Goal: Task Accomplishment & Management: Manage account settings

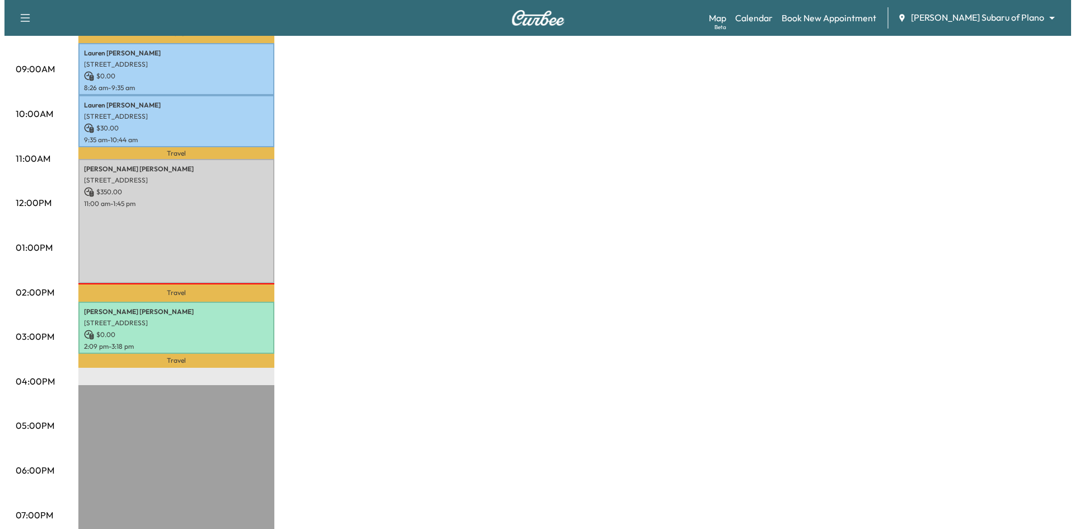
scroll to position [336, 0]
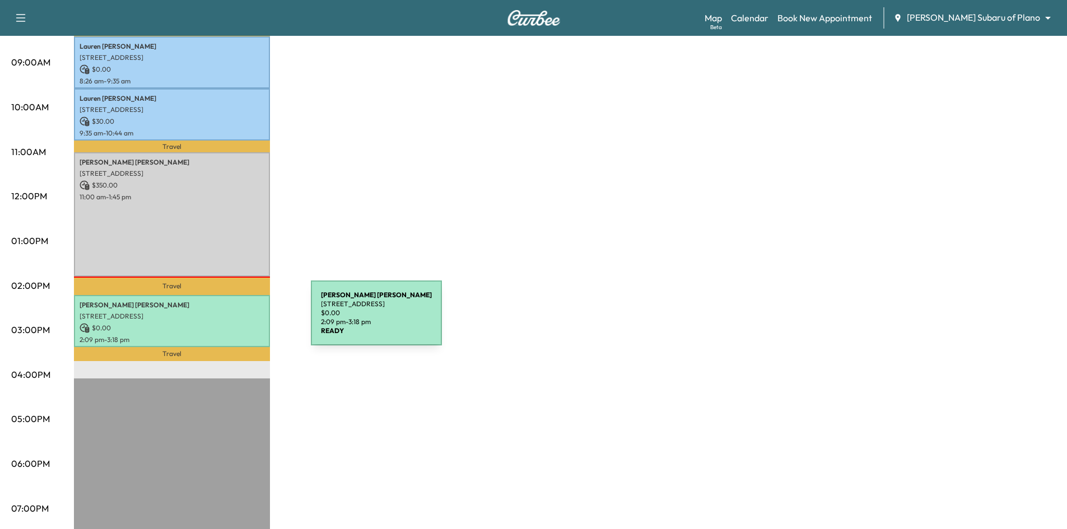
click at [227, 323] on p "$ 0.00" at bounding box center [172, 328] width 185 height 10
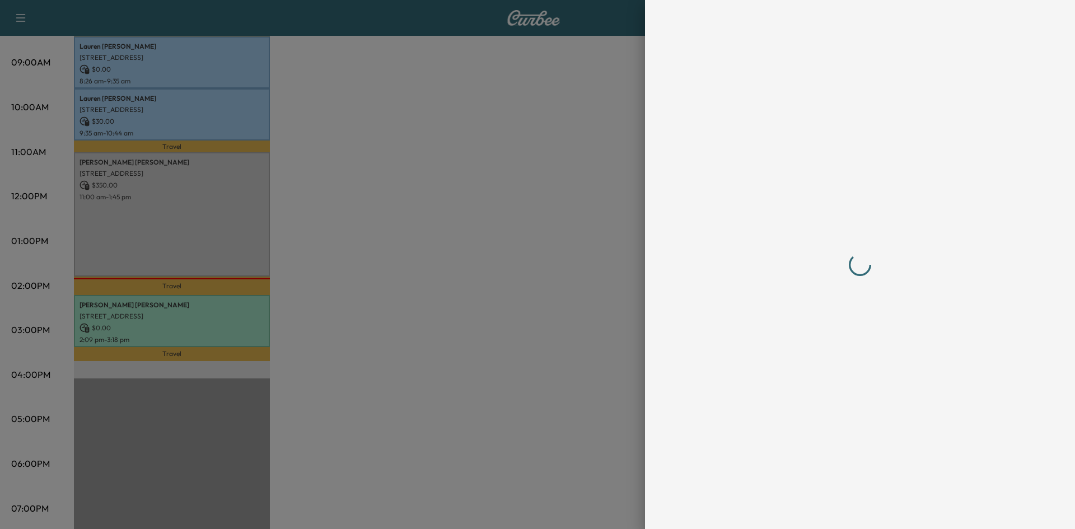
click at [872, 509] on div at bounding box center [860, 264] width 358 height 529
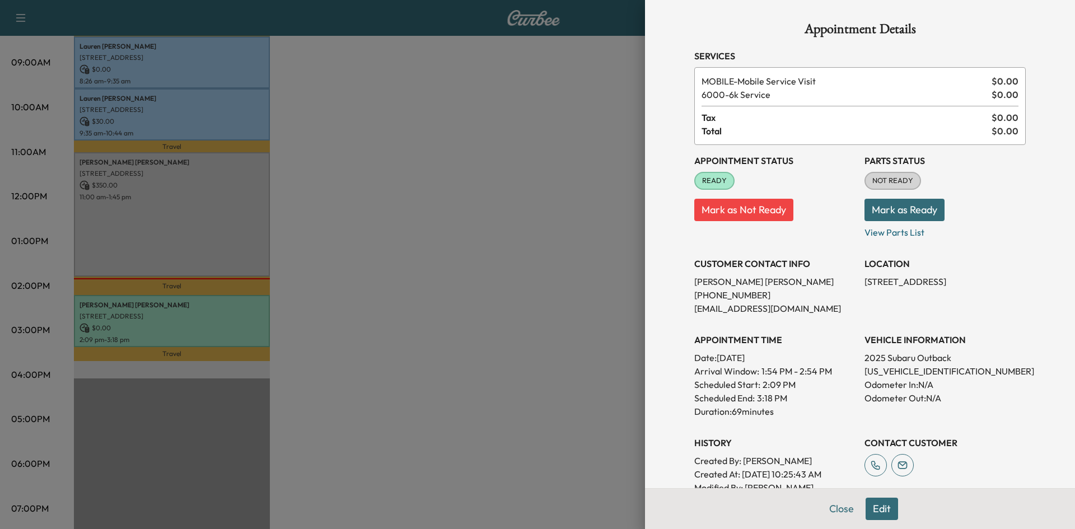
click at [880, 508] on button "Edit" at bounding box center [882, 509] width 32 height 22
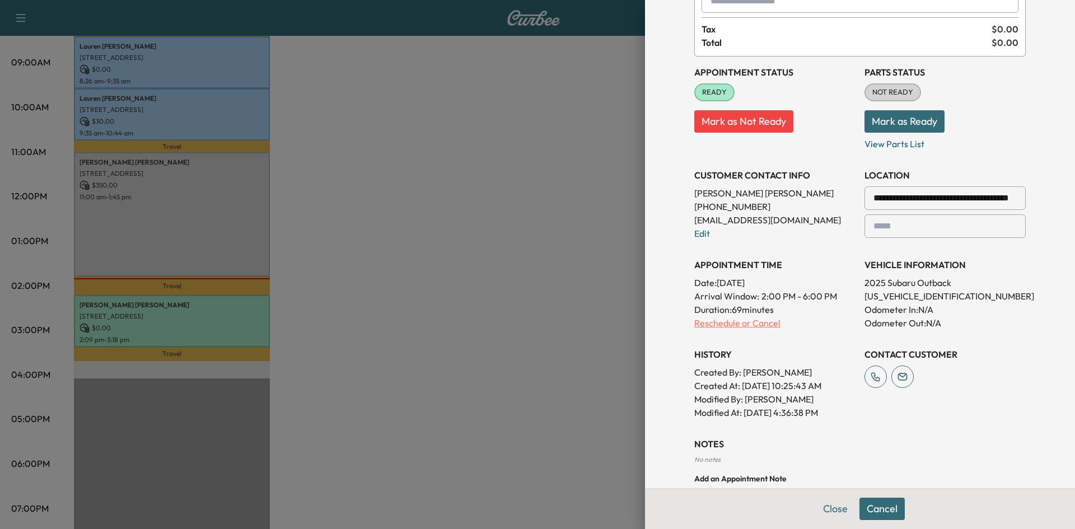
scroll to position [222, 0]
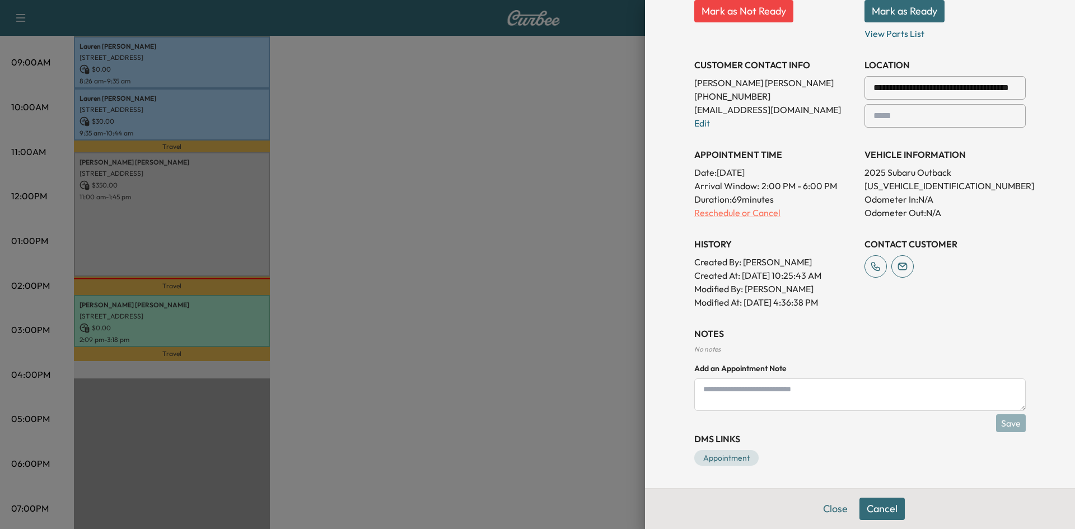
click at [724, 211] on p "Reschedule or Cancel" at bounding box center [774, 212] width 161 height 13
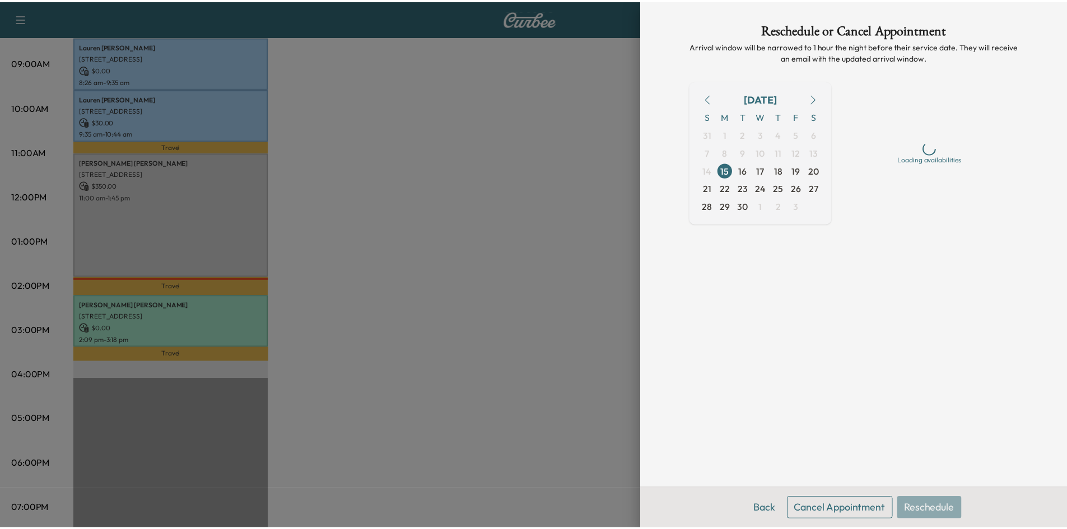
scroll to position [0, 0]
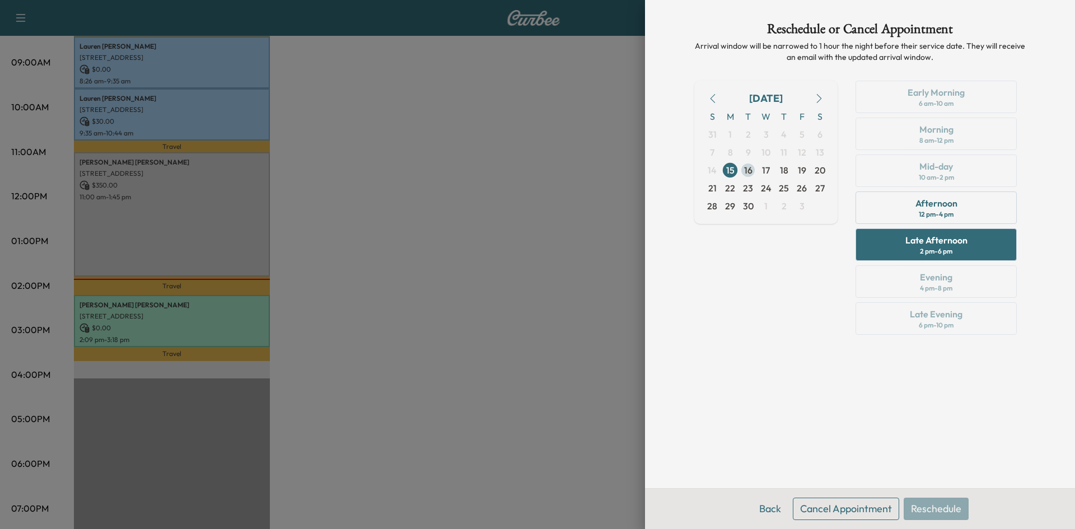
click at [745, 171] on span "16" at bounding box center [748, 169] width 8 height 13
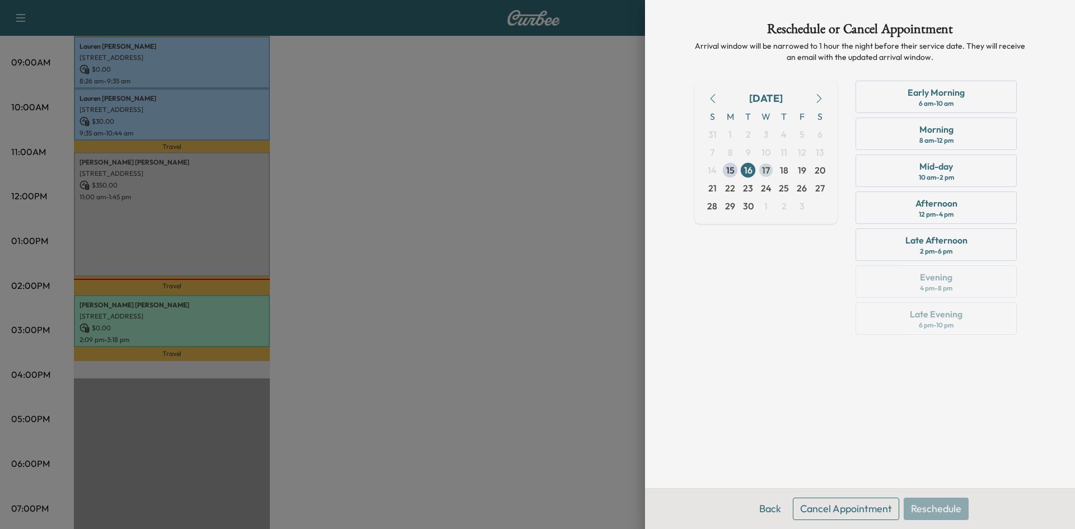
click at [763, 171] on span "17" at bounding box center [766, 169] width 8 height 13
click at [749, 171] on span "16" at bounding box center [748, 169] width 8 height 13
click at [989, 210] on div "Afternoon 12 pm - 4 pm" at bounding box center [935, 207] width 161 height 32
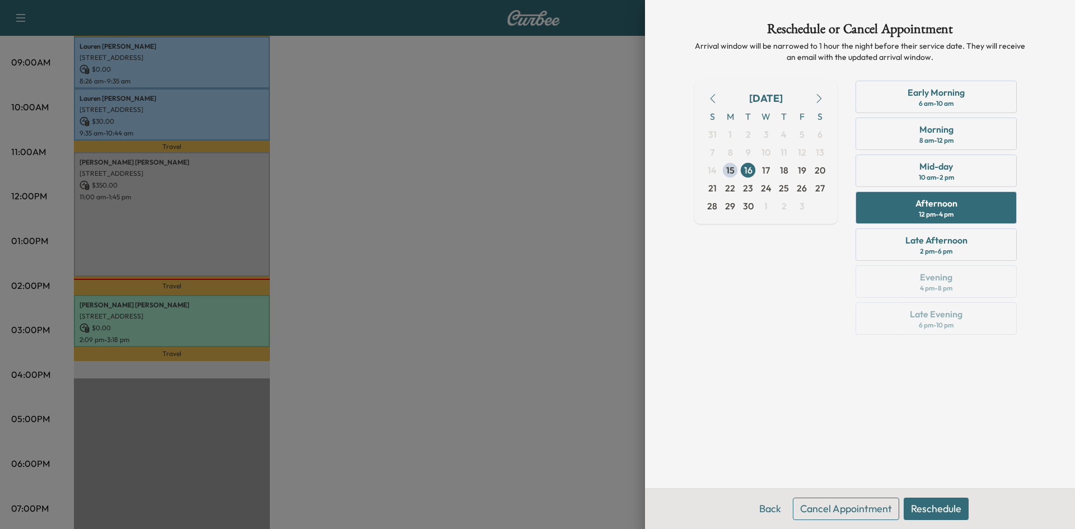
click at [926, 511] on button "Reschedule" at bounding box center [936, 509] width 65 height 22
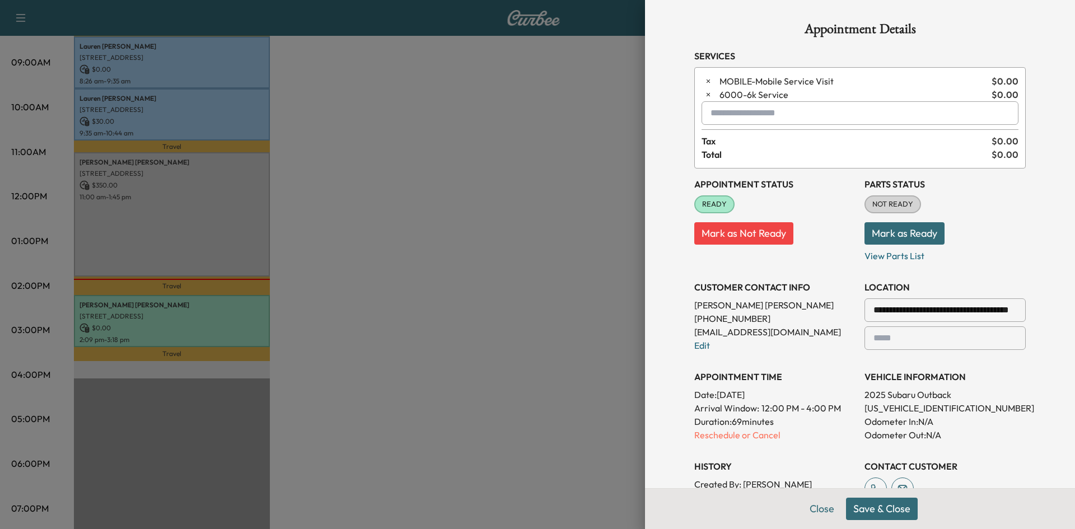
click at [883, 509] on button "Save & Close" at bounding box center [882, 509] width 72 height 22
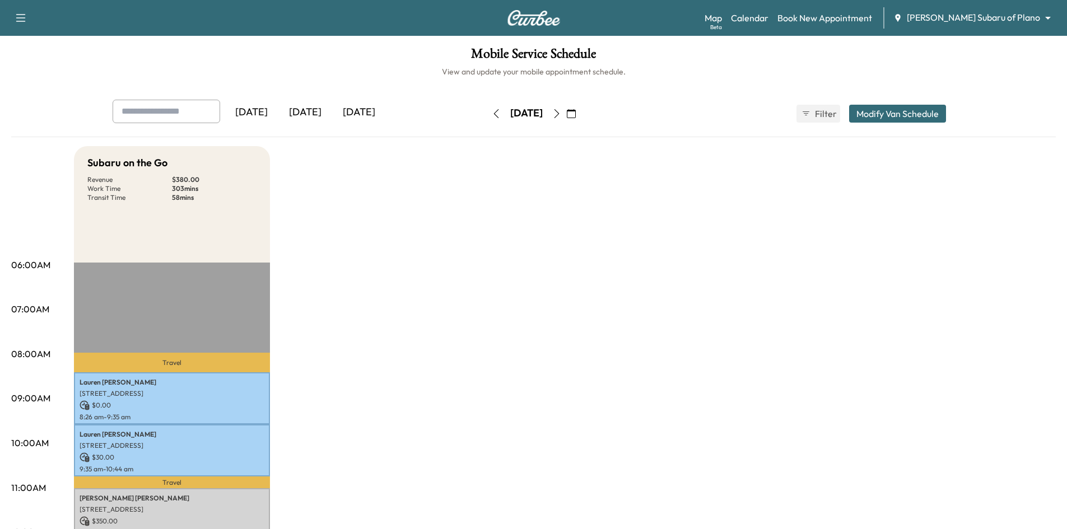
click at [358, 113] on div "[DATE]" at bounding box center [359, 113] width 54 height 26
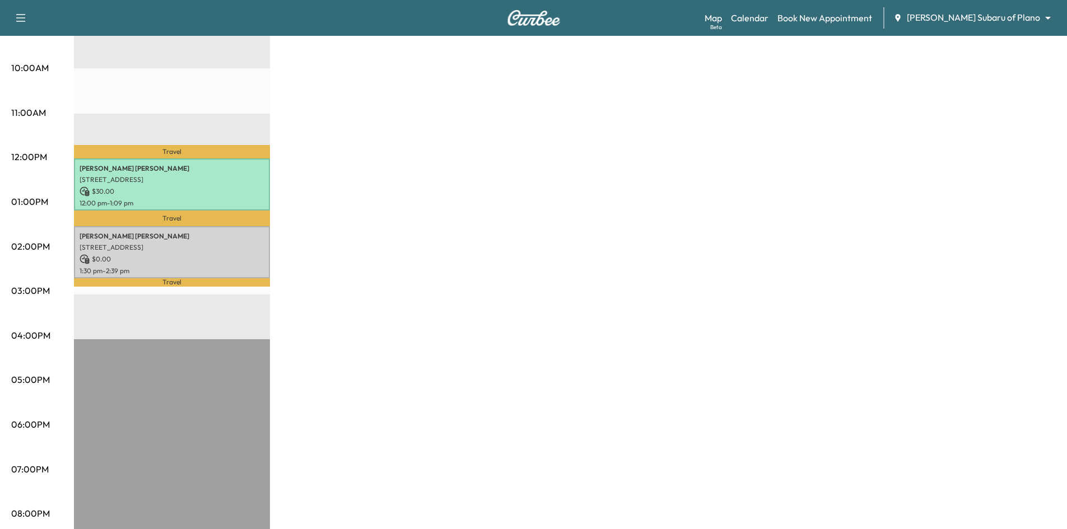
scroll to position [280, 0]
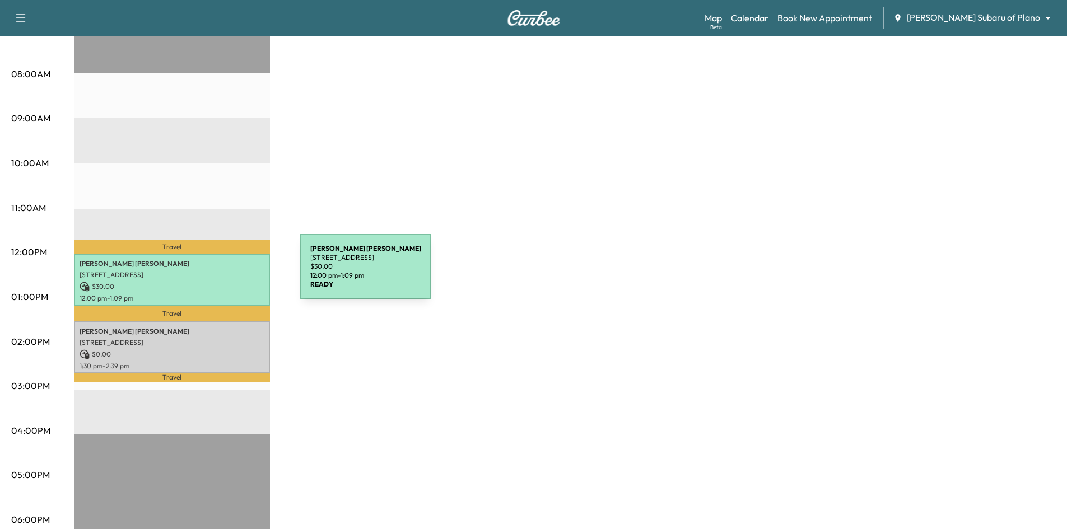
click at [220, 254] on div "Emma Tessier 7417 Alto Caro Dr., Dallas, TX 75248, US $ 30.00 12:00 pm - 1:09 pm" at bounding box center [172, 280] width 196 height 52
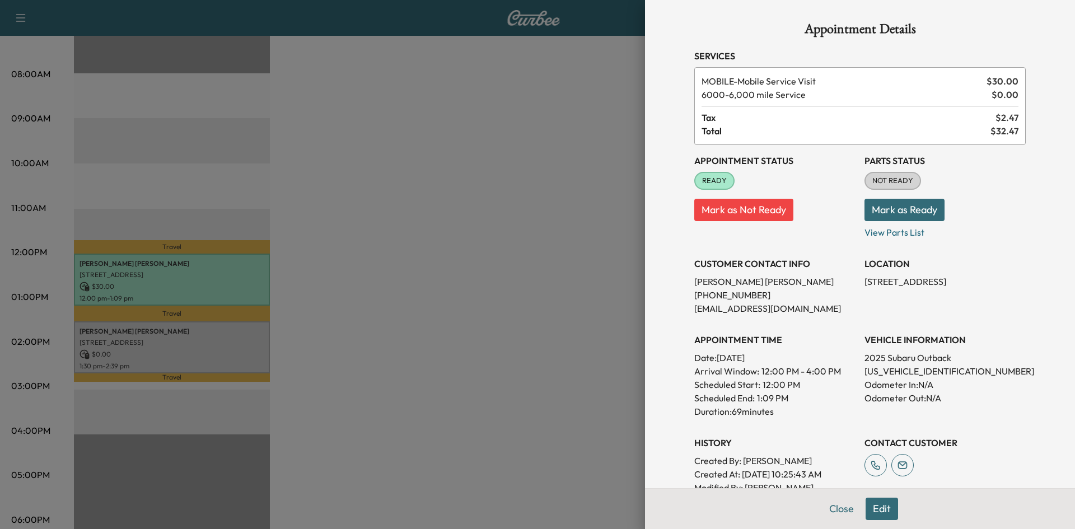
click at [722, 215] on button "Mark as Not Ready" at bounding box center [743, 210] width 99 height 22
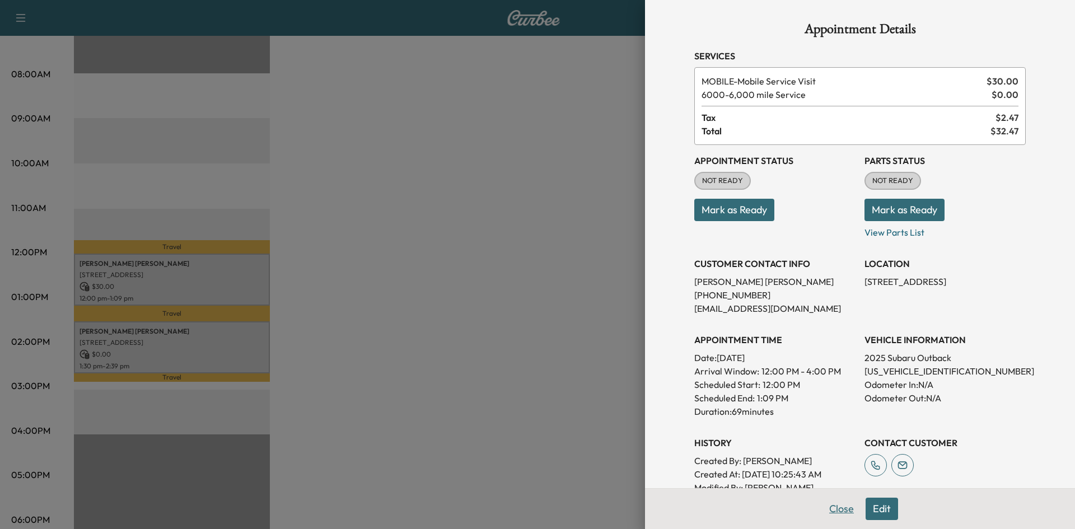
click at [834, 511] on button "Close" at bounding box center [841, 509] width 39 height 22
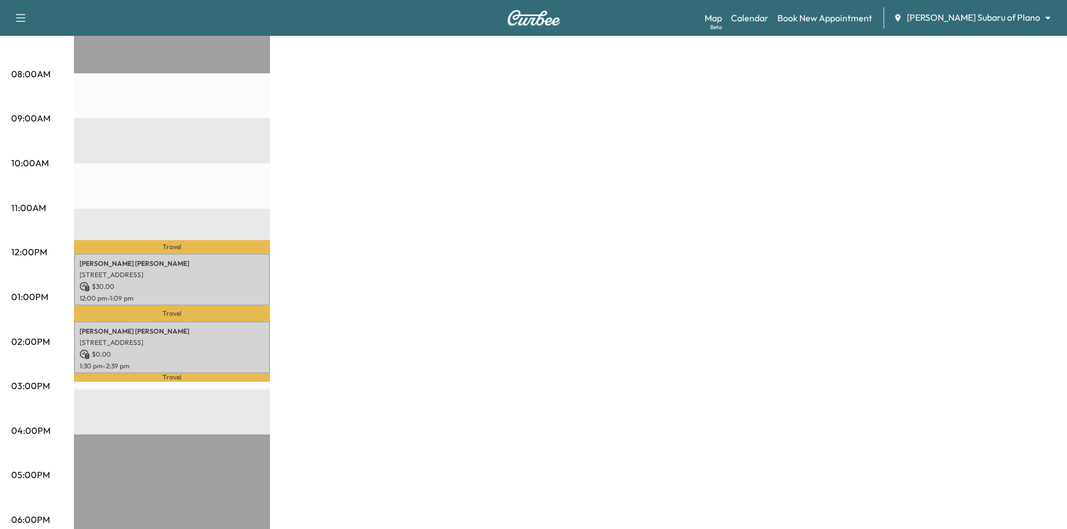
scroll to position [224, 0]
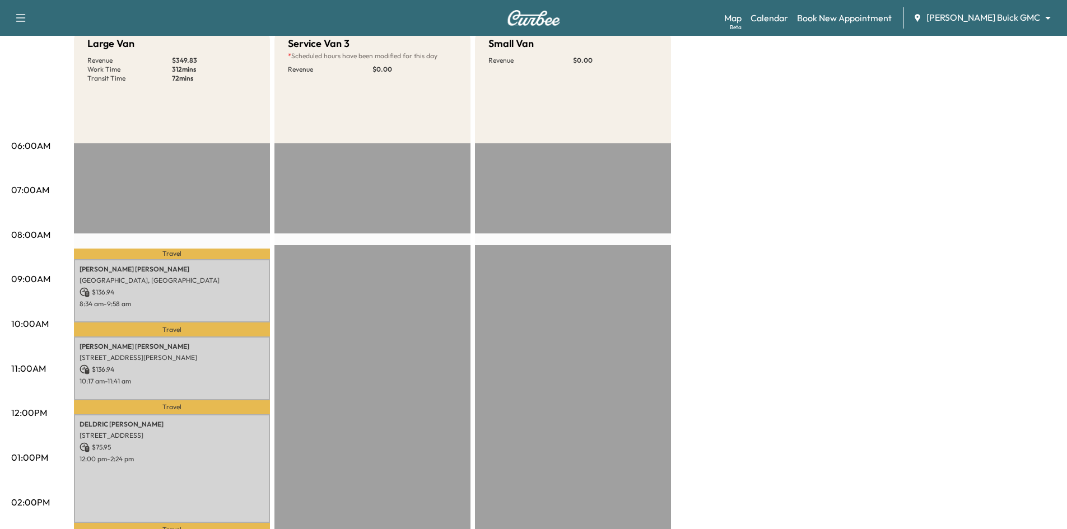
scroll to position [56, 0]
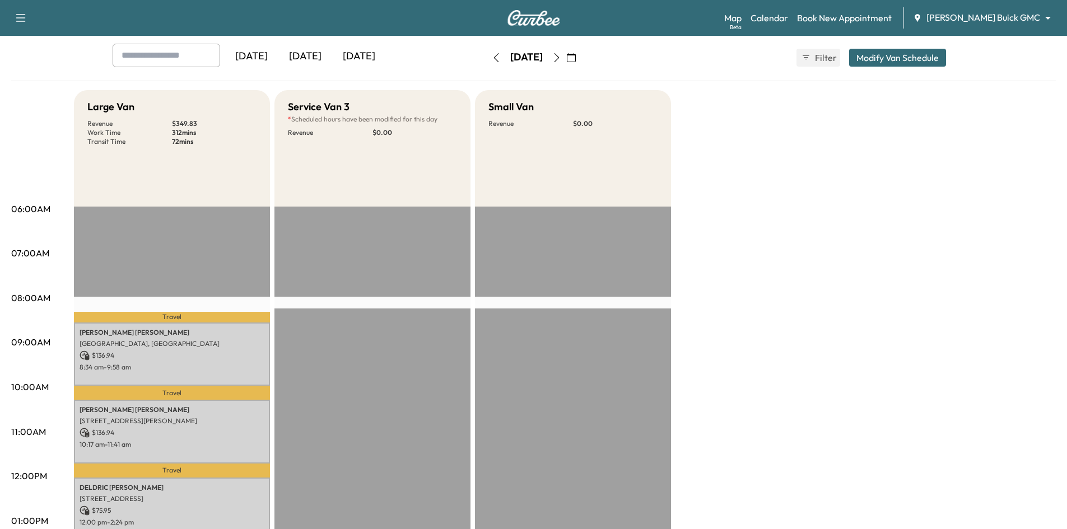
click at [561, 59] on icon "button" at bounding box center [556, 57] width 9 height 9
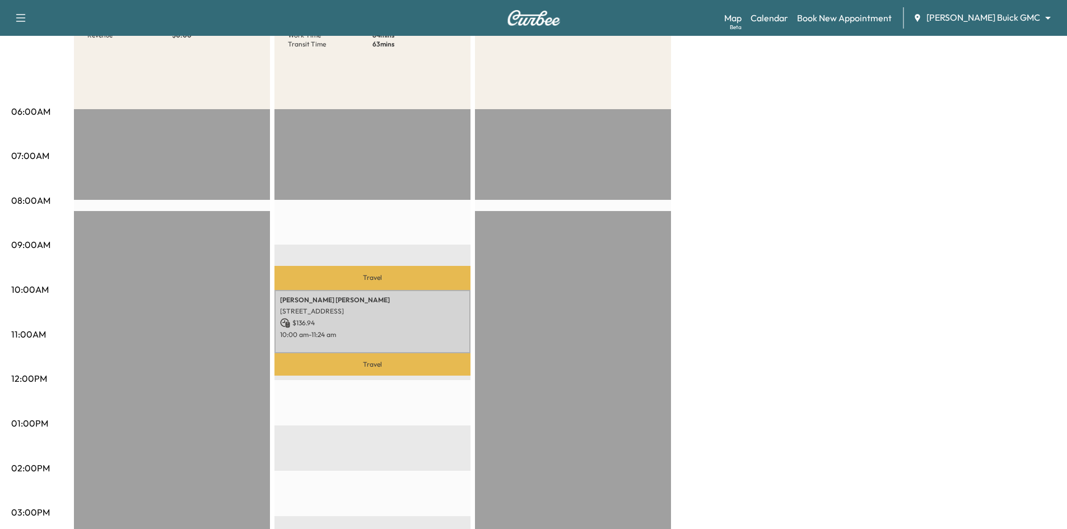
scroll to position [56, 0]
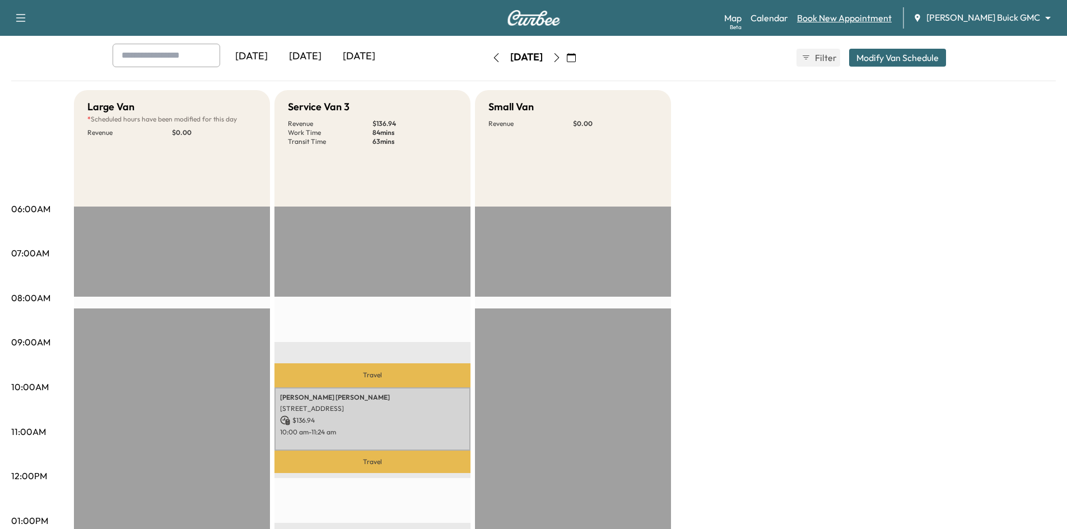
click at [891, 13] on link "Book New Appointment" at bounding box center [844, 17] width 95 height 13
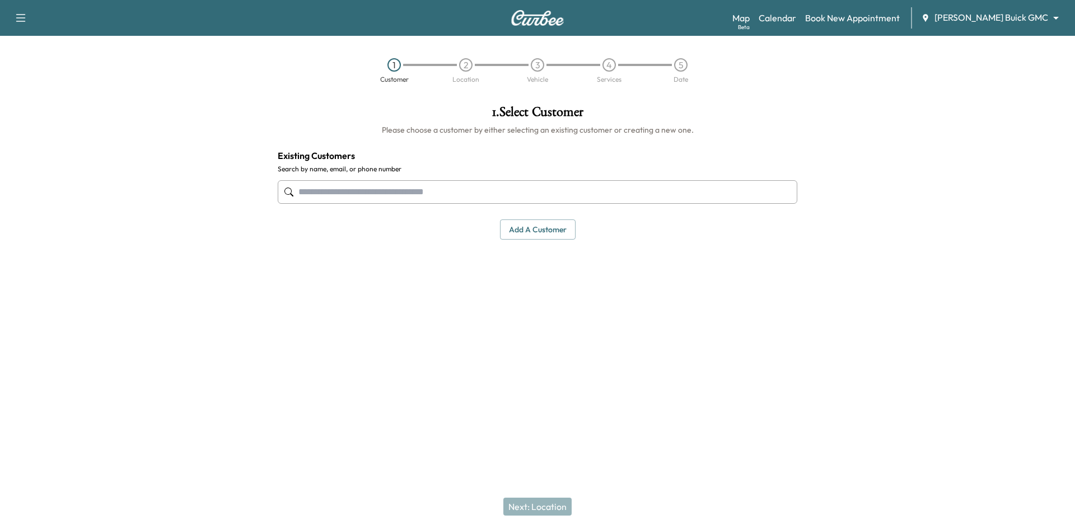
drag, startPoint x: 567, startPoint y: 197, endPoint x: 566, endPoint y: 204, distance: 6.8
click at [568, 197] on input "text" at bounding box center [538, 192] width 520 height 24
paste input "**********"
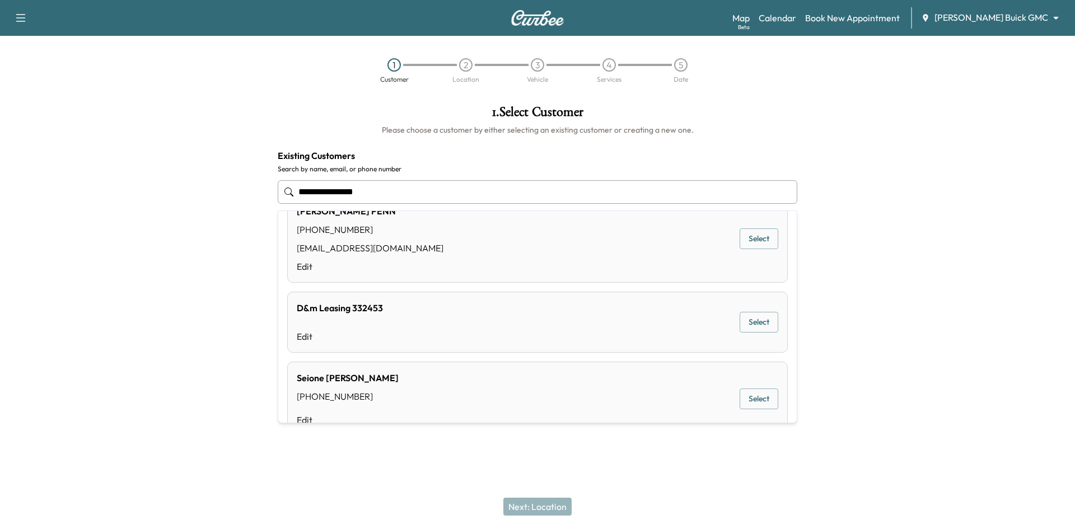
scroll to position [57, 0]
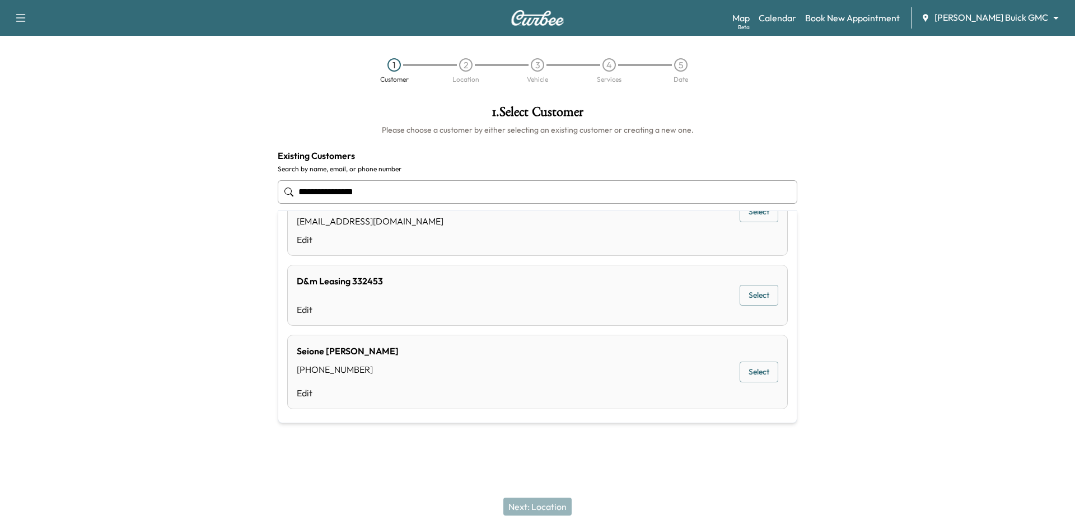
click at [319, 193] on input "**********" at bounding box center [538, 192] width 520 height 24
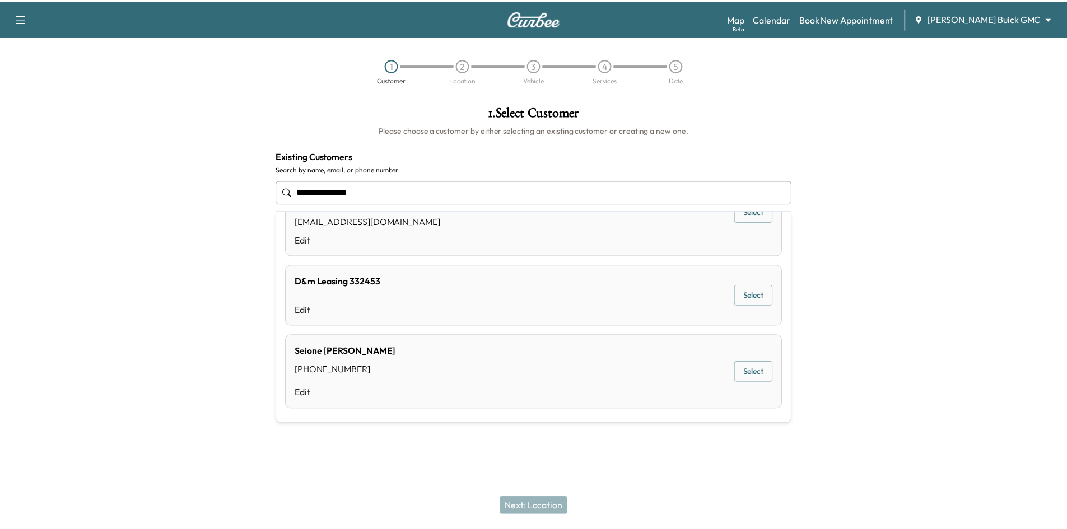
scroll to position [0, 0]
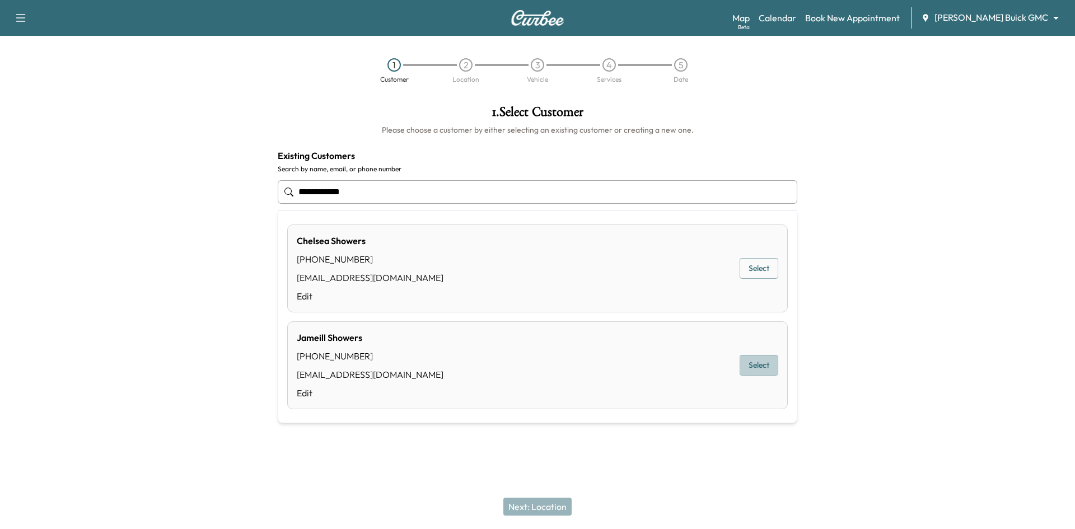
click at [754, 372] on button "Select" at bounding box center [759, 365] width 39 height 21
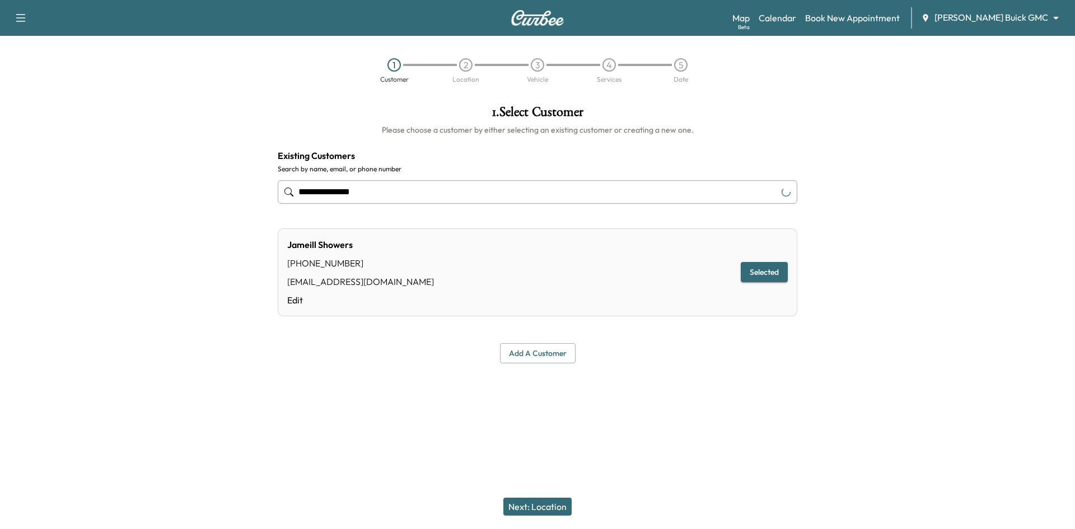
type input "**********"
drag, startPoint x: 564, startPoint y: 504, endPoint x: 584, endPoint y: 485, distance: 28.1
click at [565, 504] on button "Next: Location" at bounding box center [537, 507] width 68 height 18
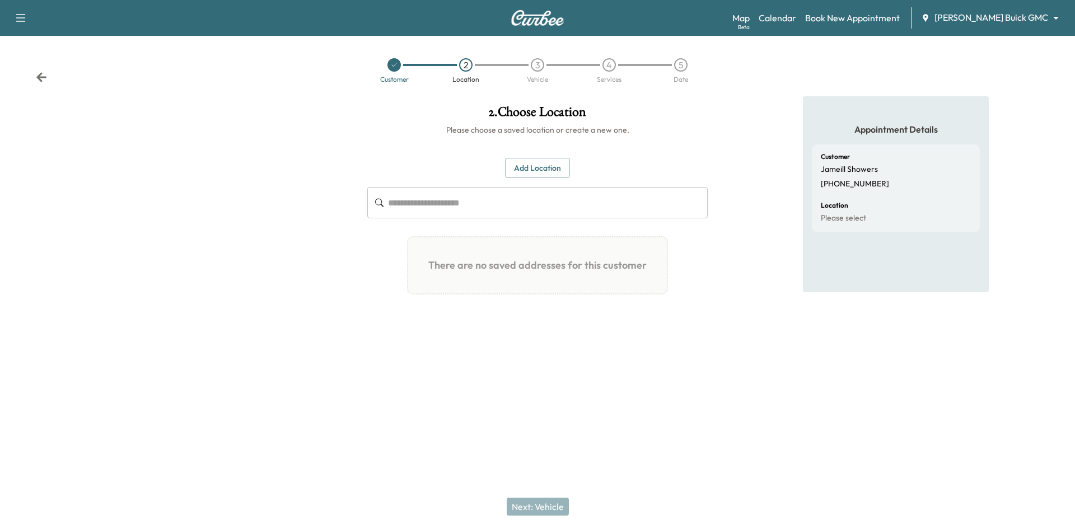
click at [535, 166] on button "Add Location" at bounding box center [537, 168] width 65 height 21
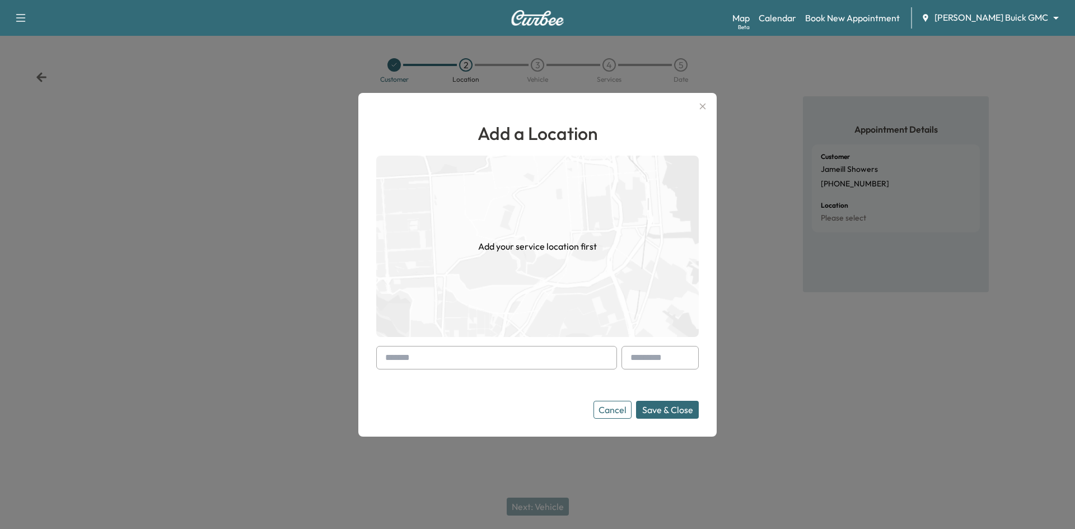
click at [518, 351] on input "text" at bounding box center [496, 358] width 241 height 24
paste input "**********"
type input "*"
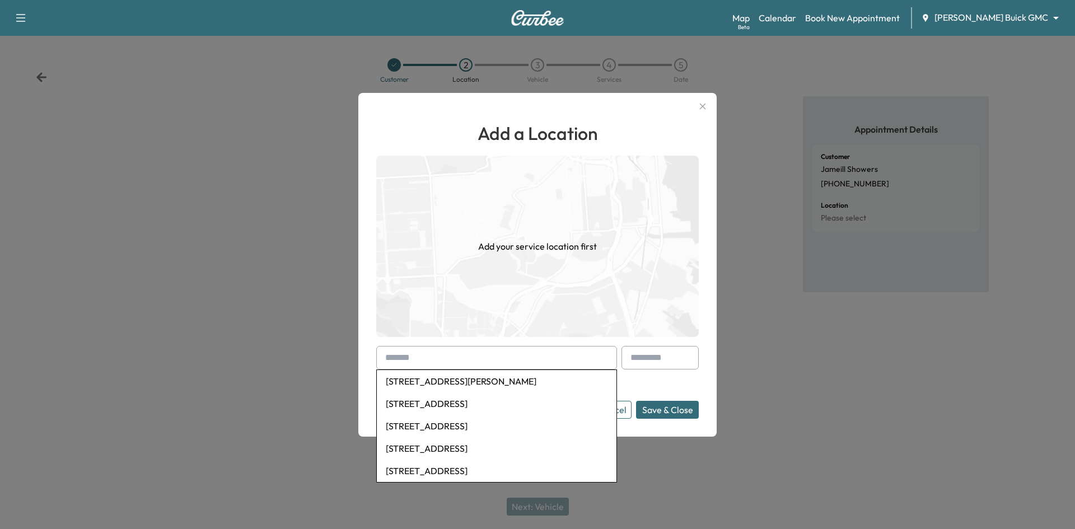
click at [462, 355] on input "text" at bounding box center [496, 358] width 241 height 24
drag, startPoint x: 461, startPoint y: 356, endPoint x: 465, endPoint y: 365, distance: 10.0
click at [465, 358] on input "text" at bounding box center [496, 358] width 241 height 24
paste input "**********"
click at [511, 471] on li "304 Jasmine Drive, Royse City, TX, USA" at bounding box center [497, 471] width 240 height 22
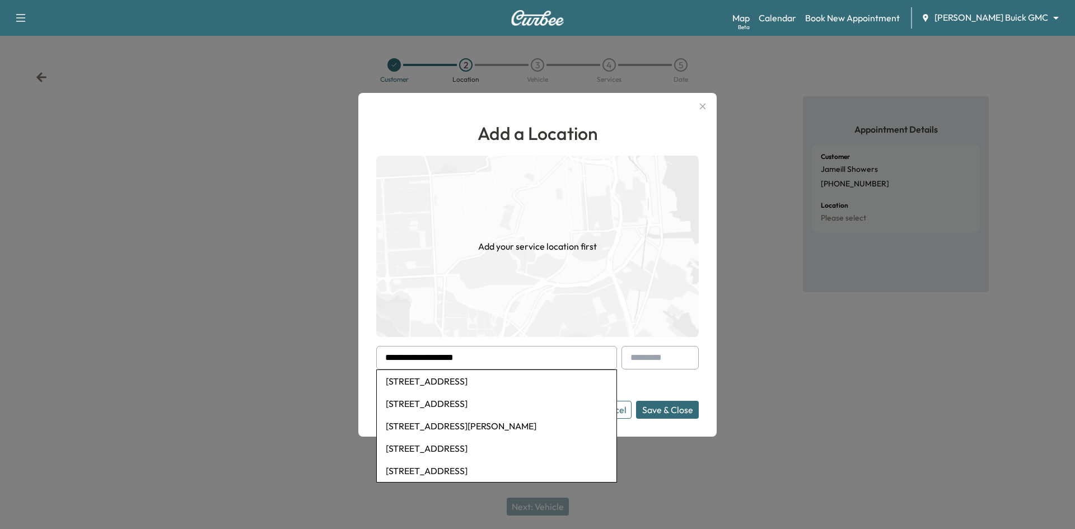
type input "**********"
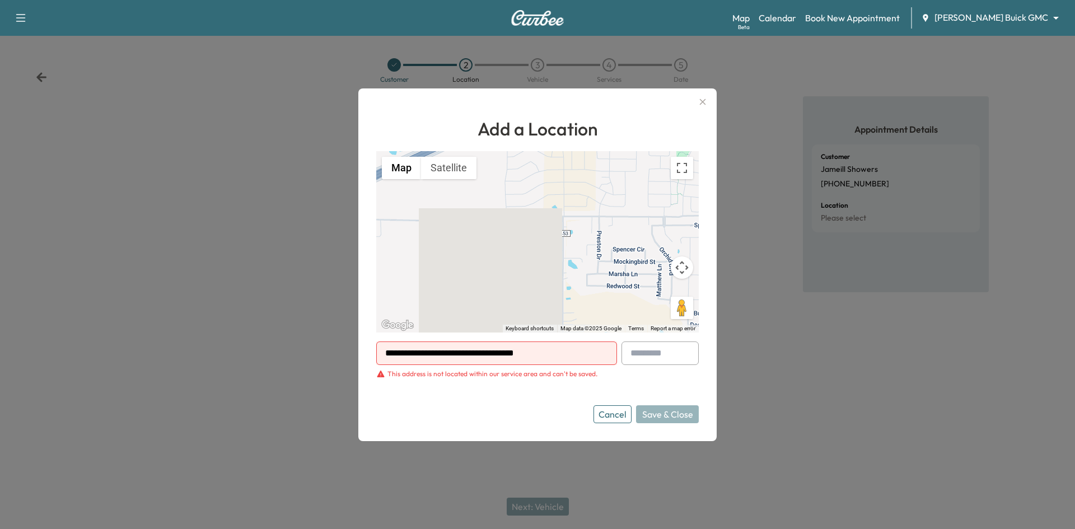
click at [623, 415] on button "Cancel" at bounding box center [612, 414] width 38 height 18
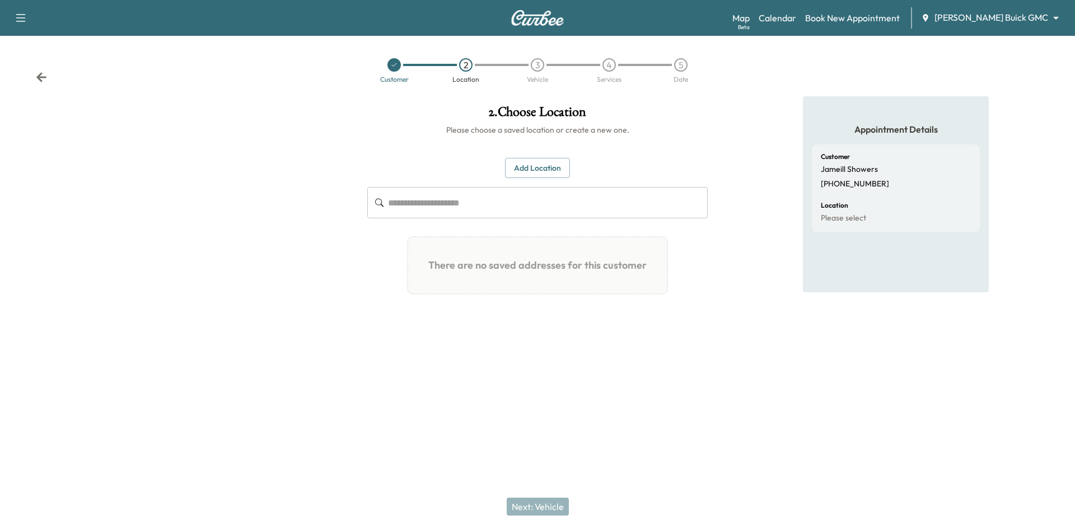
click at [544, 172] on button "Add Location" at bounding box center [537, 168] width 65 height 21
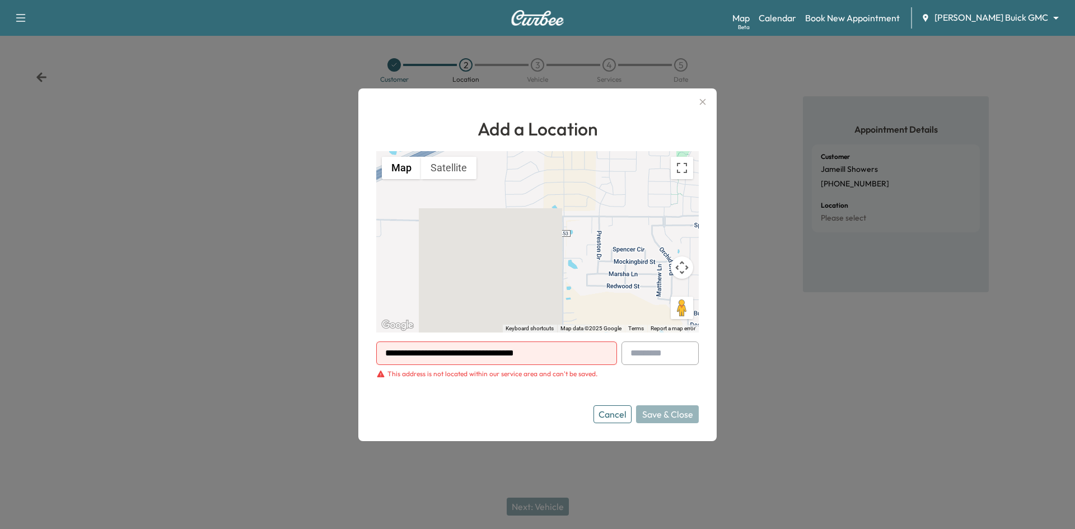
drag, startPoint x: 557, startPoint y: 349, endPoint x: 258, endPoint y: 363, distance: 298.7
click at [288, 362] on div "**********" at bounding box center [537, 264] width 1075 height 529
paste input "**********"
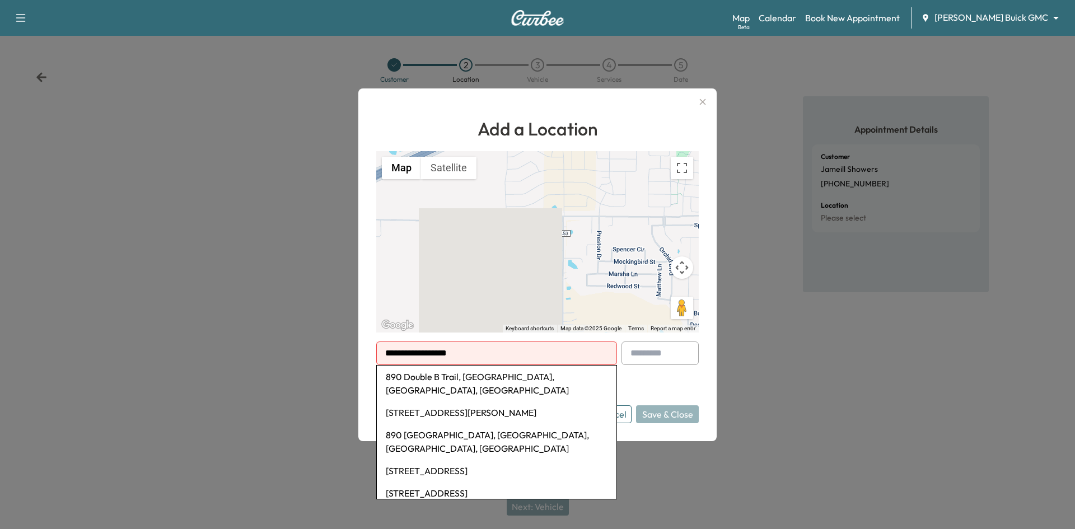
click at [449, 377] on li "890 Double B Trail, Prosper, TX, USA" at bounding box center [497, 384] width 240 height 36
type input "**********"
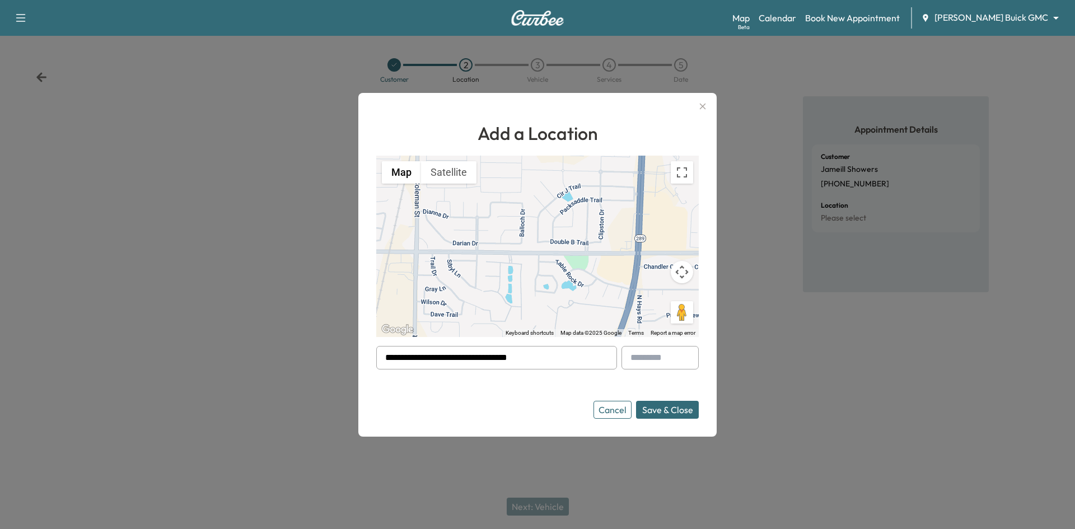
click at [703, 105] on icon "button" at bounding box center [702, 106] width 13 height 13
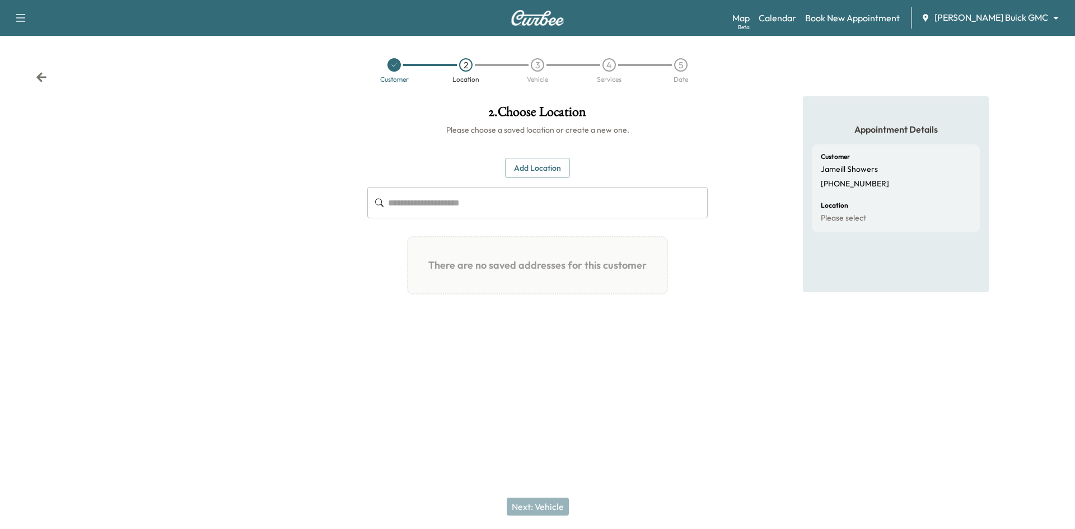
drag, startPoint x: 394, startPoint y: 68, endPoint x: 394, endPoint y: 76, distance: 7.8
click at [395, 68] on icon at bounding box center [394, 65] width 7 height 7
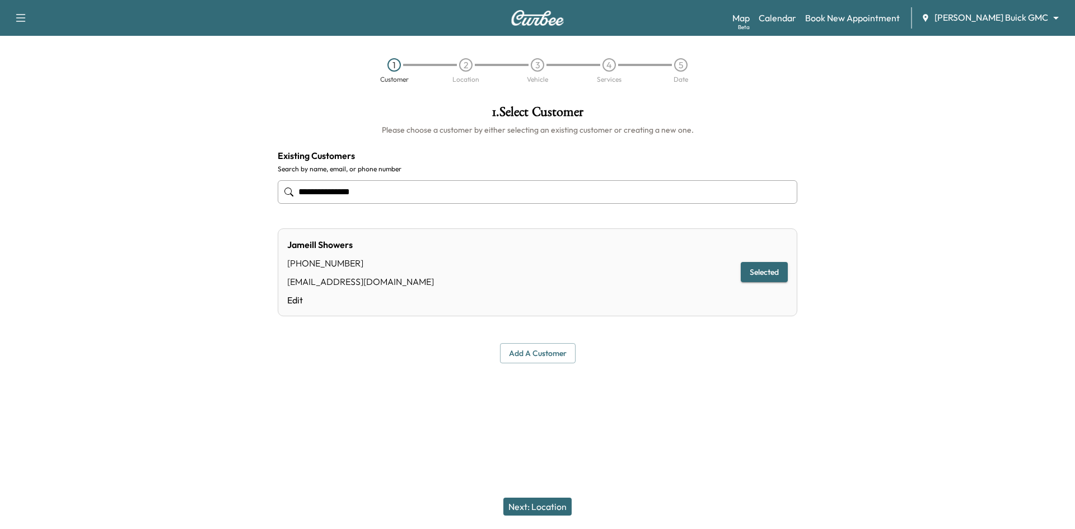
drag, startPoint x: 422, startPoint y: 198, endPoint x: 149, endPoint y: 221, distance: 273.6
click at [149, 221] on div "**********" at bounding box center [537, 234] width 1075 height 276
paste input "**********"
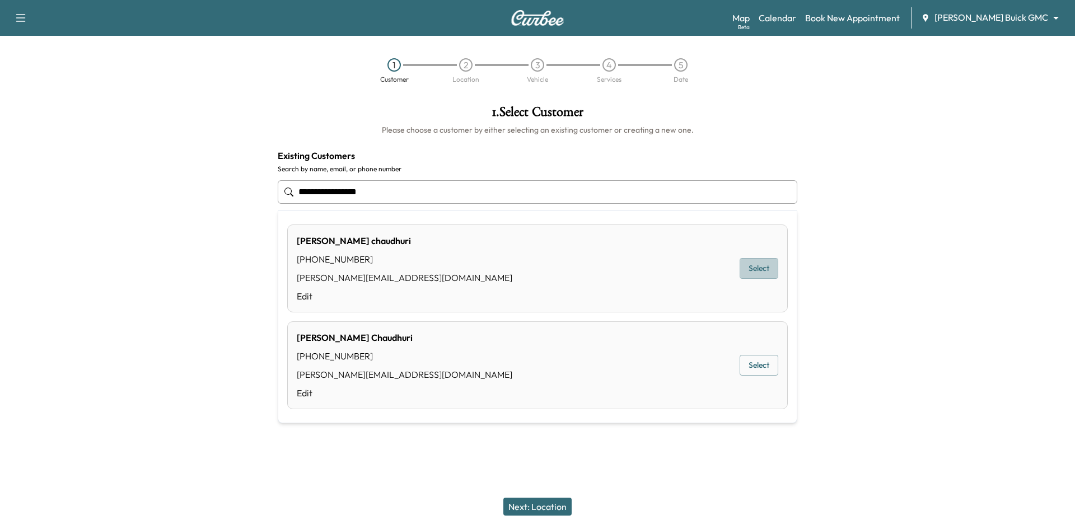
click at [747, 269] on button "Select" at bounding box center [759, 268] width 39 height 21
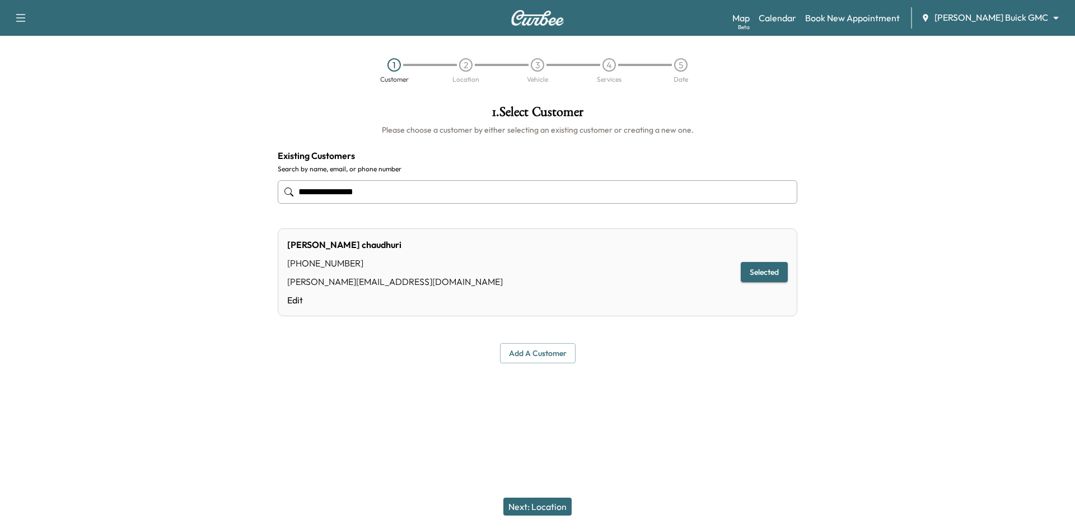
type input "**********"
click at [545, 508] on button "Next: Location" at bounding box center [537, 507] width 68 height 18
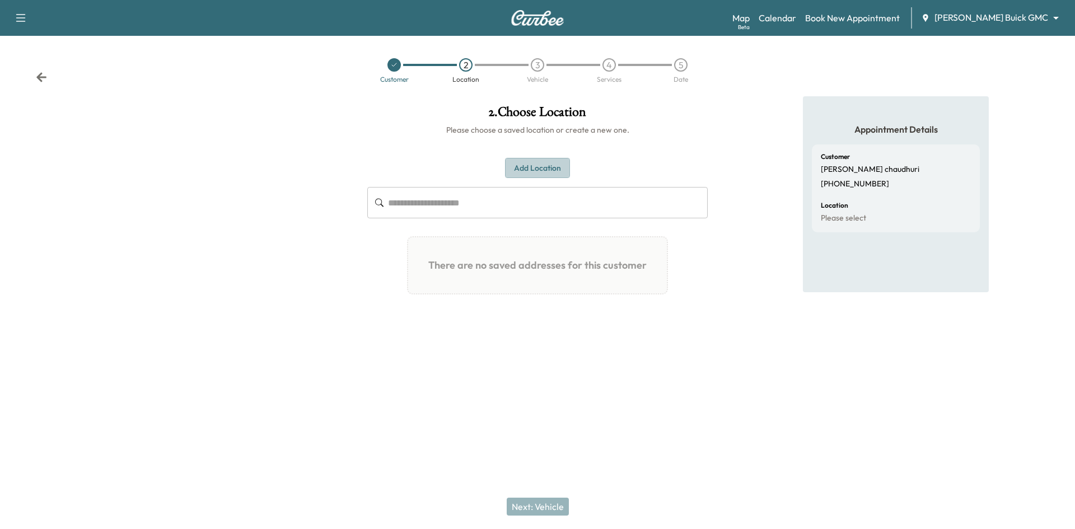
click at [547, 163] on button "Add Location" at bounding box center [537, 168] width 65 height 21
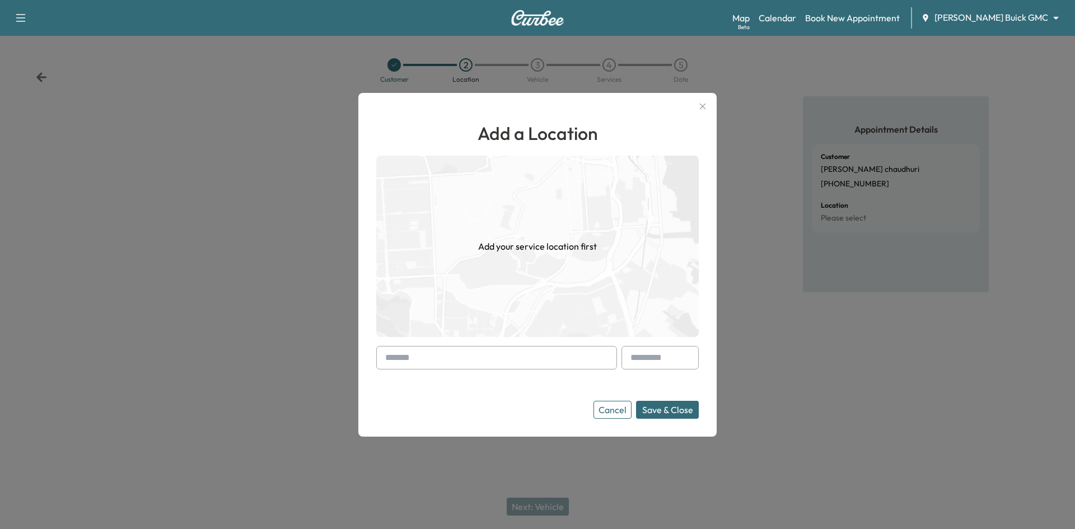
click at [481, 356] on input "text" at bounding box center [496, 358] width 241 height 24
paste input "**********"
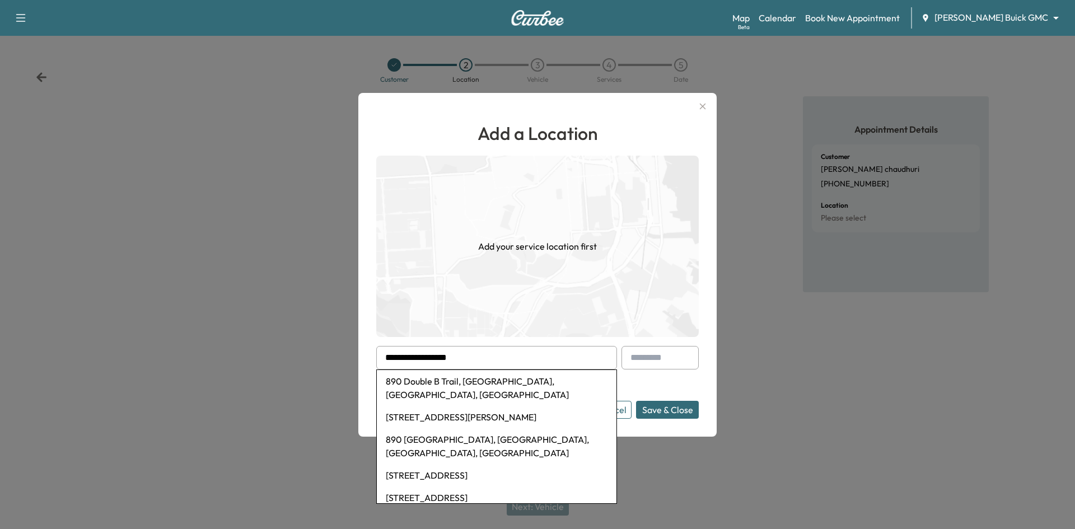
click at [481, 382] on li "890 Double B Trail, Prosper, TX, USA" at bounding box center [497, 388] width 240 height 36
type input "**********"
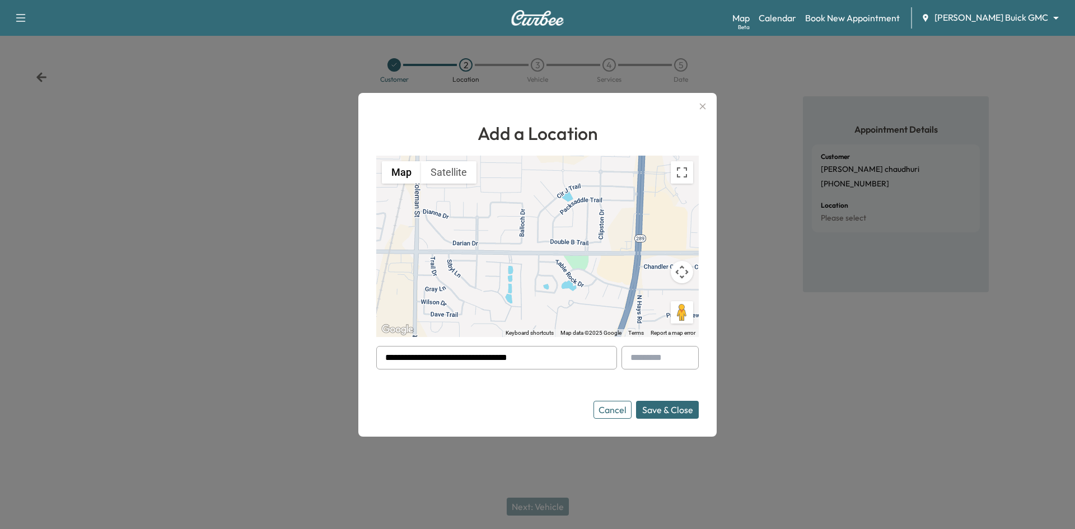
click at [667, 410] on button "Save & Close" at bounding box center [667, 410] width 63 height 18
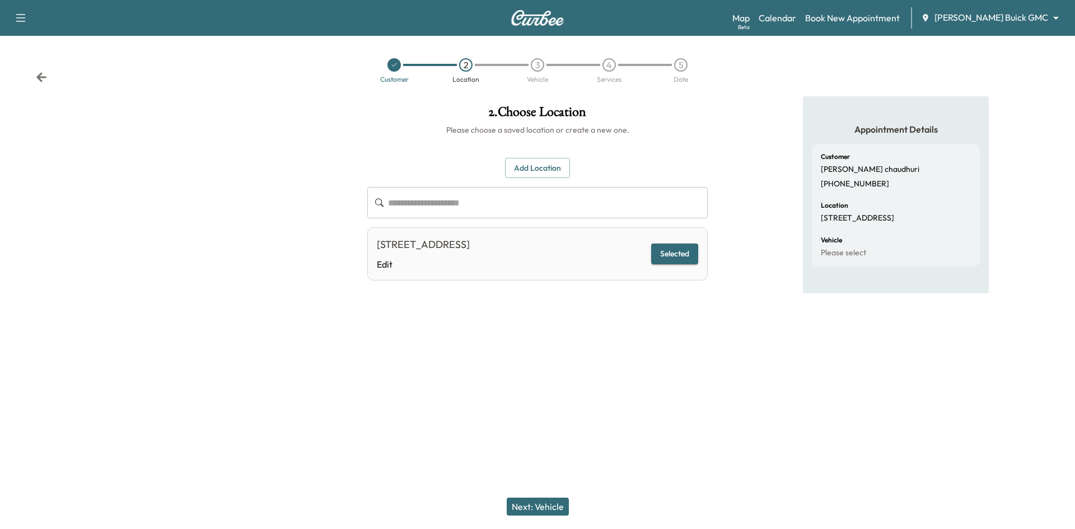
drag, startPoint x: 534, startPoint y: 504, endPoint x: 540, endPoint y: 494, distance: 12.6
click at [534, 505] on button "Next: Vehicle" at bounding box center [538, 507] width 62 height 18
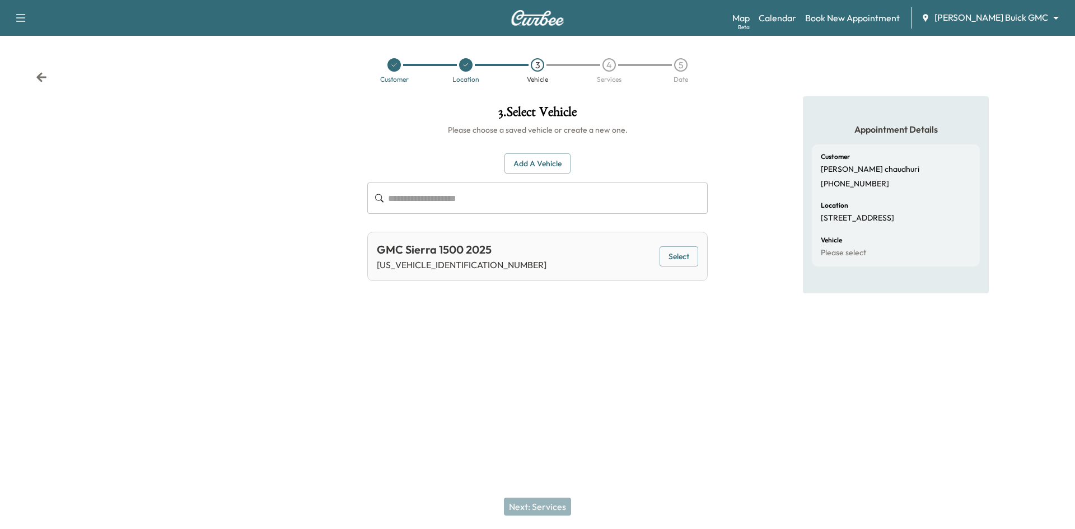
drag, startPoint x: 686, startPoint y: 257, endPoint x: 649, endPoint y: 280, distance: 43.8
click at [687, 258] on button "Select" at bounding box center [679, 256] width 39 height 21
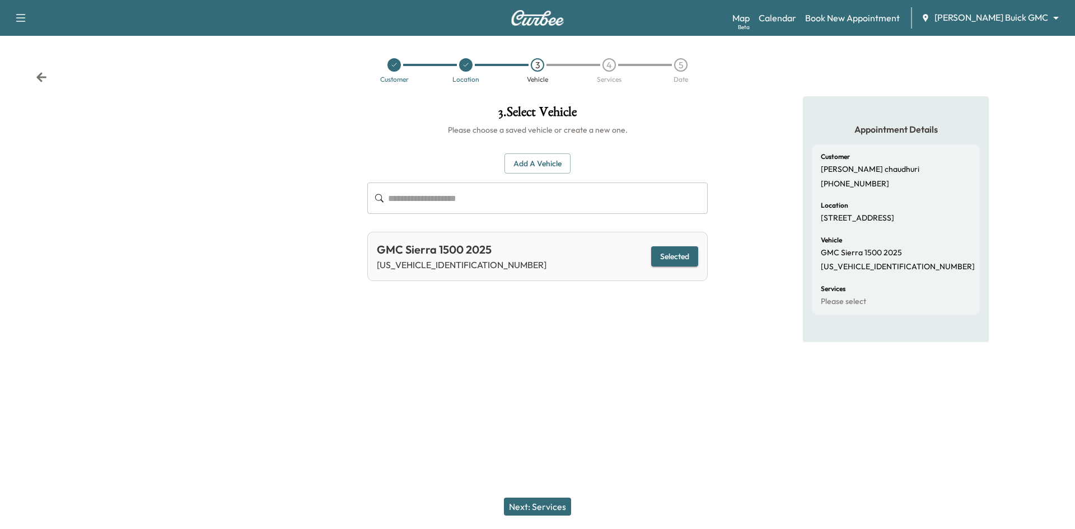
click at [549, 506] on button "Next: Services" at bounding box center [537, 507] width 67 height 18
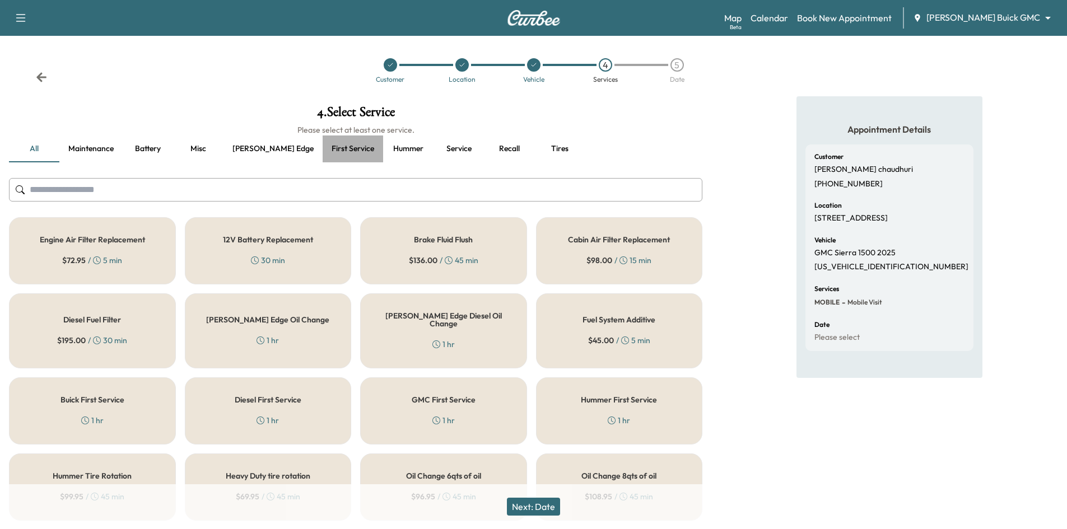
click at [322, 149] on button "First service" at bounding box center [352, 148] width 60 height 27
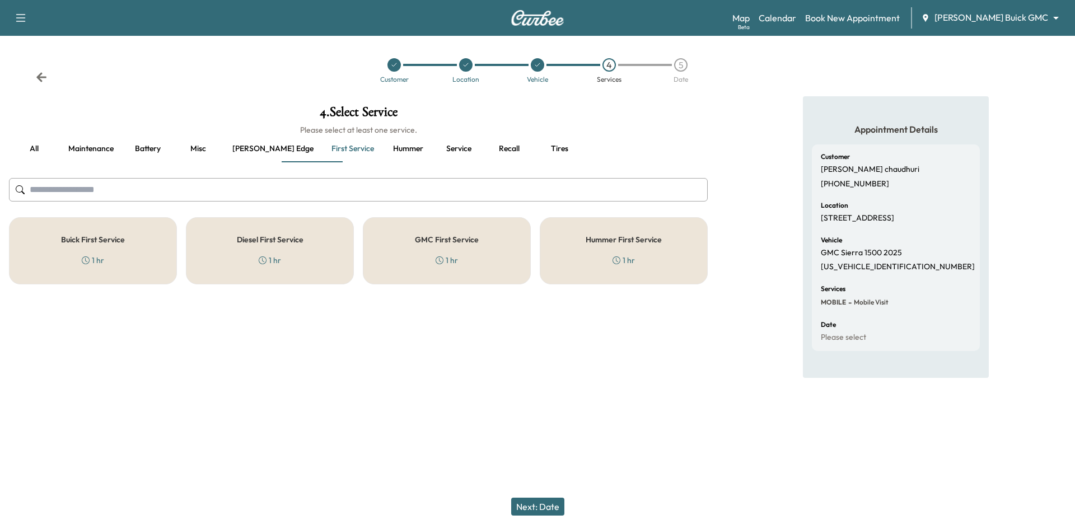
click at [475, 247] on div "GMC First Service 1 hr" at bounding box center [447, 250] width 168 height 67
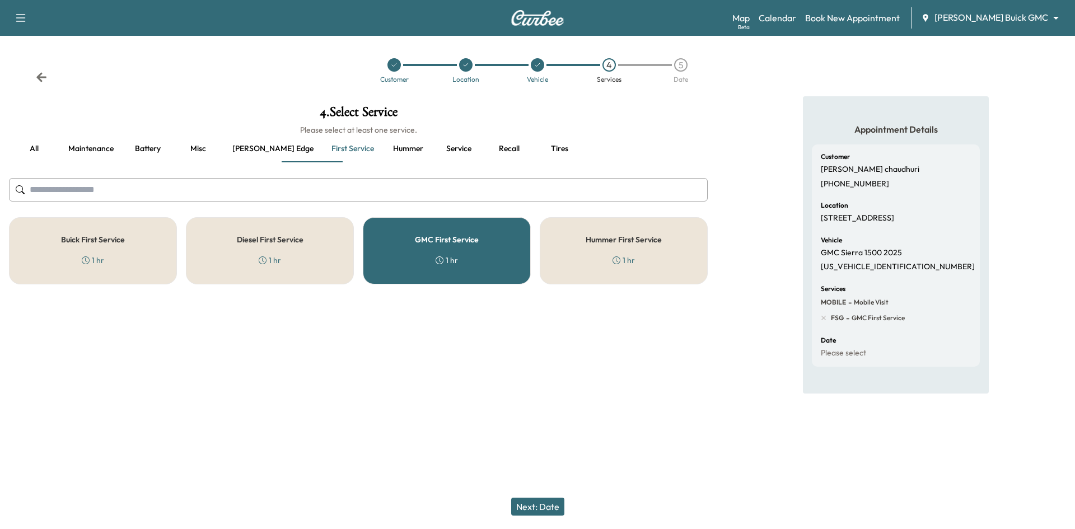
click at [198, 151] on button "Misc" at bounding box center [198, 148] width 50 height 27
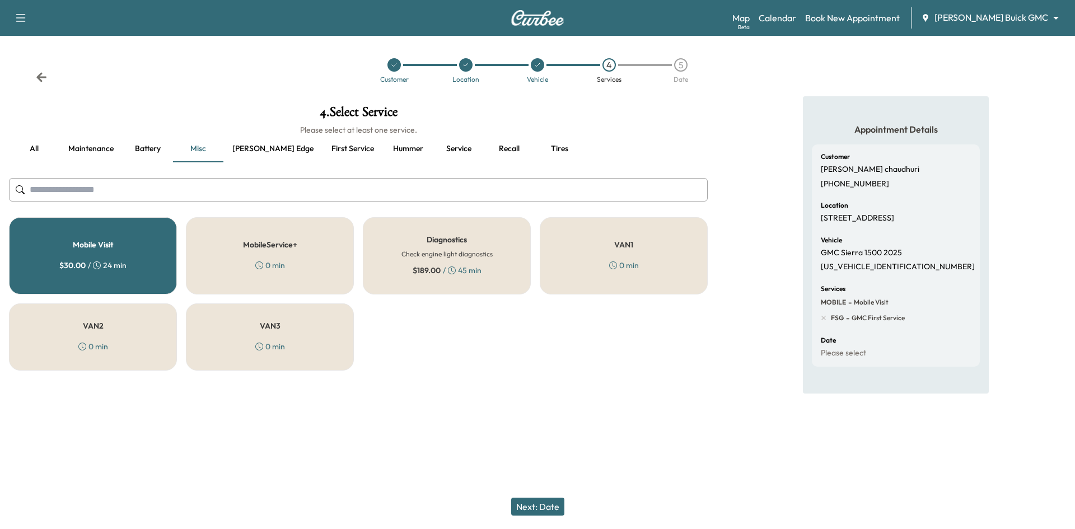
click at [543, 508] on button "Next: Date" at bounding box center [537, 507] width 53 height 18
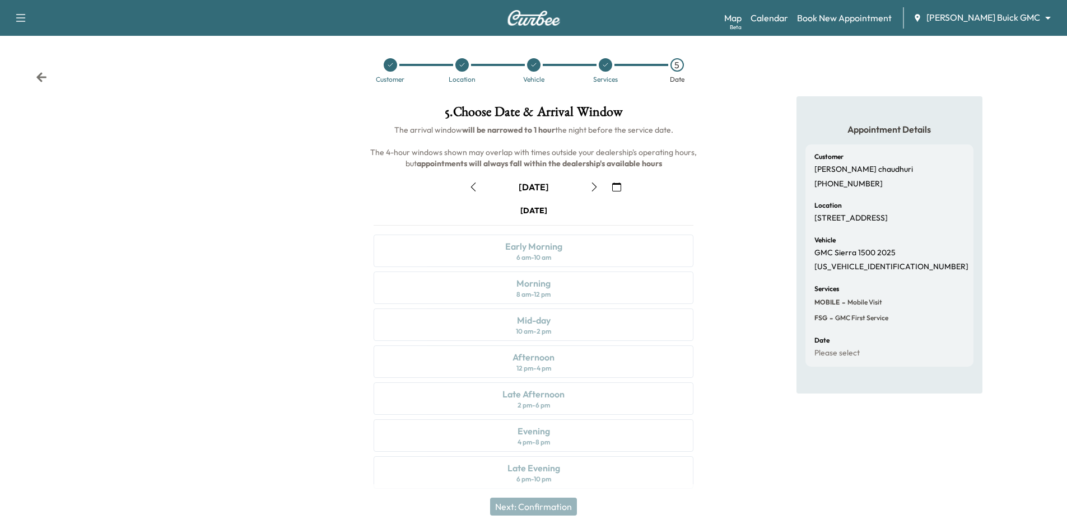
click at [592, 184] on icon "button" at bounding box center [594, 187] width 9 height 9
click at [473, 186] on icon "button" at bounding box center [473, 187] width 9 height 9
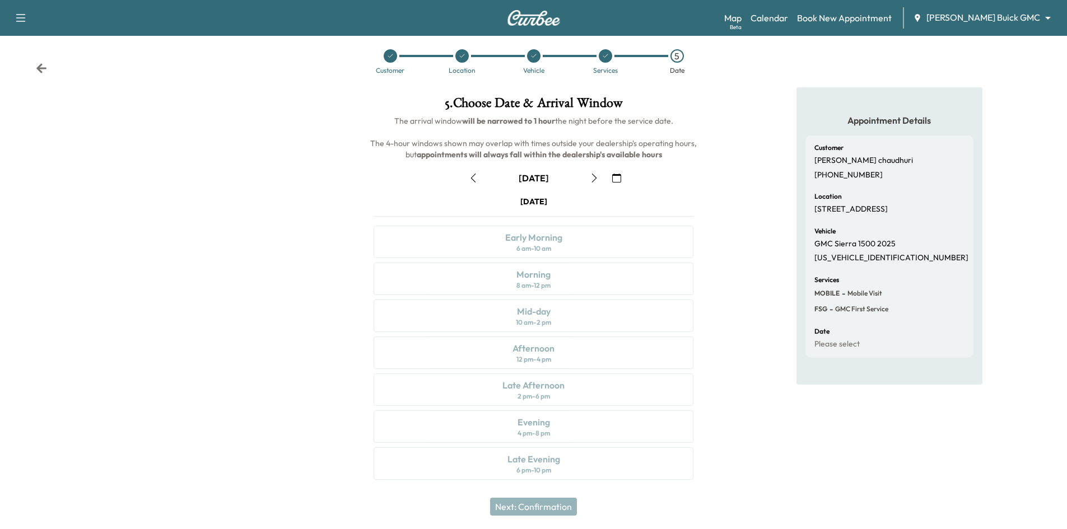
click at [593, 178] on icon "button" at bounding box center [594, 178] width 9 height 9
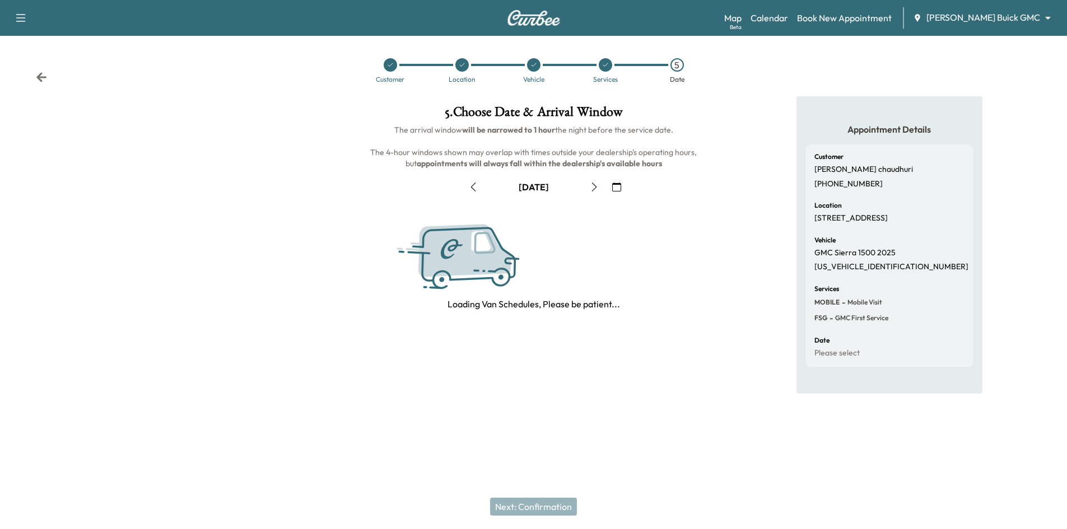
scroll to position [0, 0]
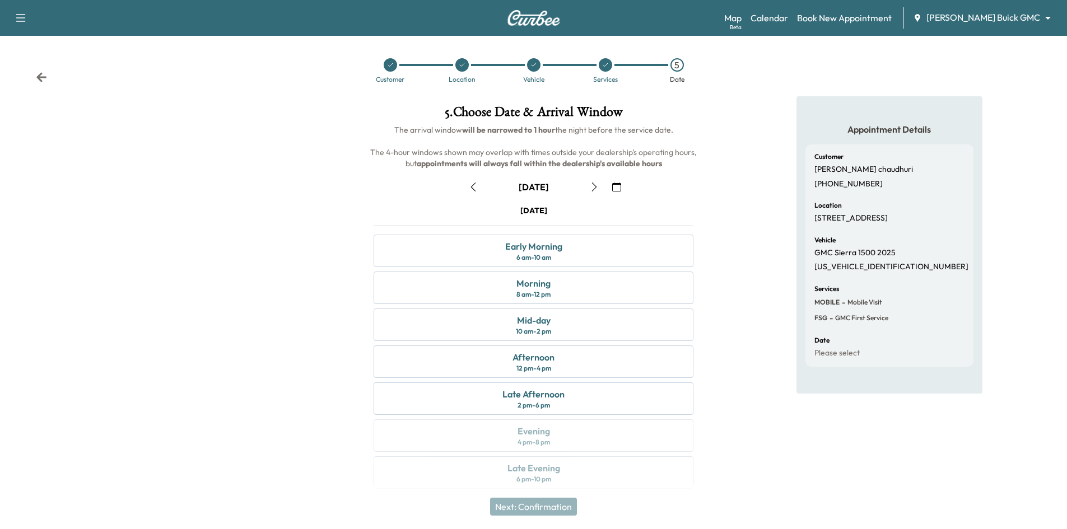
click at [592, 186] on icon "button" at bounding box center [594, 187] width 9 height 9
click at [596, 190] on icon "button" at bounding box center [594, 187] width 9 height 9
click at [475, 190] on icon "button" at bounding box center [473, 187] width 9 height 9
click at [601, 254] on div "Early Morning 6 am - 10 am" at bounding box center [533, 251] width 320 height 32
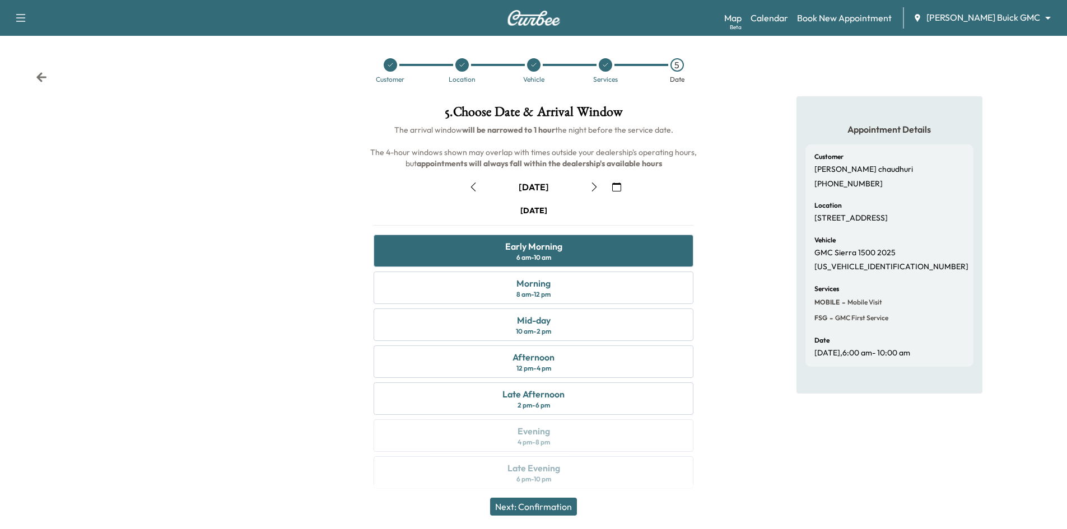
click at [544, 511] on button "Next: Confirmation" at bounding box center [533, 507] width 87 height 18
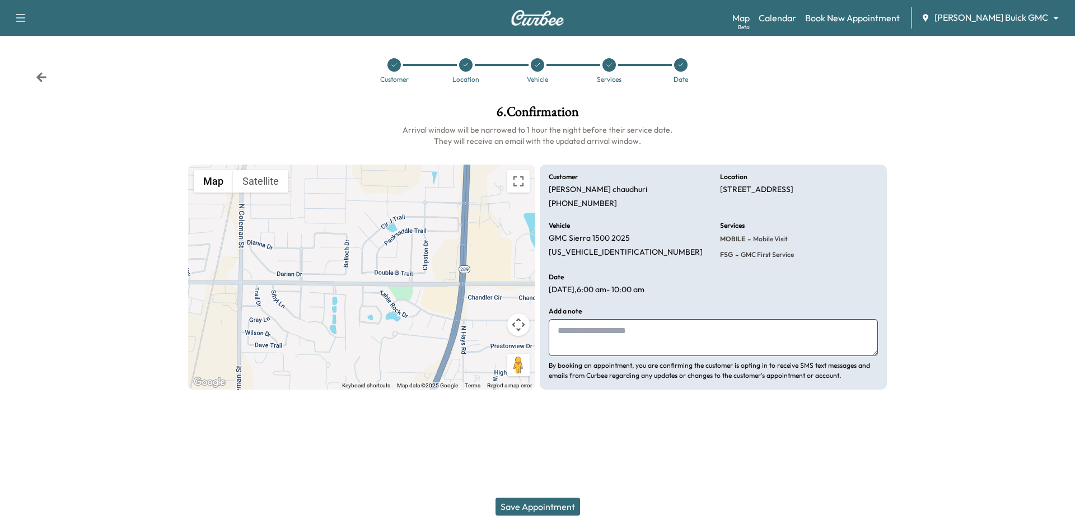
click at [552, 504] on button "Save Appointment" at bounding box center [537, 507] width 85 height 18
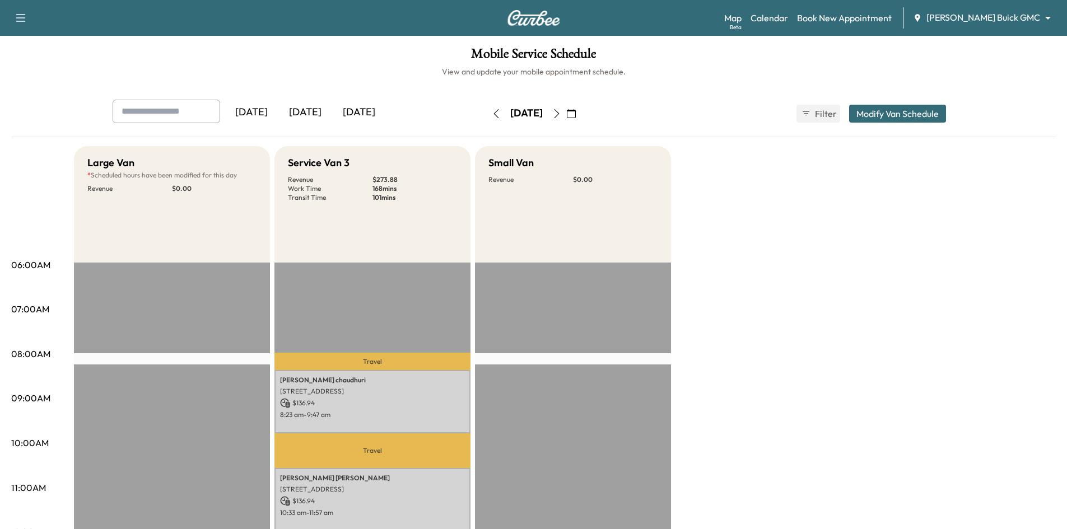
click at [353, 109] on div "[DATE]" at bounding box center [359, 113] width 54 height 26
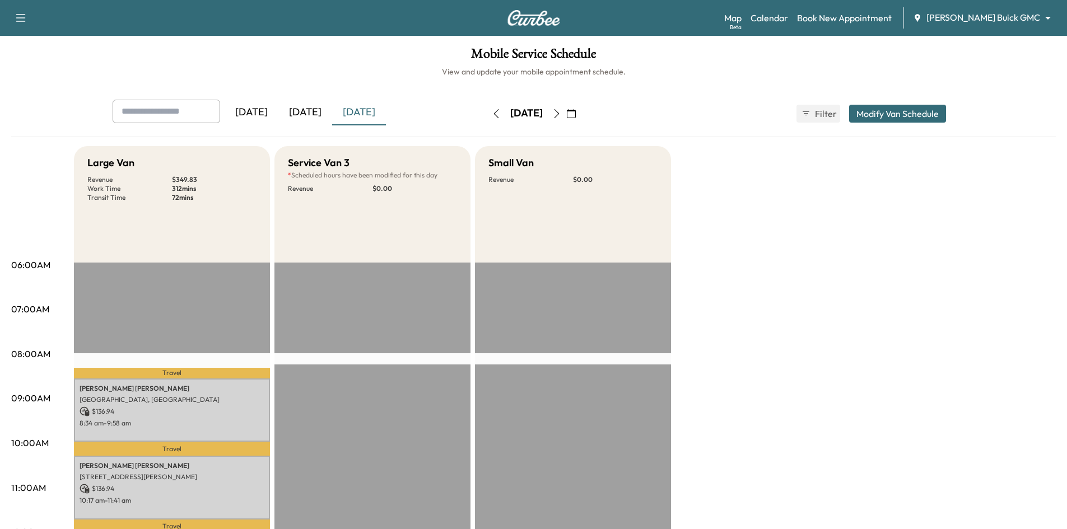
click at [561, 113] on icon "button" at bounding box center [556, 113] width 9 height 9
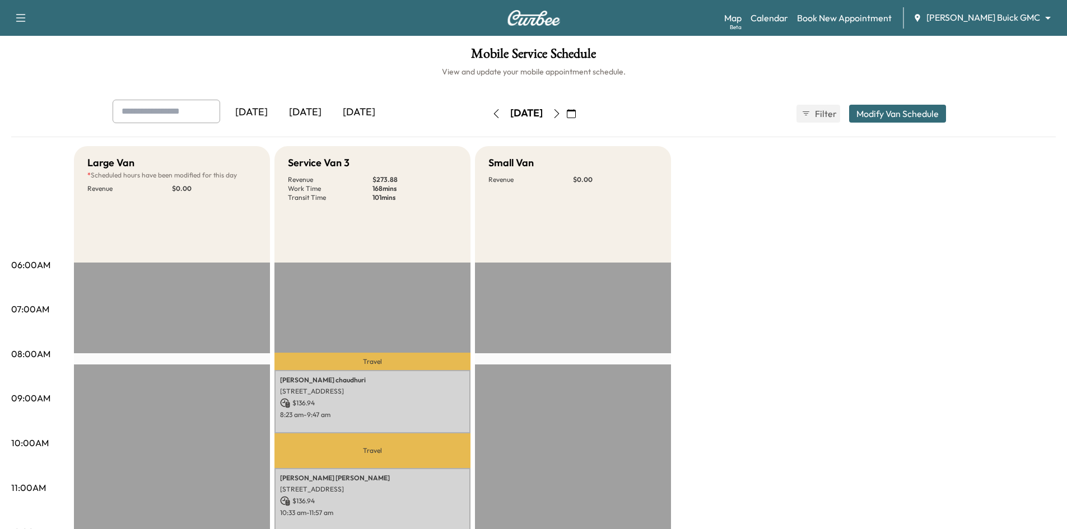
click at [350, 111] on div "[DATE]" at bounding box center [359, 113] width 54 height 26
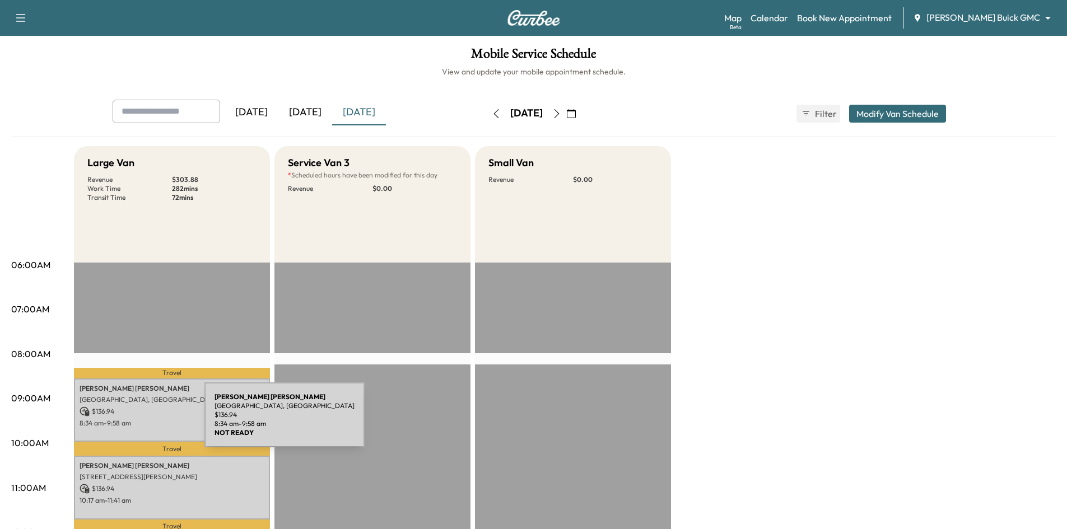
click at [120, 422] on p "8:34 am - 9:58 am" at bounding box center [172, 423] width 185 height 9
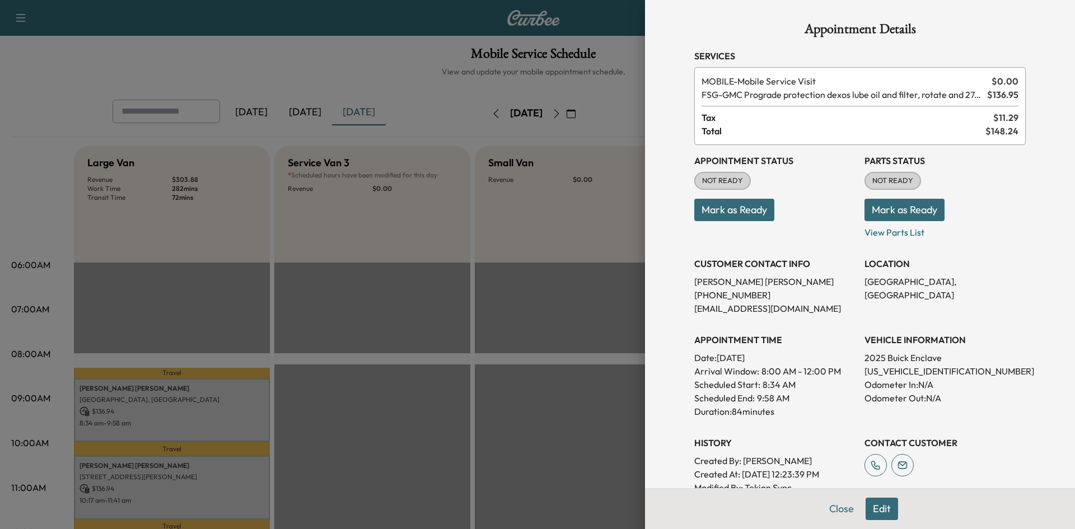
click at [748, 211] on button "Mark as Ready" at bounding box center [734, 210] width 80 height 22
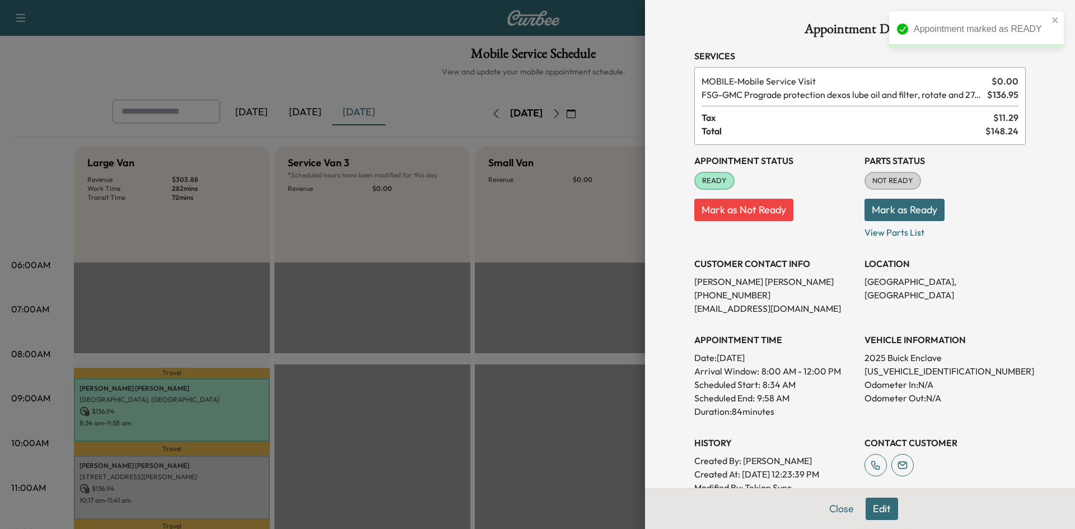
click at [194, 479] on div at bounding box center [537, 264] width 1075 height 529
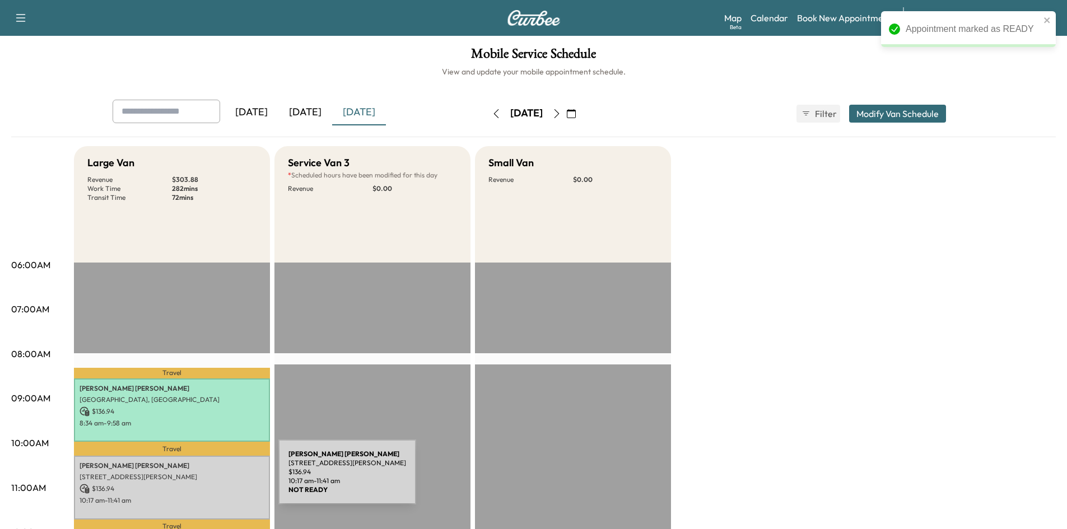
click at [194, 479] on p "[STREET_ADDRESS][PERSON_NAME]" at bounding box center [172, 477] width 185 height 9
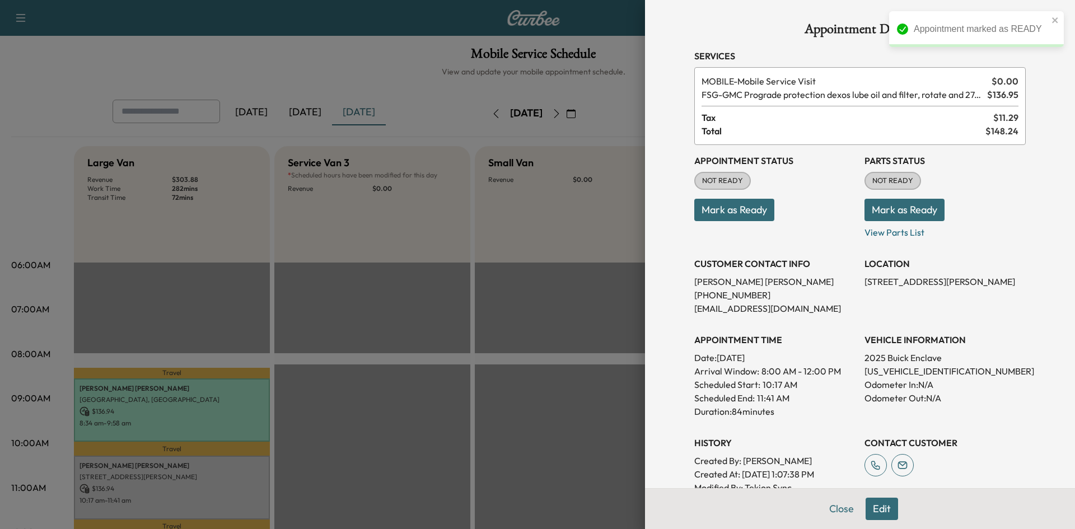
click at [717, 212] on button "Mark as Ready" at bounding box center [734, 210] width 80 height 22
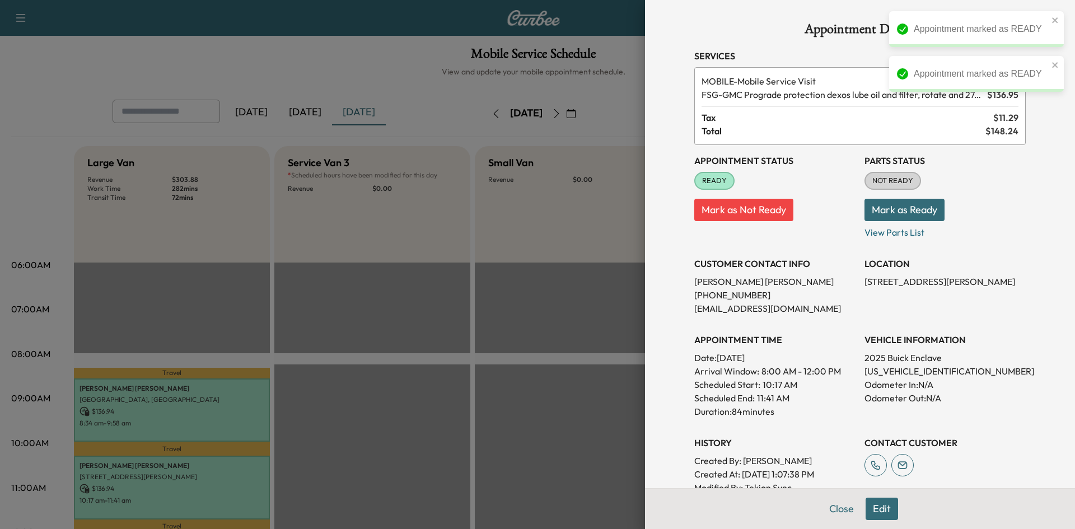
click at [388, 319] on div at bounding box center [537, 264] width 1075 height 529
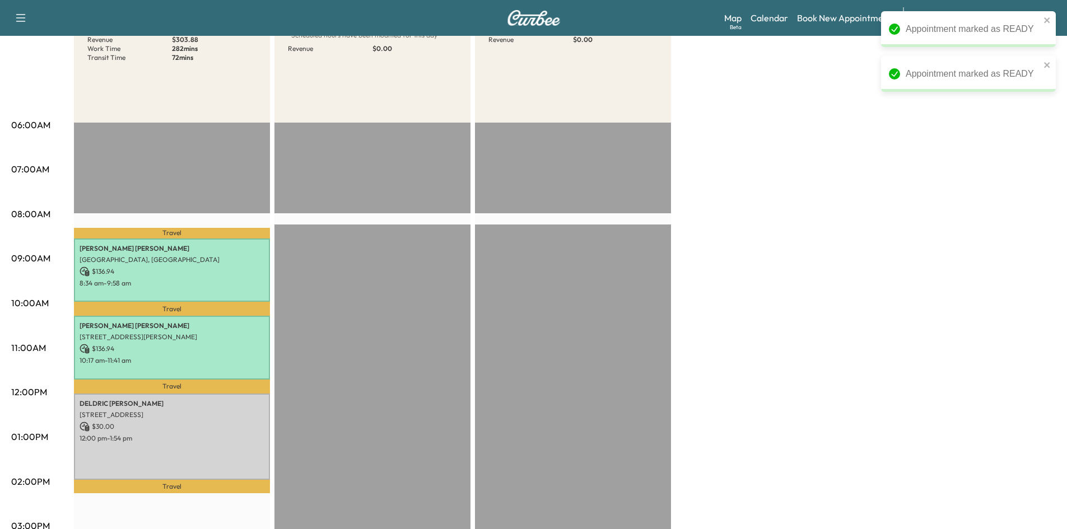
scroll to position [224, 0]
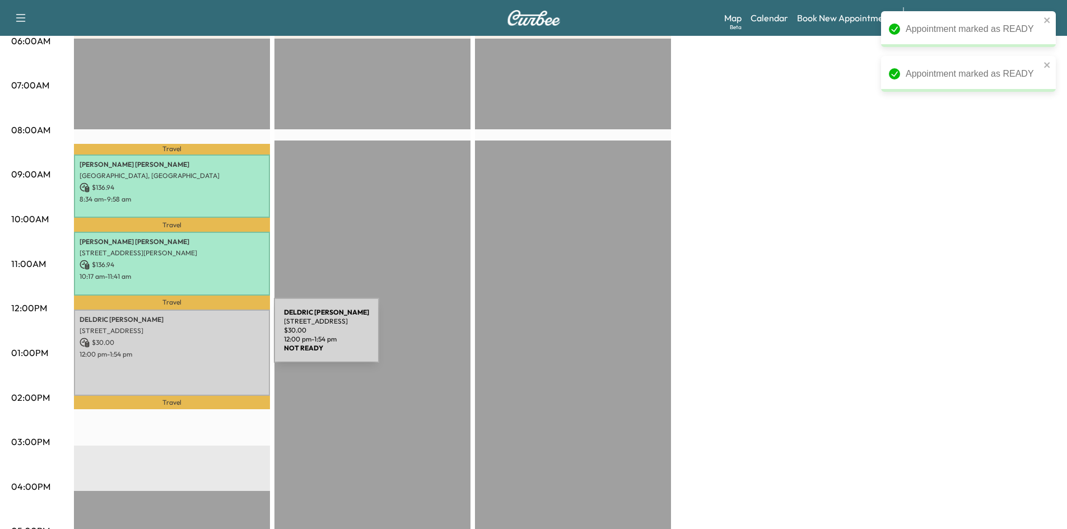
click at [191, 338] on p "$ 30.00" at bounding box center [172, 343] width 185 height 10
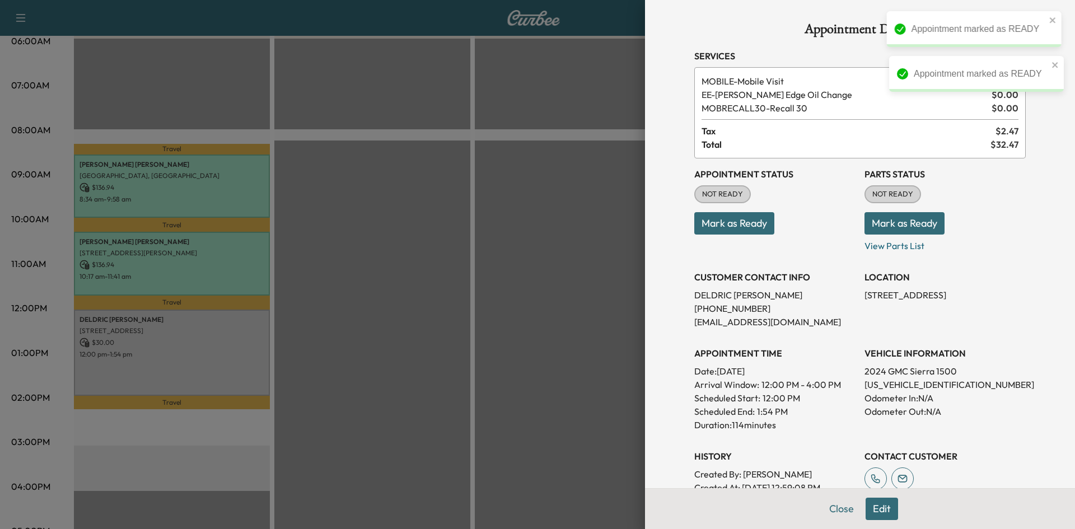
click at [737, 225] on button "Mark as Ready" at bounding box center [734, 223] width 80 height 22
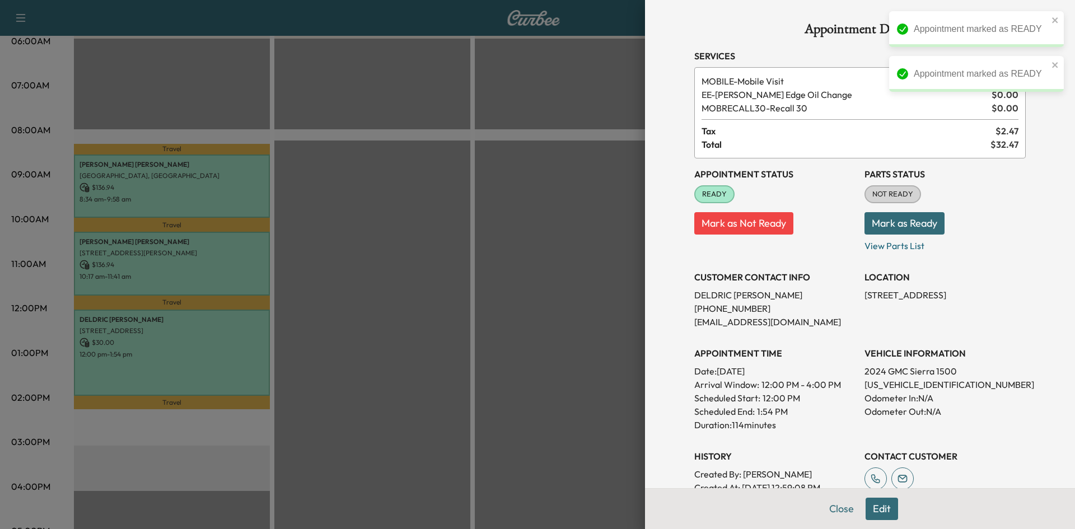
click at [446, 278] on div at bounding box center [537, 264] width 1075 height 529
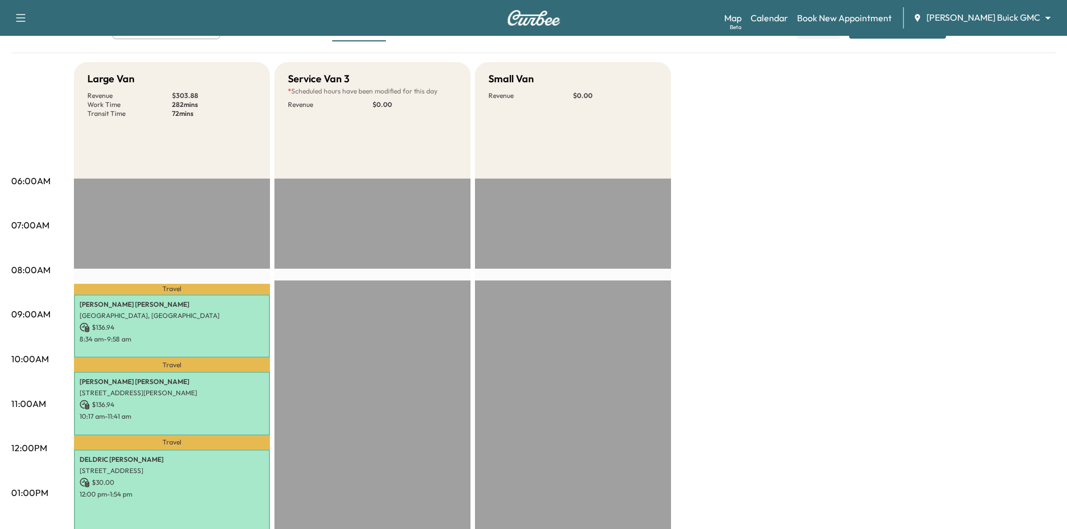
scroll to position [0, 0]
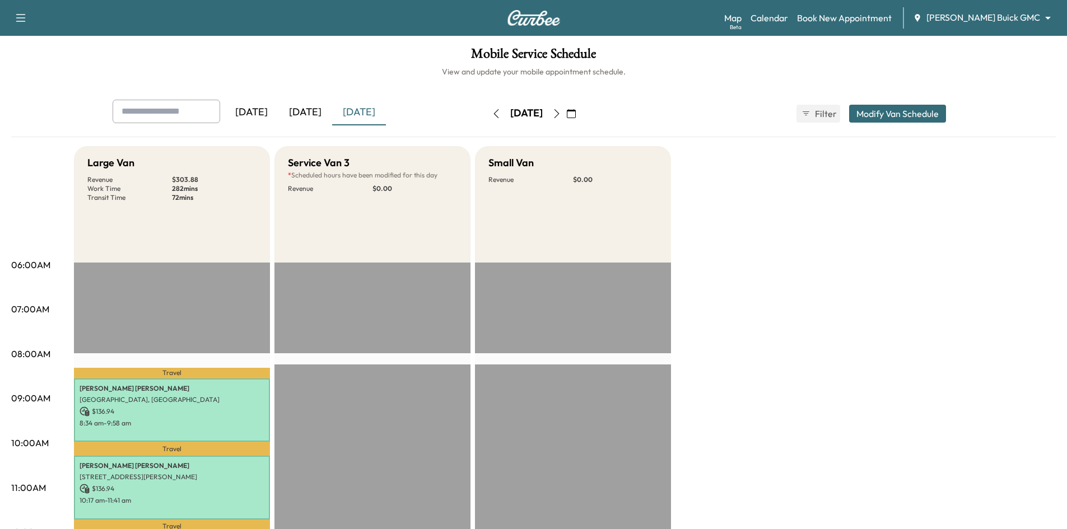
click at [561, 112] on icon "button" at bounding box center [556, 113] width 9 height 9
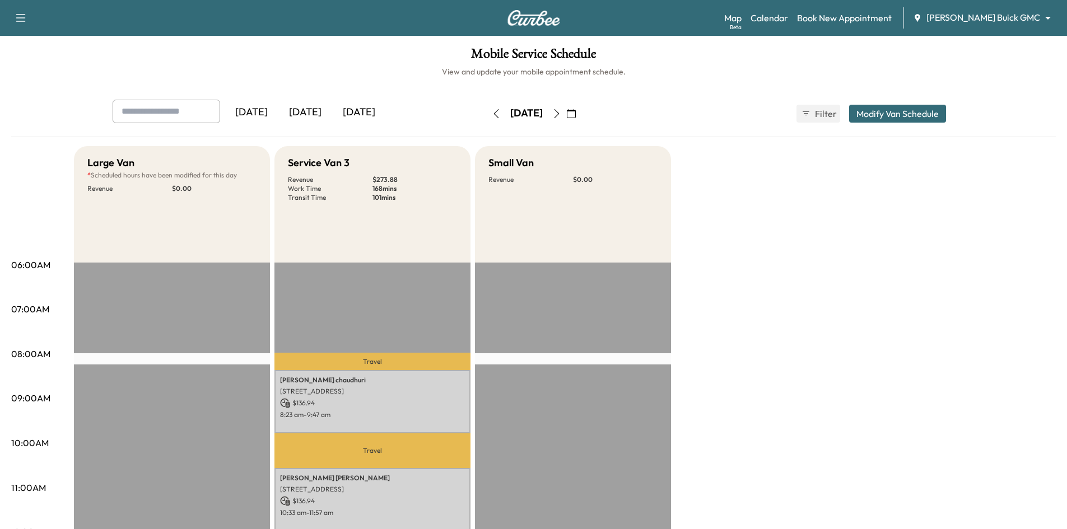
click at [376, 113] on div "[DATE]" at bounding box center [359, 113] width 54 height 26
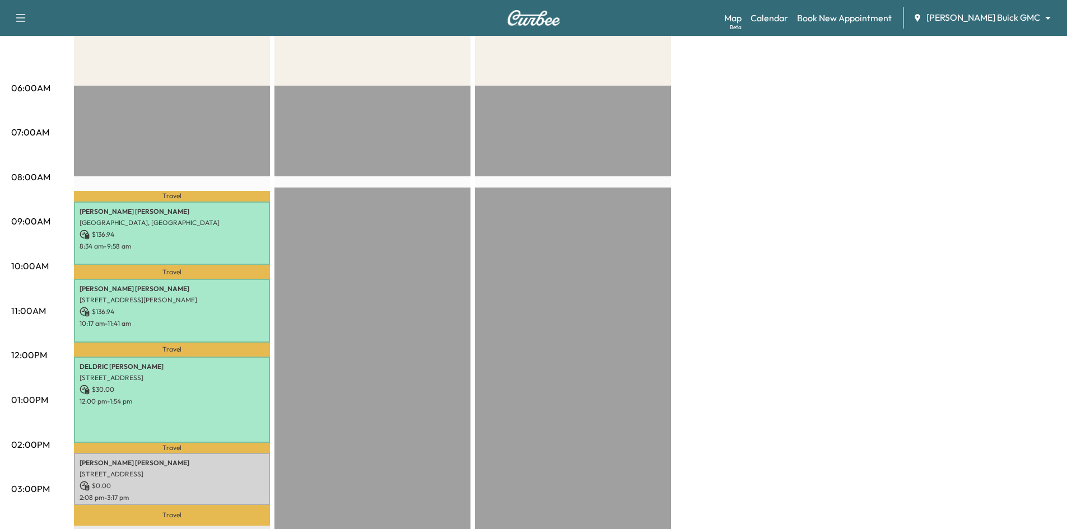
scroll to position [280, 0]
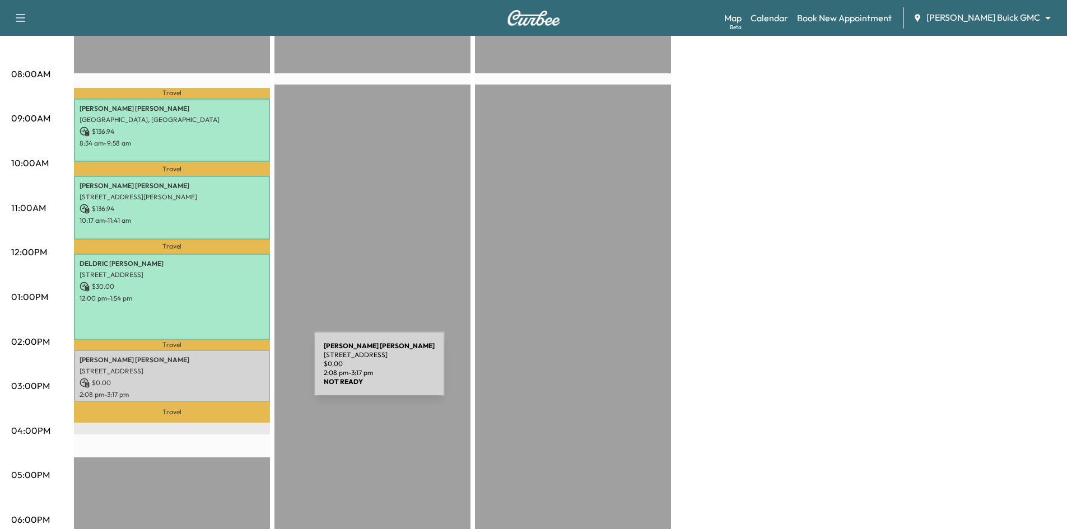
click at [230, 371] on p "3844 Preston Hills Cir, Celina, TX 75009, USA" at bounding box center [172, 371] width 185 height 9
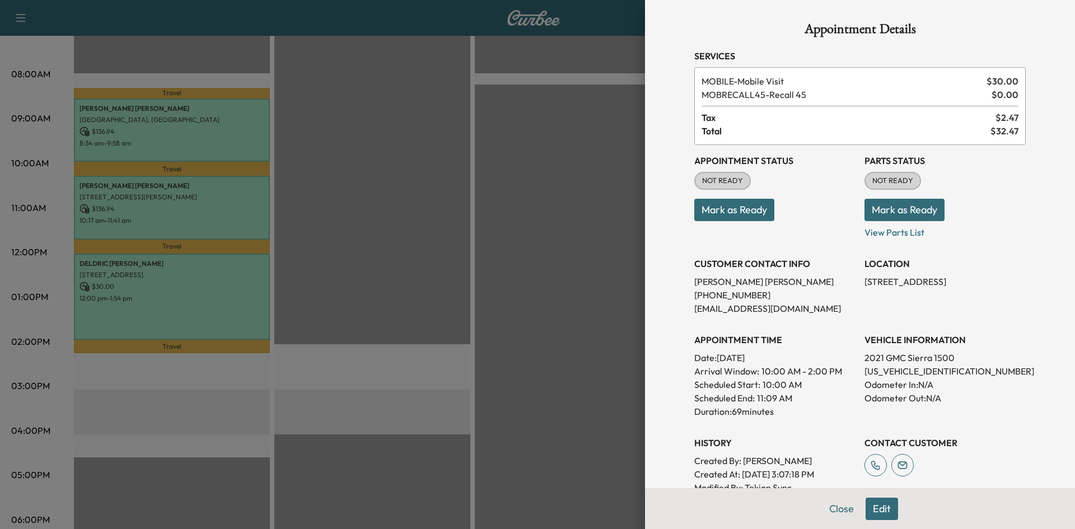
click at [418, 299] on div at bounding box center [537, 264] width 1075 height 529
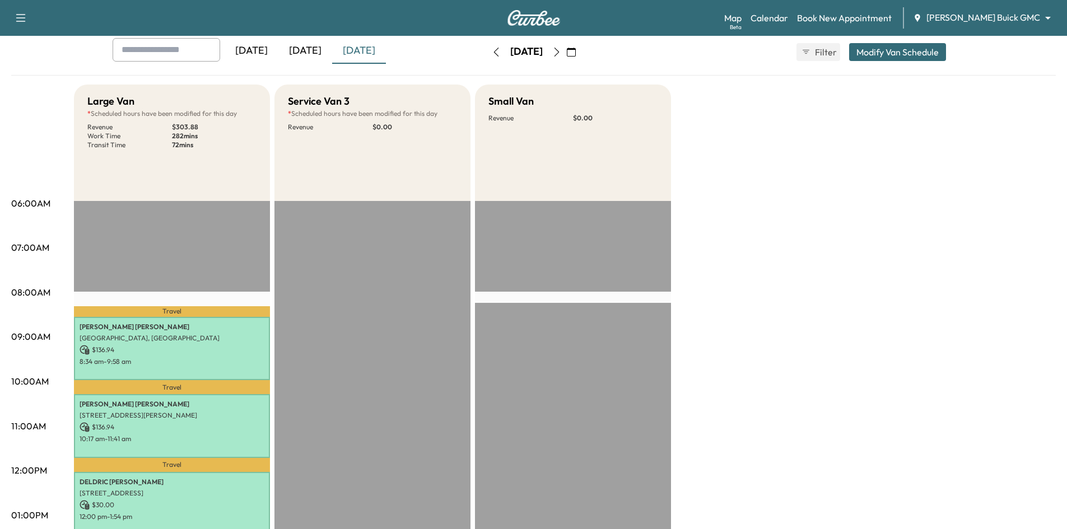
scroll to position [56, 0]
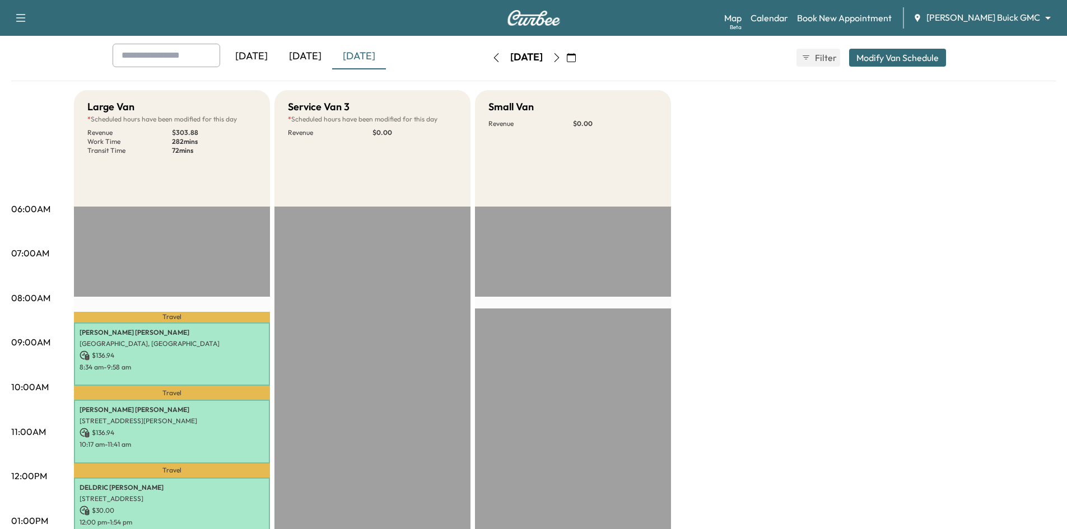
click at [376, 59] on div "[DATE]" at bounding box center [359, 57] width 54 height 26
click at [561, 57] on icon "button" at bounding box center [556, 57] width 9 height 9
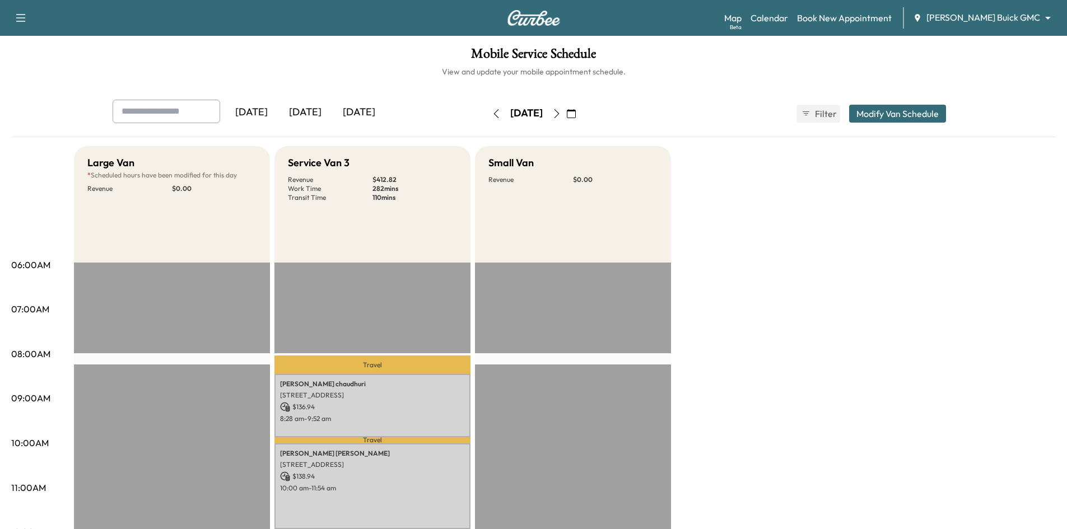
click at [368, 106] on div "[DATE]" at bounding box center [359, 113] width 54 height 26
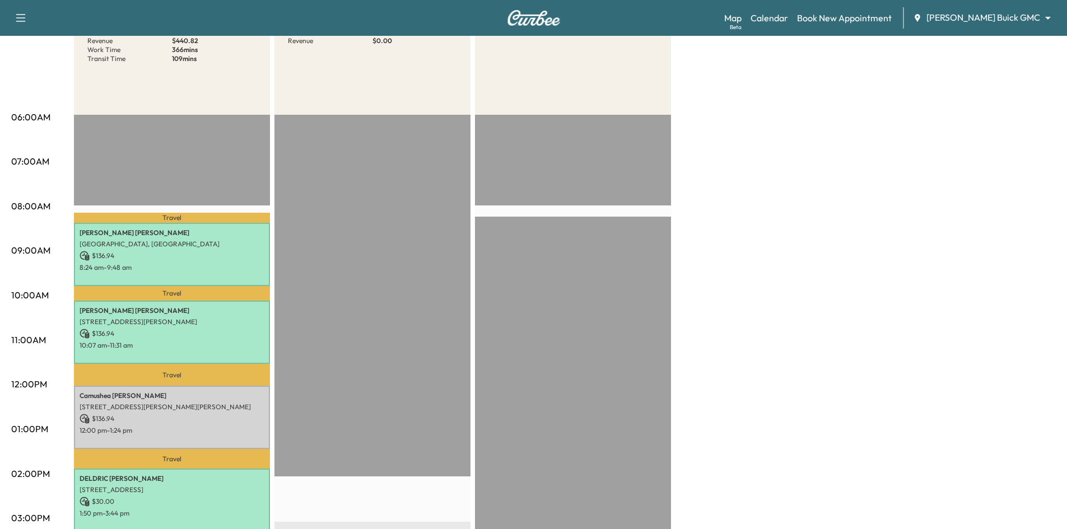
scroll to position [224, 0]
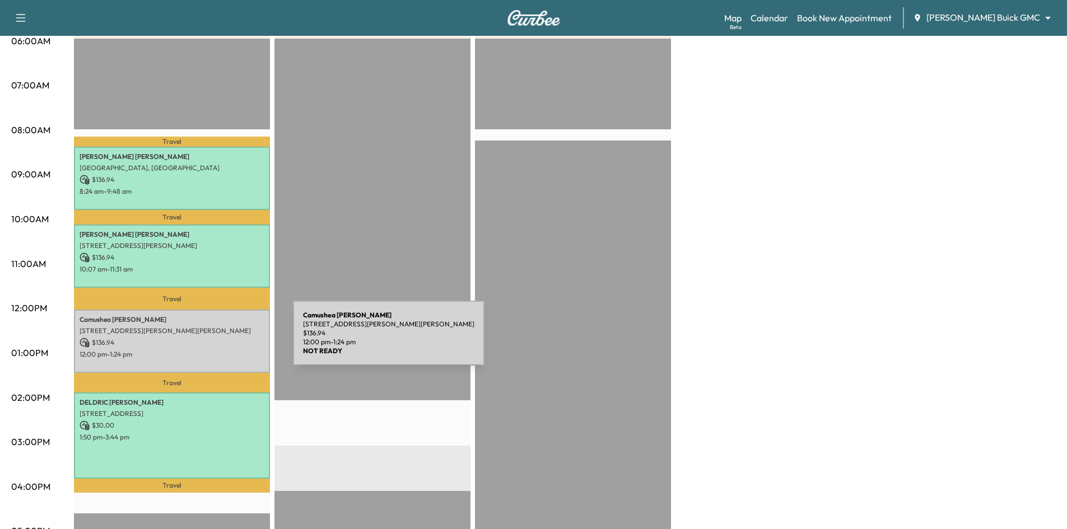
click at [209, 340] on p "$ 136.94" at bounding box center [172, 343] width 185 height 10
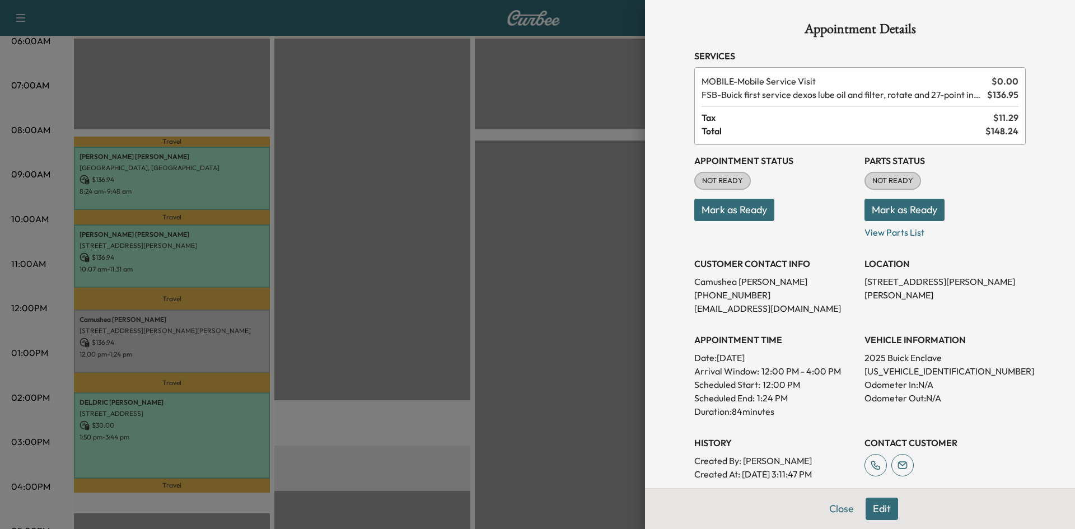
click at [430, 201] on div at bounding box center [537, 264] width 1075 height 529
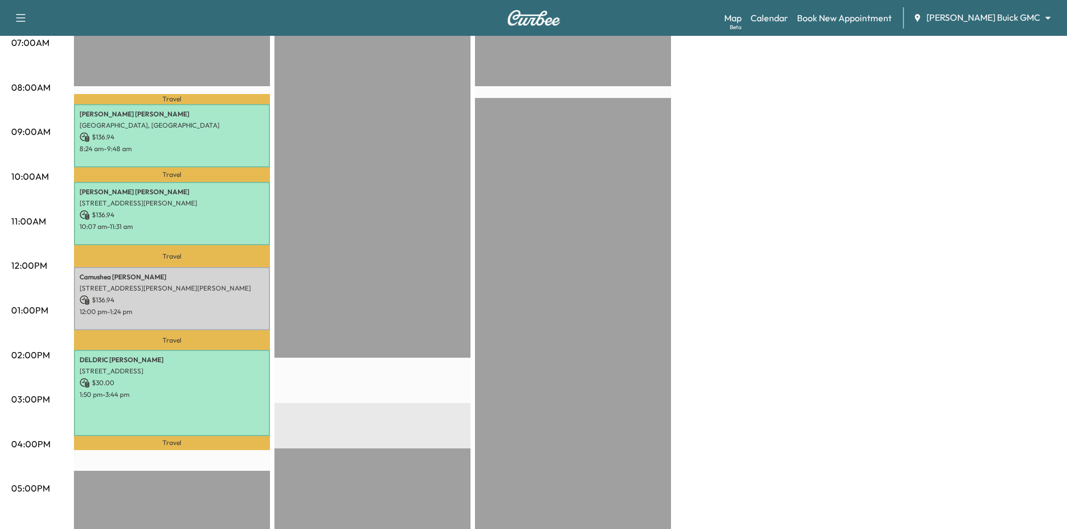
scroll to position [392, 0]
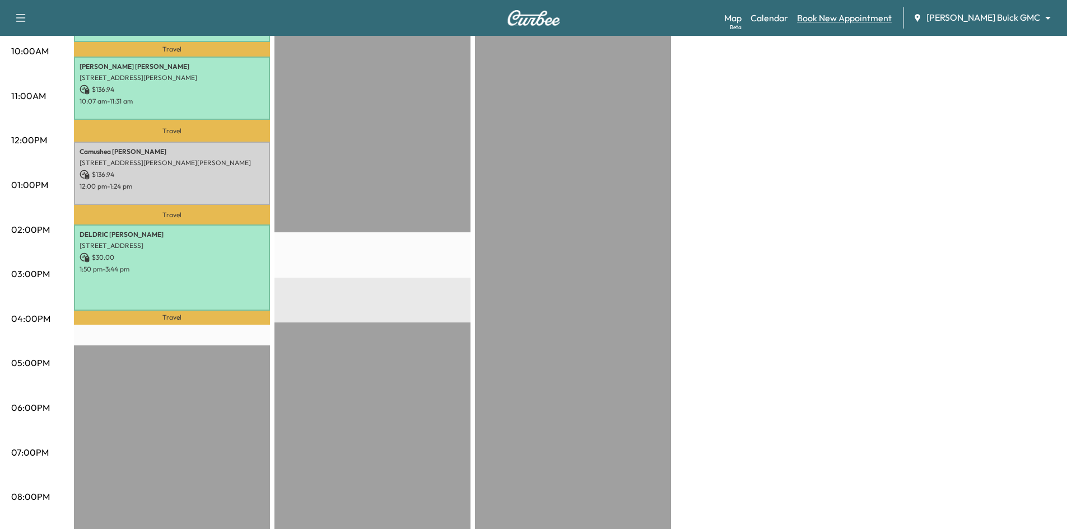
click at [887, 19] on link "Book New Appointment" at bounding box center [844, 17] width 95 height 13
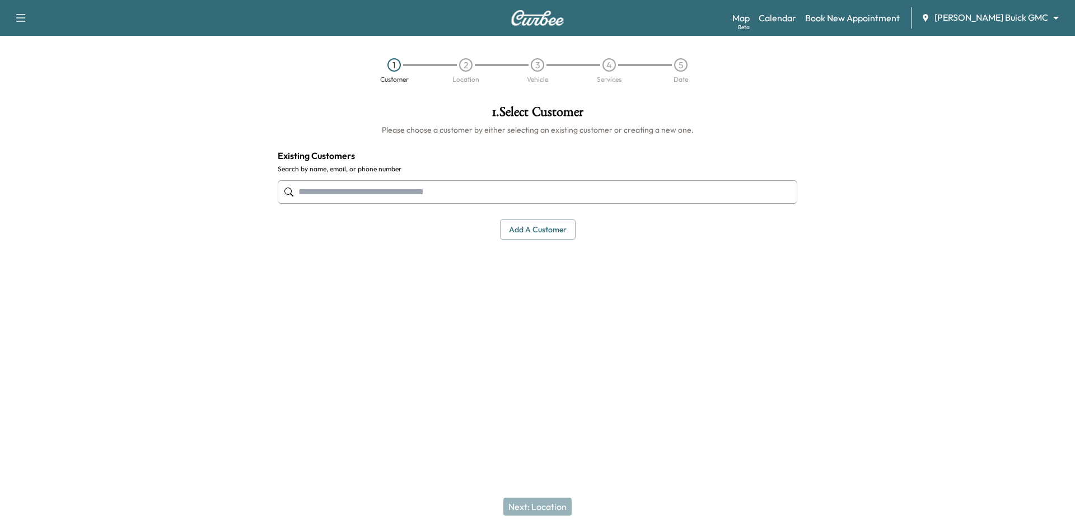
click at [656, 189] on input "text" at bounding box center [538, 192] width 520 height 24
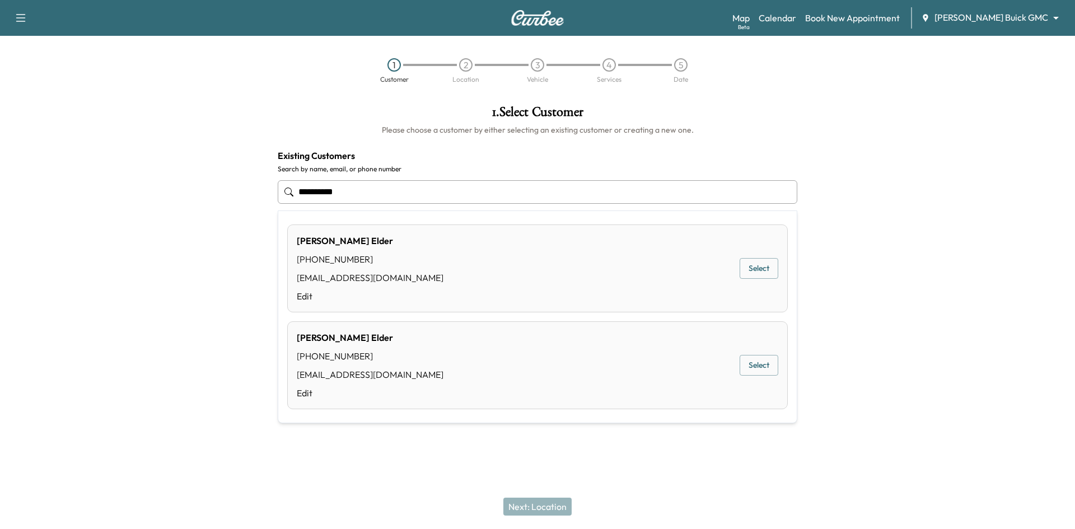
click at [759, 267] on button "Select" at bounding box center [759, 268] width 39 height 21
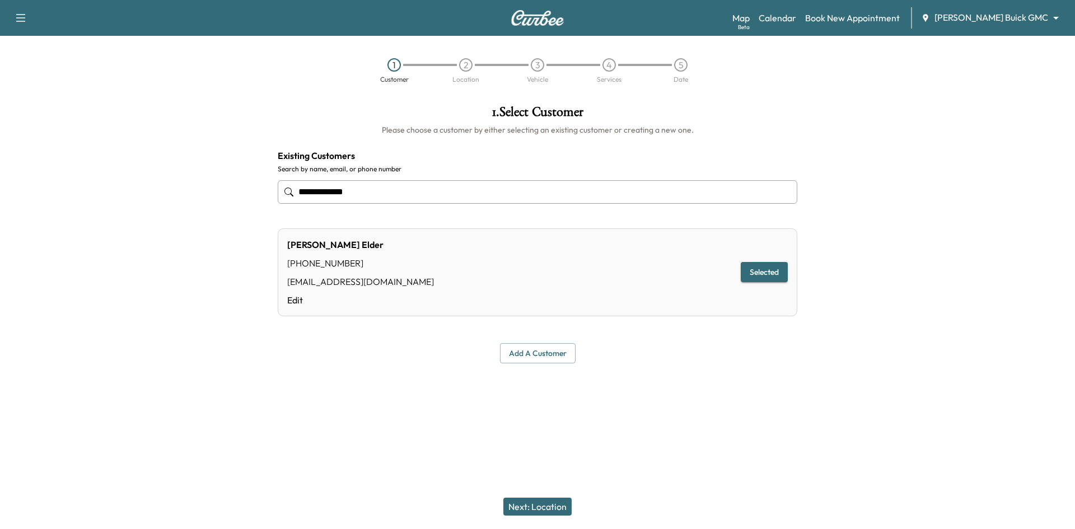
type input "**********"
click at [519, 504] on button "Next: Location" at bounding box center [537, 507] width 68 height 18
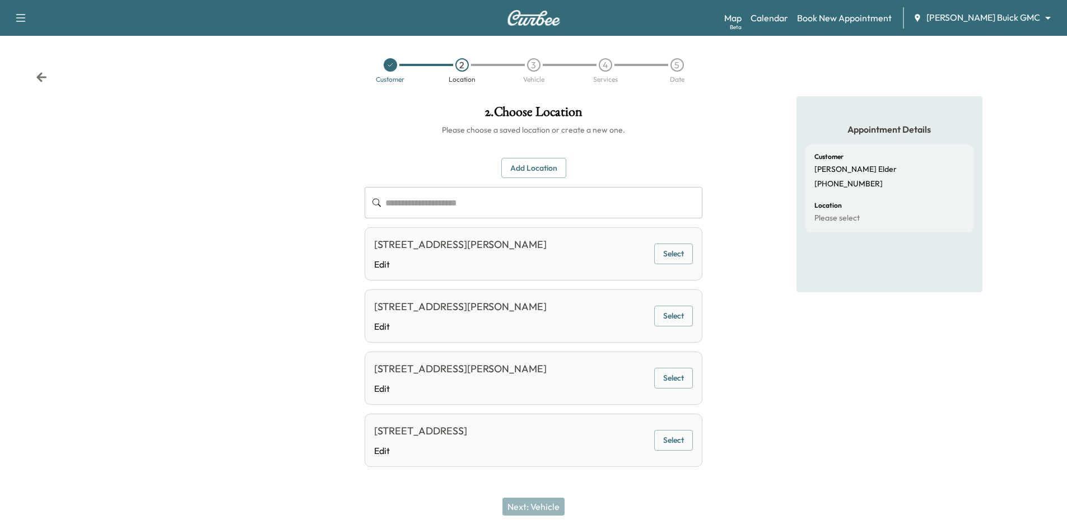
click at [682, 451] on button "Select" at bounding box center [673, 440] width 39 height 21
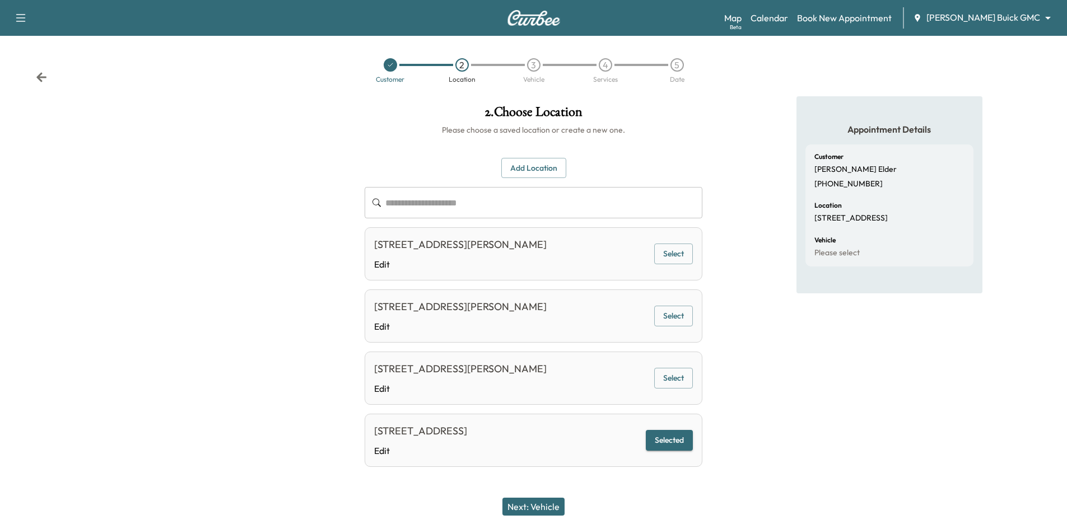
click at [553, 511] on button "Next: Vehicle" at bounding box center [533, 507] width 62 height 18
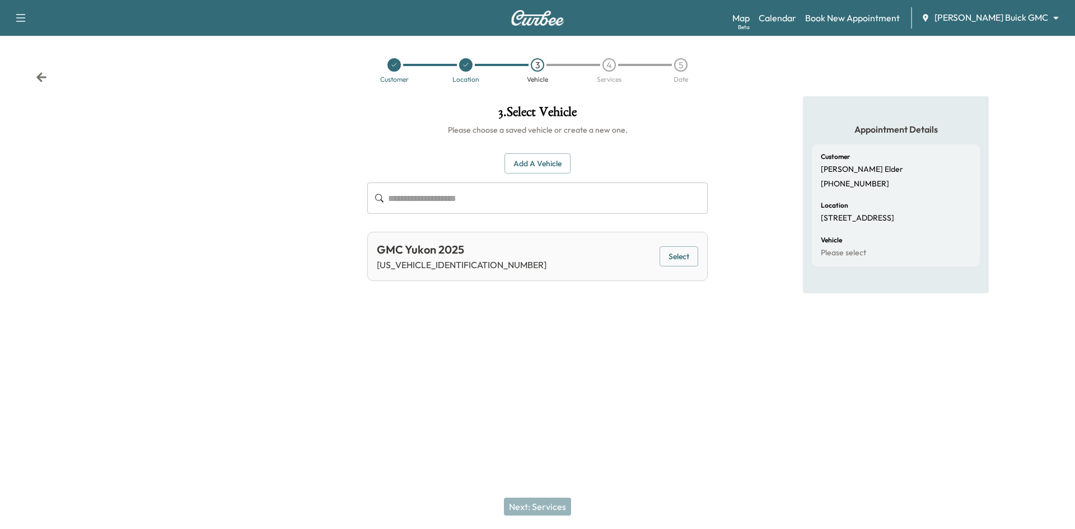
click at [673, 256] on button "Select" at bounding box center [679, 256] width 39 height 21
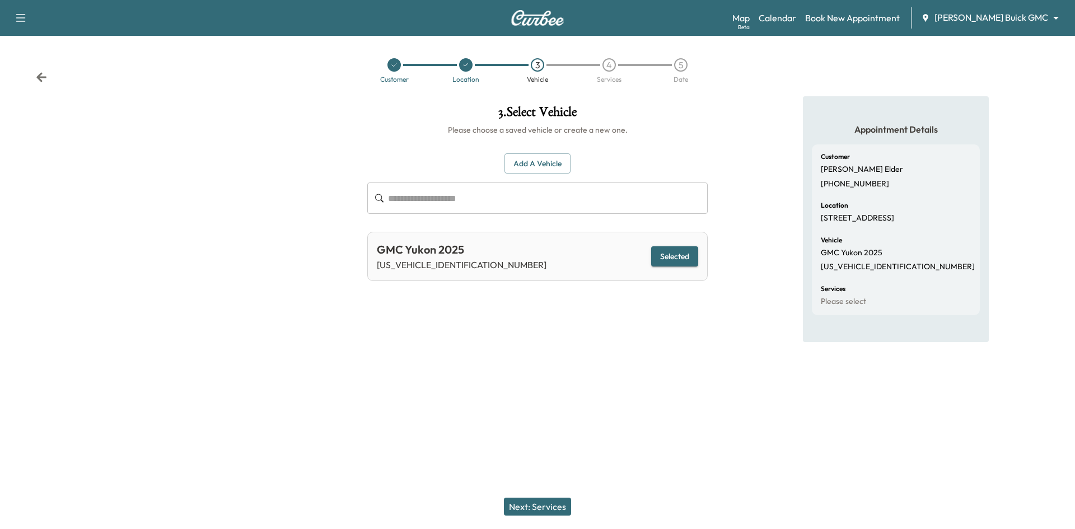
click at [550, 507] on button "Next: Services" at bounding box center [537, 507] width 67 height 18
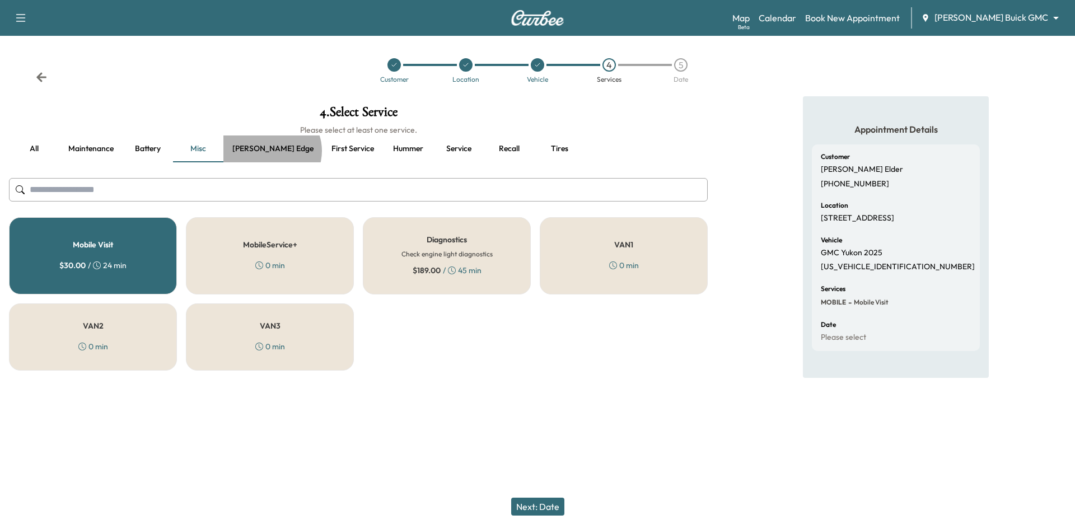
click at [271, 150] on button "Ewing edge" at bounding box center [272, 148] width 99 height 27
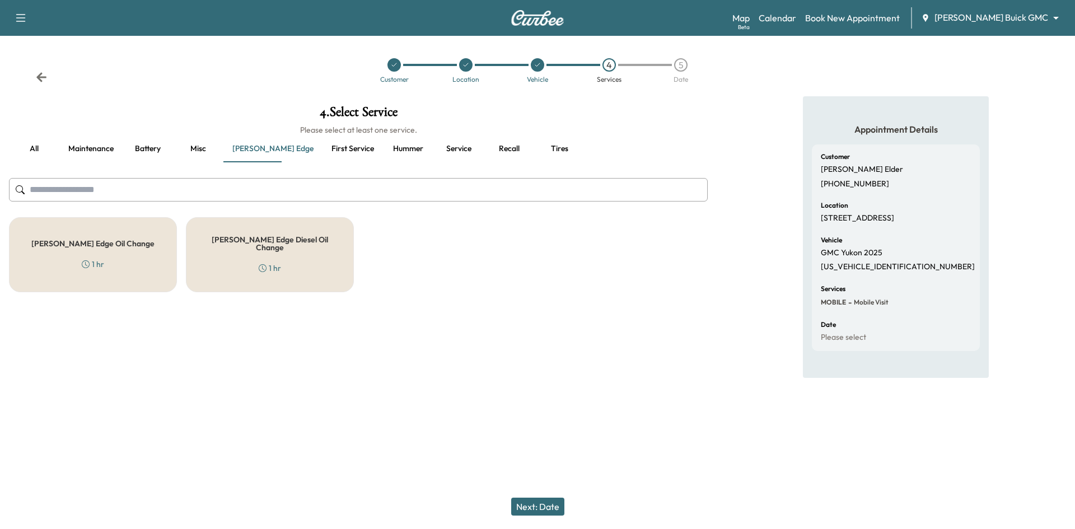
drag, startPoint x: 110, startPoint y: 262, endPoint x: 148, endPoint y: 216, distance: 59.3
click at [111, 262] on div "Ewing Edge Oil Change 1 hr" at bounding box center [93, 254] width 168 height 75
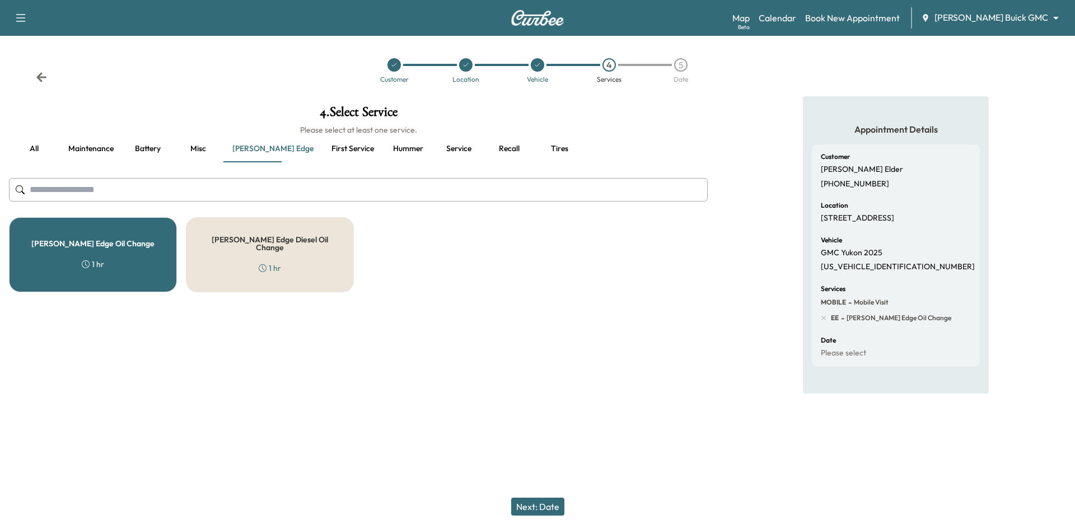
click at [200, 149] on button "Misc" at bounding box center [198, 148] width 50 height 27
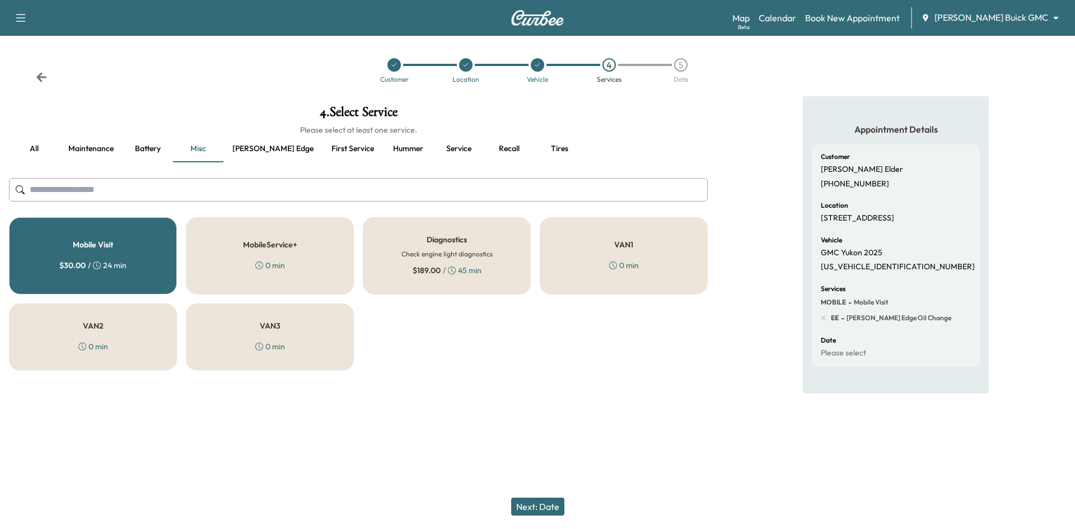
click at [549, 507] on button "Next: Date" at bounding box center [537, 507] width 53 height 18
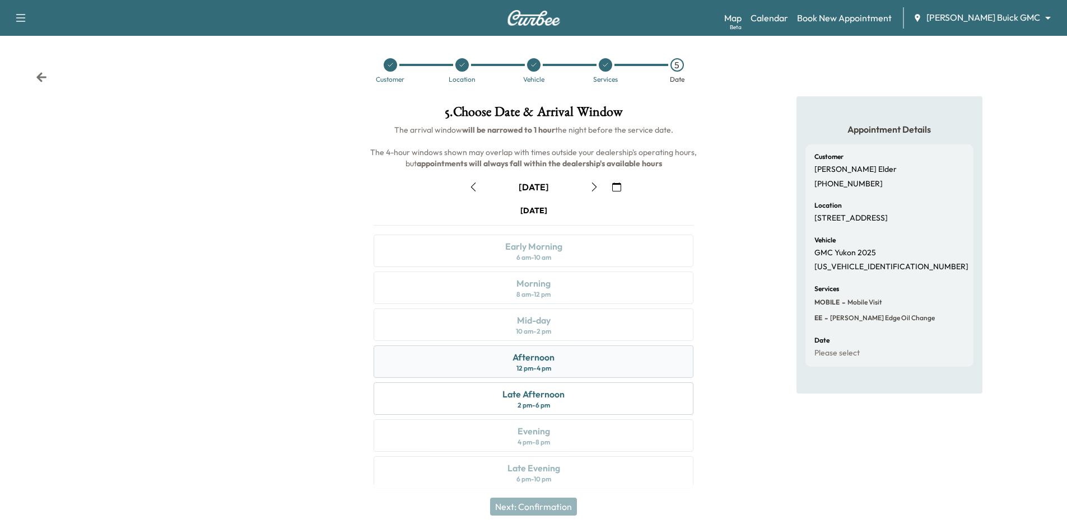
click at [564, 368] on div "Afternoon 12 pm - 4 pm" at bounding box center [533, 361] width 320 height 32
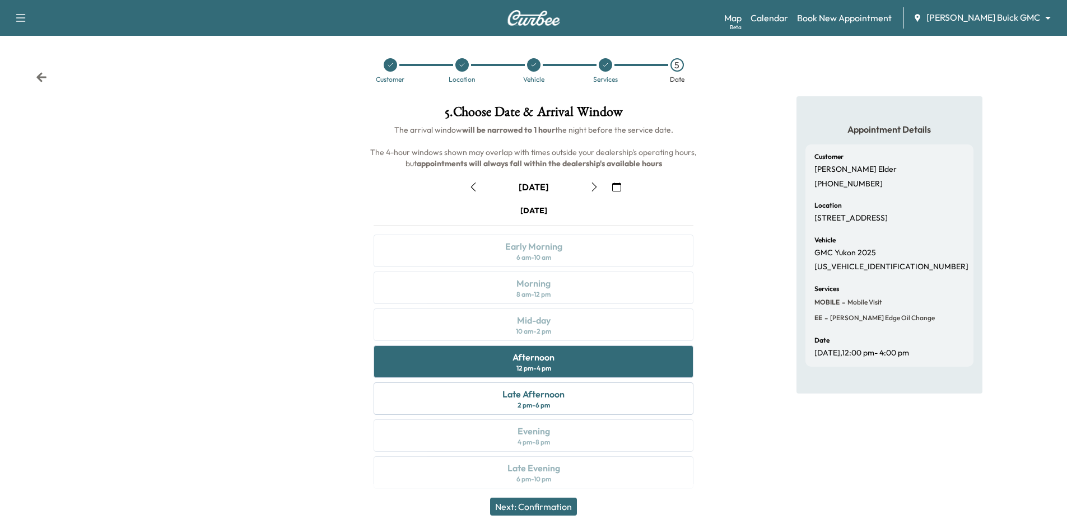
click at [548, 509] on button "Next: Confirmation" at bounding box center [533, 507] width 87 height 18
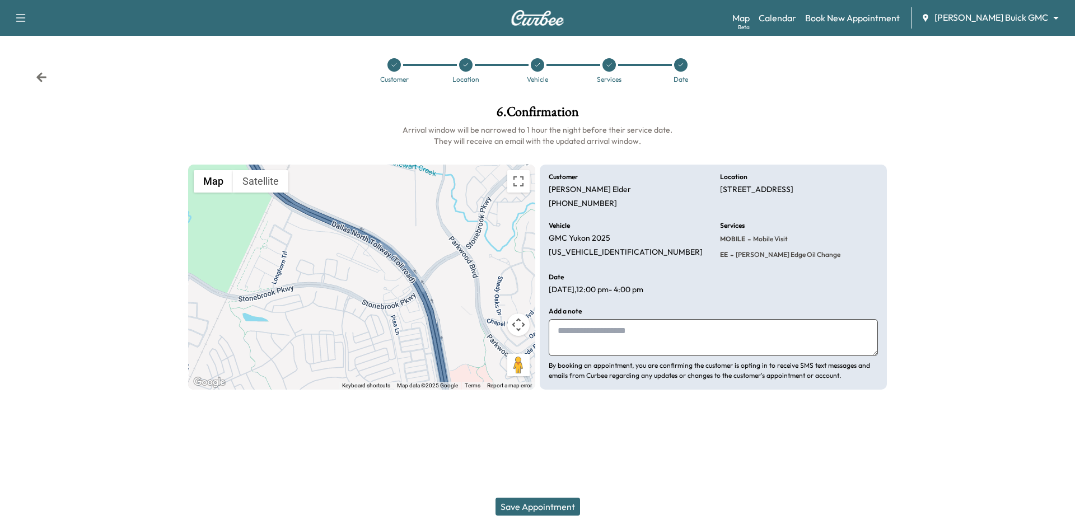
click at [541, 509] on button "Save Appointment" at bounding box center [537, 507] width 85 height 18
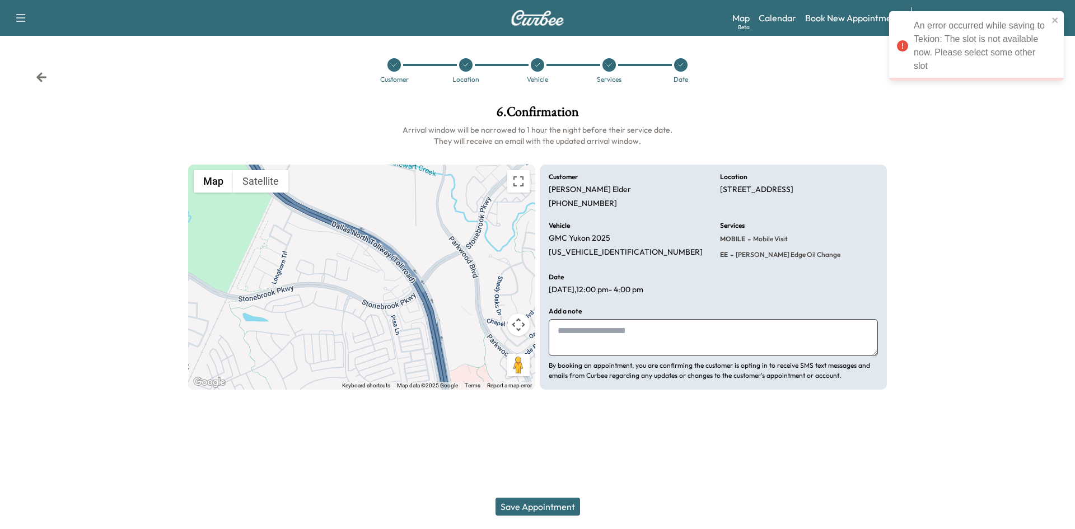
click at [612, 68] on div at bounding box center [608, 64] width 13 height 13
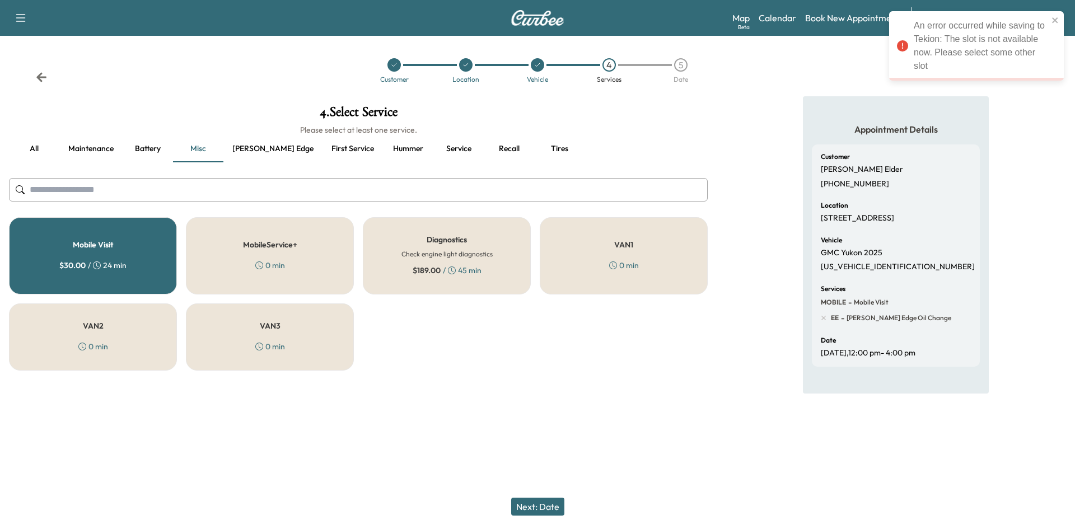
click at [681, 68] on div "5" at bounding box center [680, 64] width 13 height 13
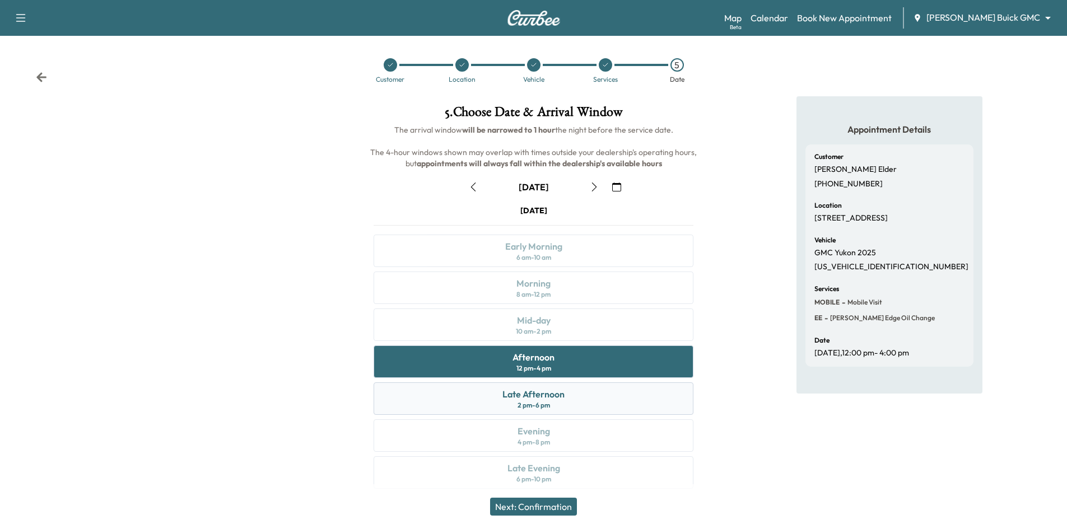
click at [566, 404] on div "Late Afternoon 2 pm - 6 pm" at bounding box center [533, 398] width 320 height 32
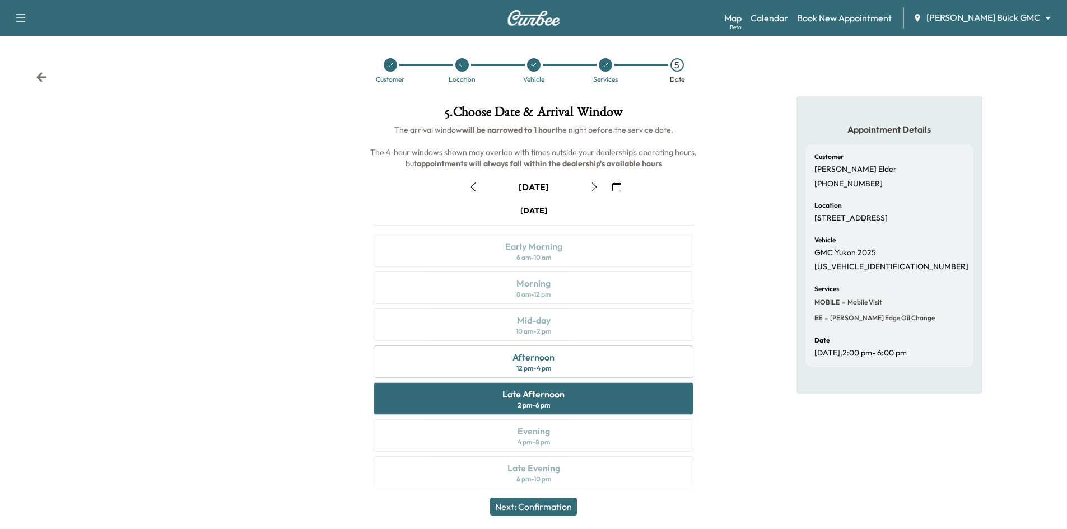
click at [557, 508] on button "Next: Confirmation" at bounding box center [533, 507] width 87 height 18
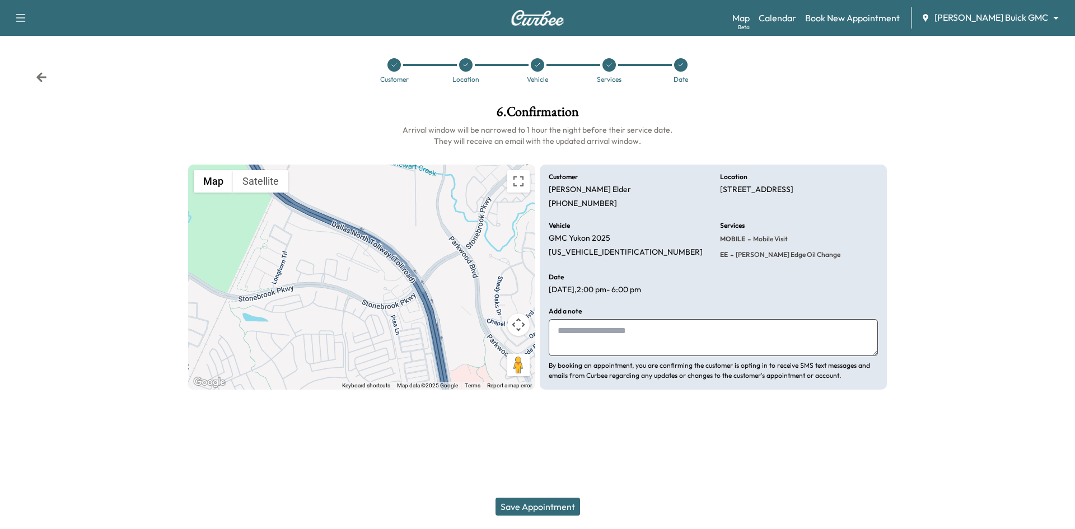
click at [563, 506] on button "Save Appointment" at bounding box center [537, 507] width 85 height 18
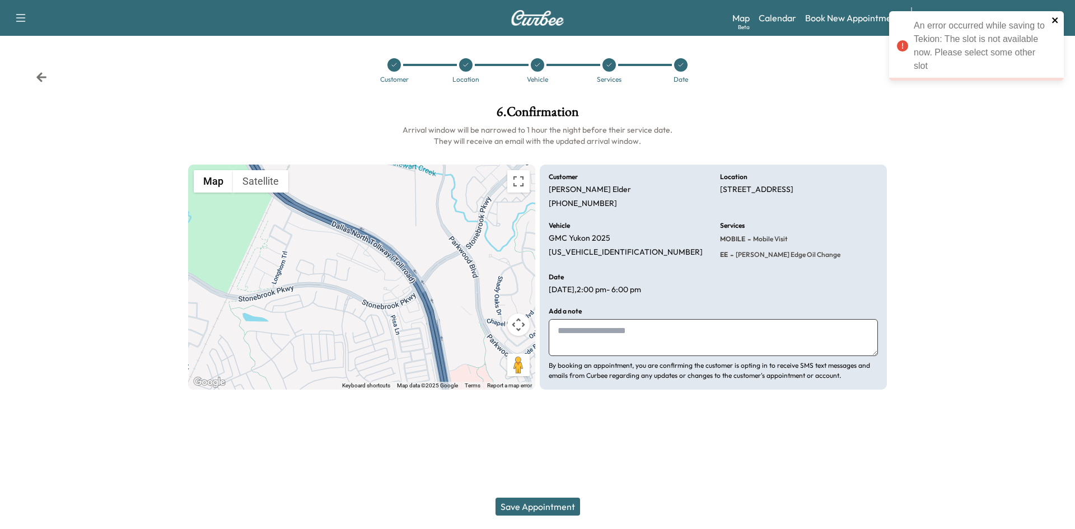
click at [1056, 16] on icon "close" at bounding box center [1055, 20] width 8 height 9
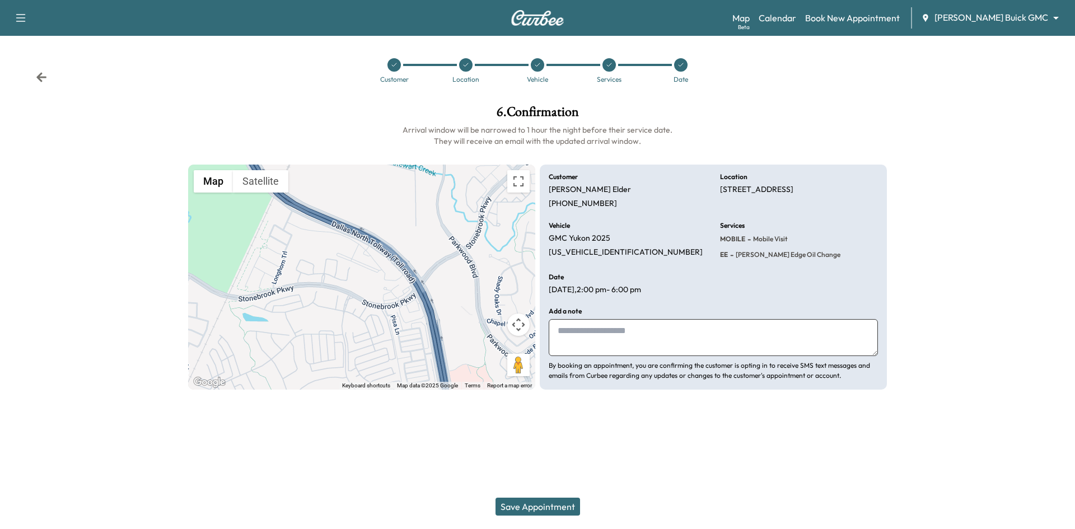
click at [605, 65] on div at bounding box center [608, 64] width 13 height 13
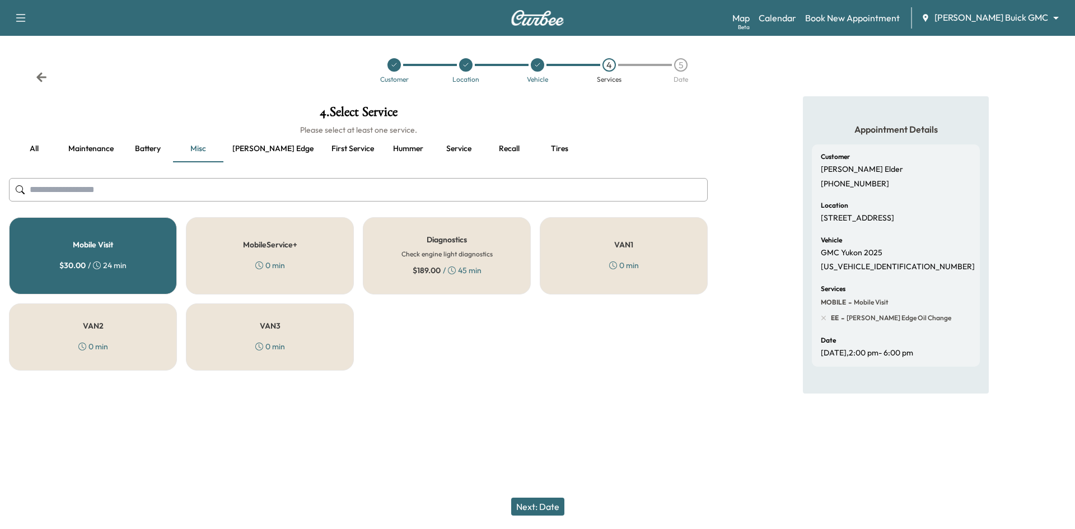
click at [539, 66] on icon at bounding box center [537, 65] width 7 height 7
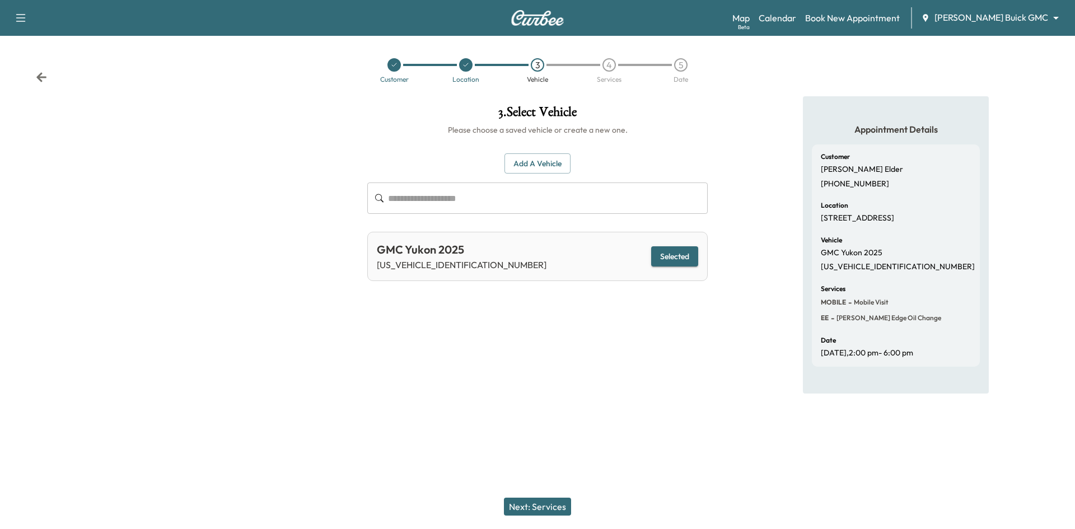
click at [605, 71] on div "4" at bounding box center [608, 64] width 13 height 13
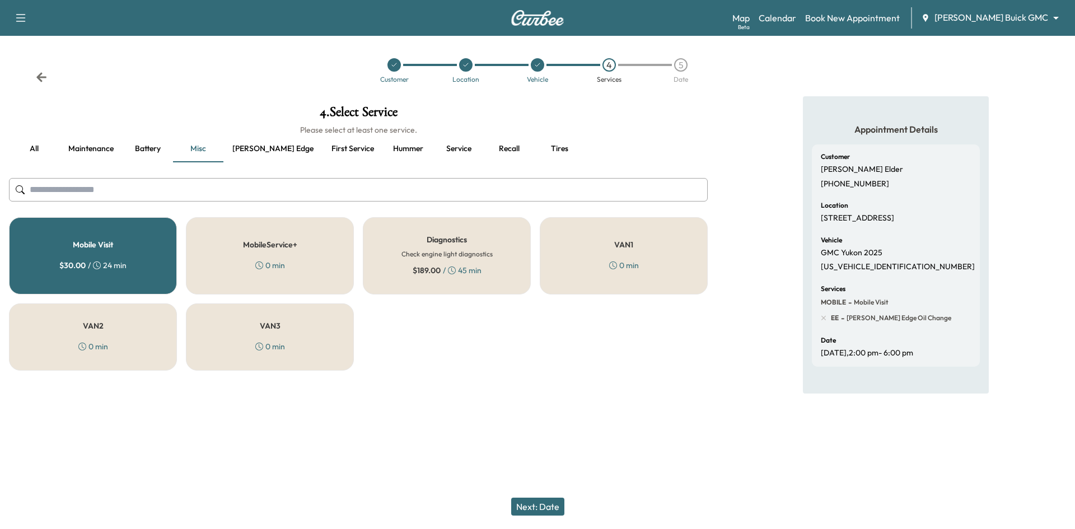
click at [270, 145] on button "Ewing edge" at bounding box center [272, 148] width 99 height 27
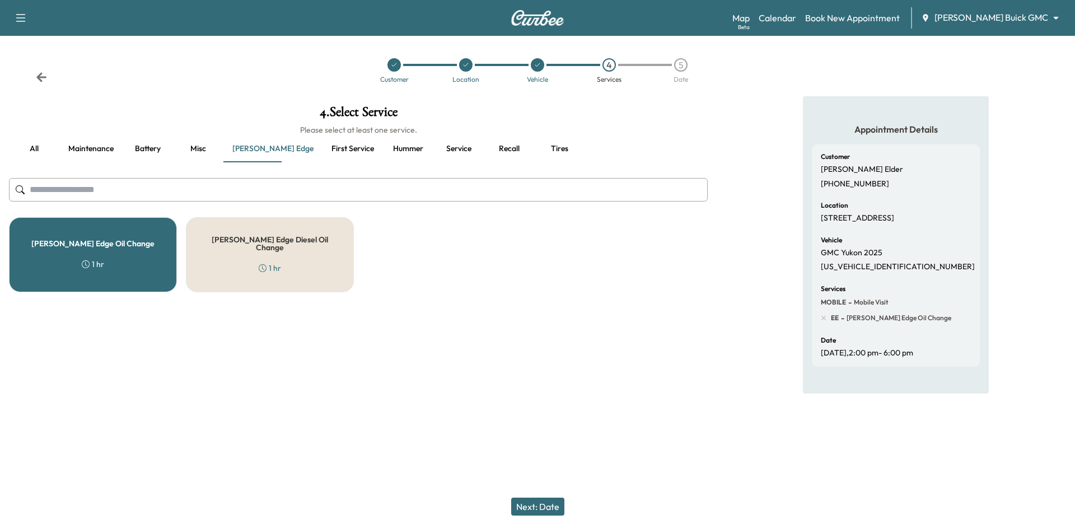
click at [197, 149] on button "Misc" at bounding box center [198, 148] width 50 height 27
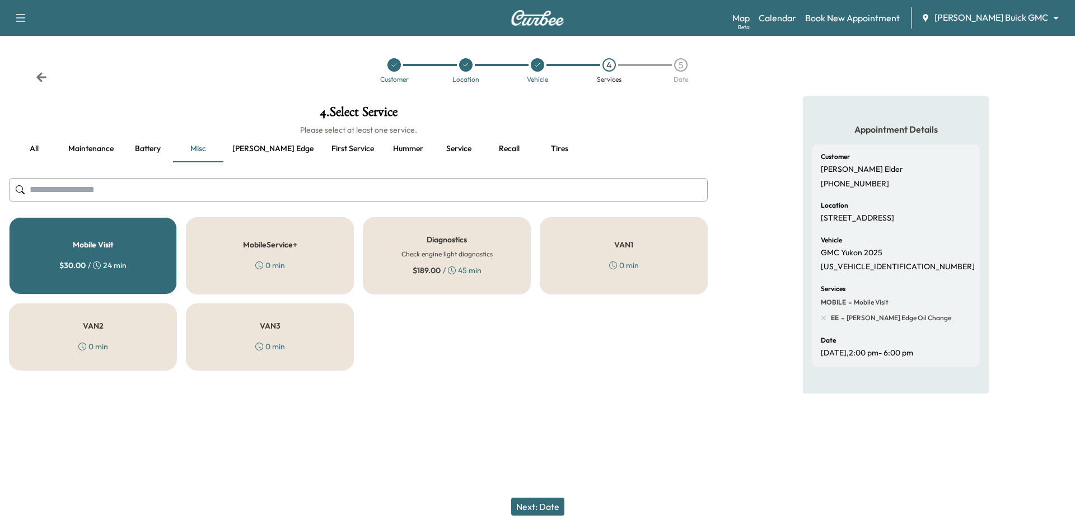
click at [150, 269] on div "Mobile Visit $ 30.00 / 24 min" at bounding box center [93, 255] width 168 height 77
click at [116, 268] on div "$ 30.00 / 24 min" at bounding box center [92, 265] width 67 height 11
click at [261, 149] on button "Ewing edge" at bounding box center [272, 148] width 99 height 27
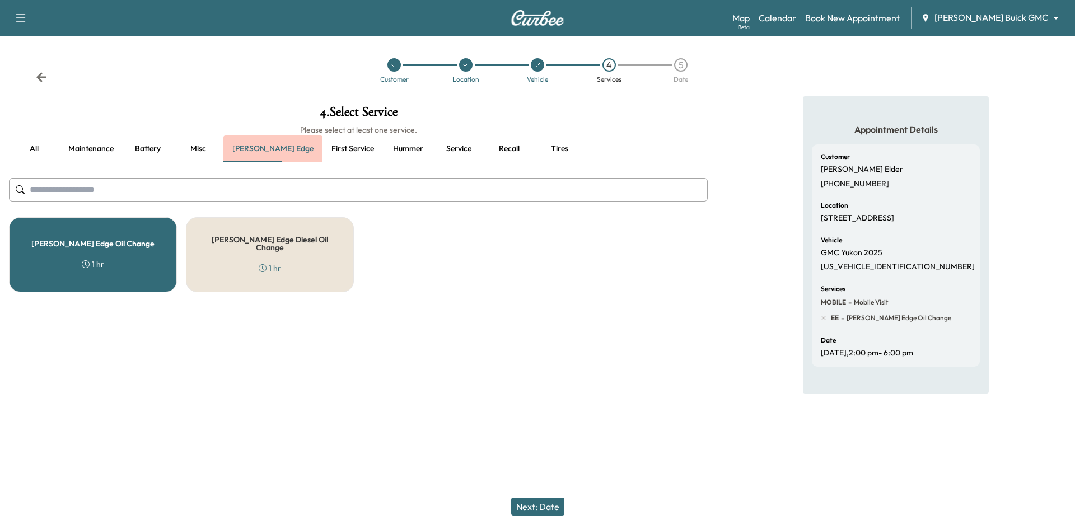
click at [260, 149] on button "Ewing edge" at bounding box center [272, 148] width 99 height 27
click at [99, 150] on button "Maintenance" at bounding box center [90, 148] width 63 height 27
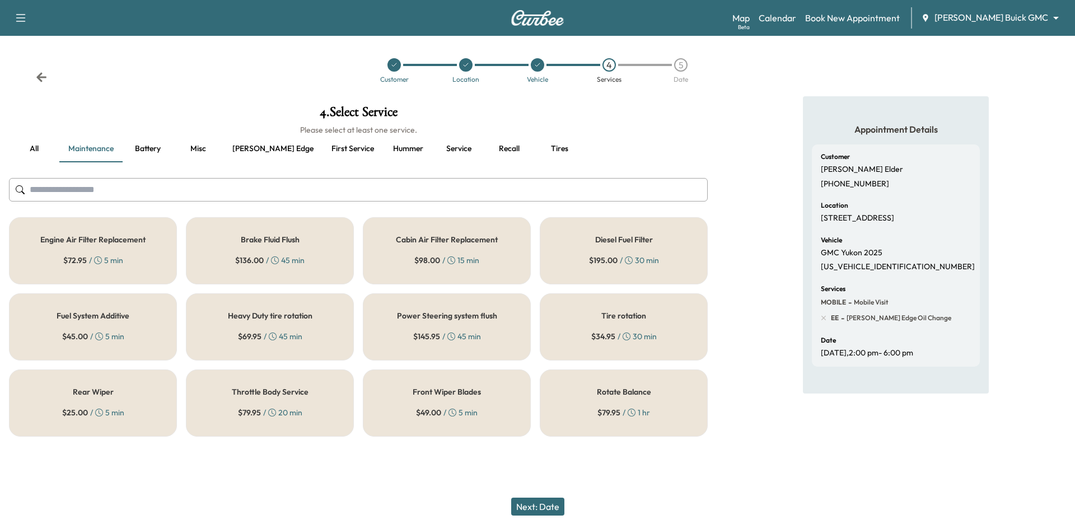
click at [610, 66] on div "4" at bounding box center [608, 64] width 13 height 13
click at [551, 508] on button "Next: Date" at bounding box center [537, 507] width 53 height 18
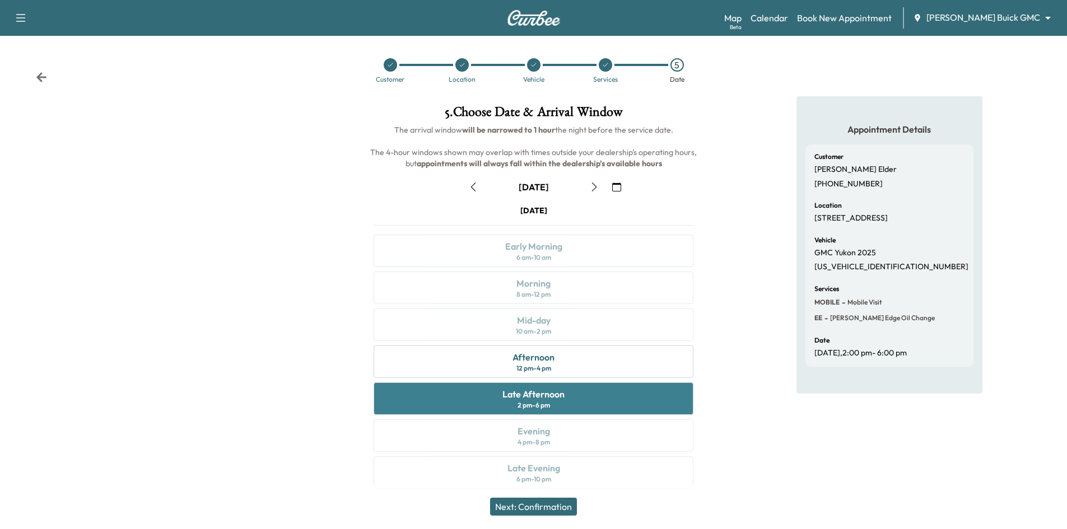
click at [597, 401] on div "Late Afternoon 2 pm - 6 pm" at bounding box center [533, 398] width 320 height 32
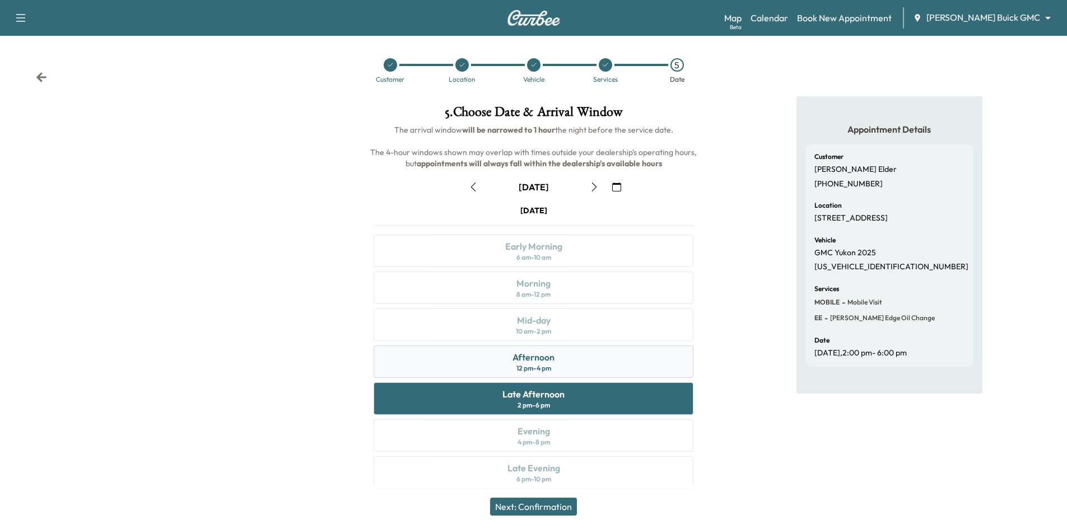
click at [599, 364] on div "Afternoon 12 pm - 4 pm" at bounding box center [533, 361] width 320 height 32
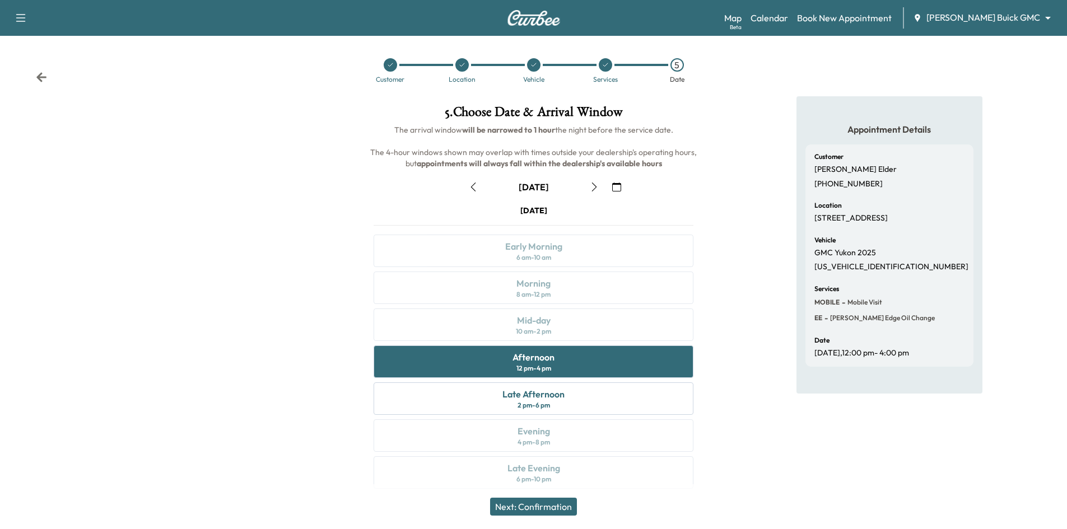
click at [571, 503] on button "Next: Confirmation" at bounding box center [533, 507] width 87 height 18
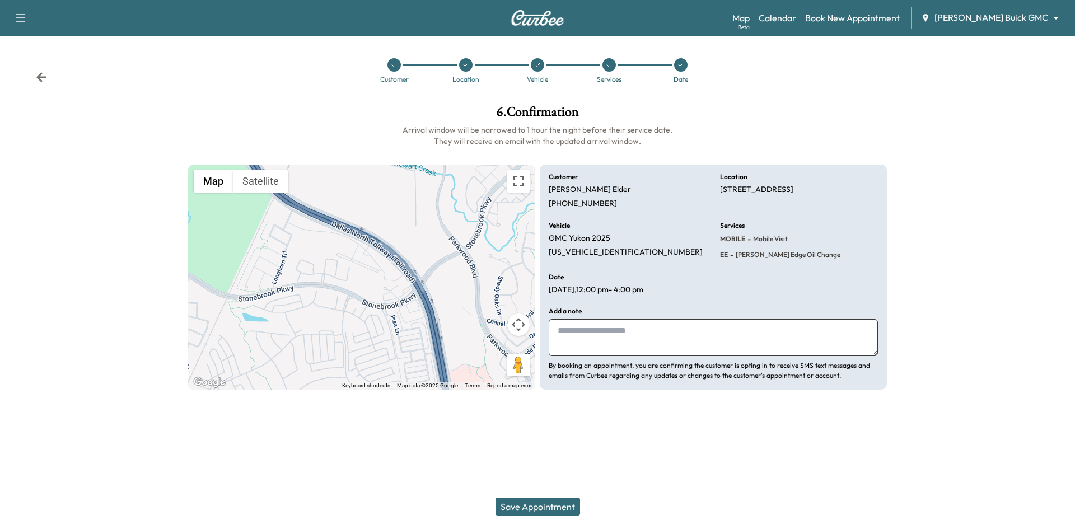
click at [558, 510] on button "Save Appointment" at bounding box center [537, 507] width 85 height 18
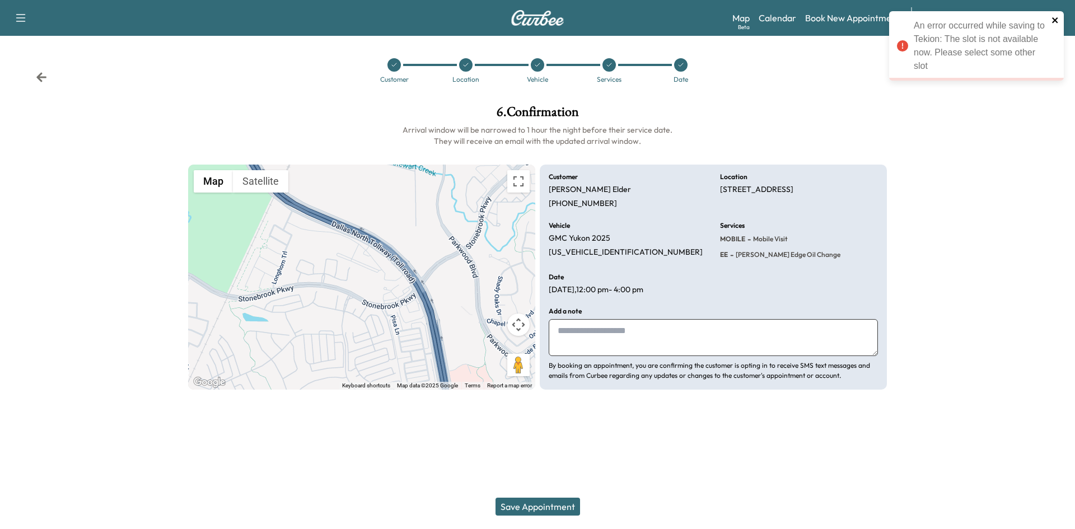
click at [1056, 22] on icon "close" at bounding box center [1055, 20] width 6 height 6
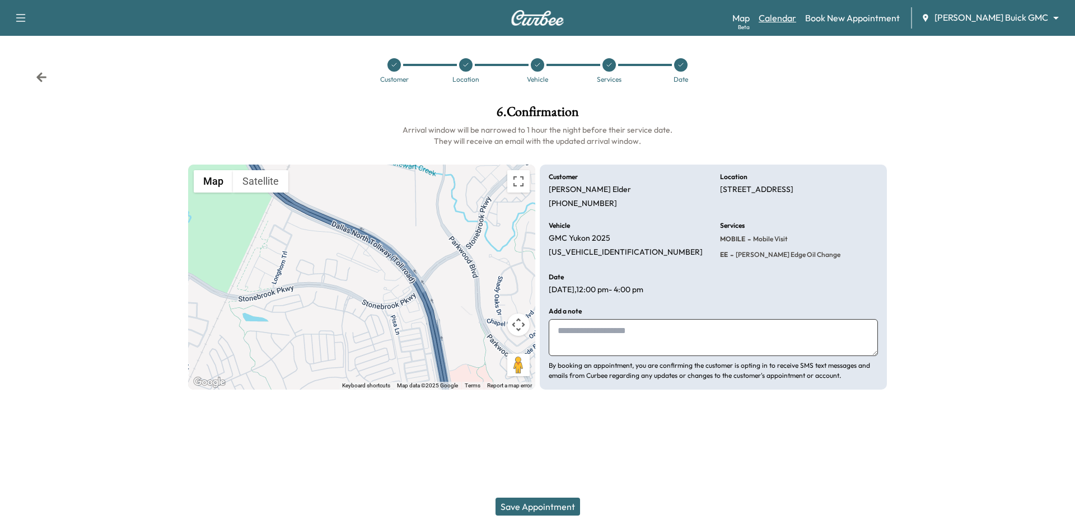
click at [796, 16] on link "Calendar" at bounding box center [778, 17] width 38 height 13
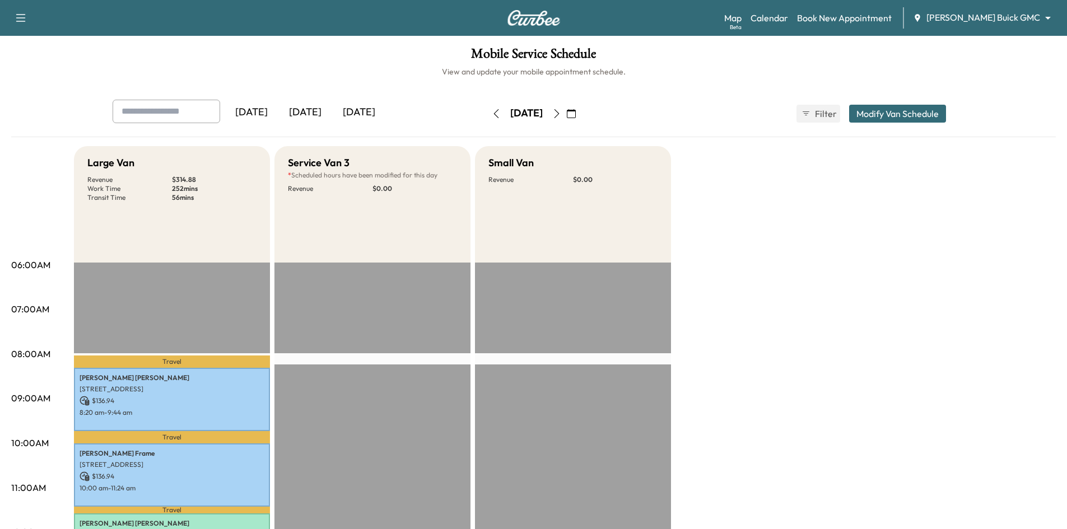
click at [375, 115] on div "[DATE]" at bounding box center [359, 113] width 54 height 26
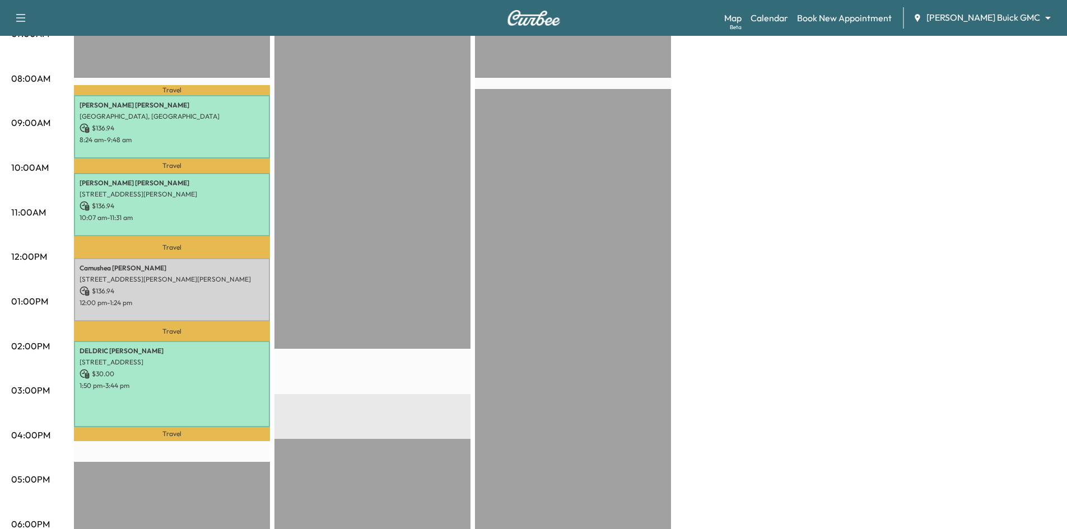
scroll to position [280, 0]
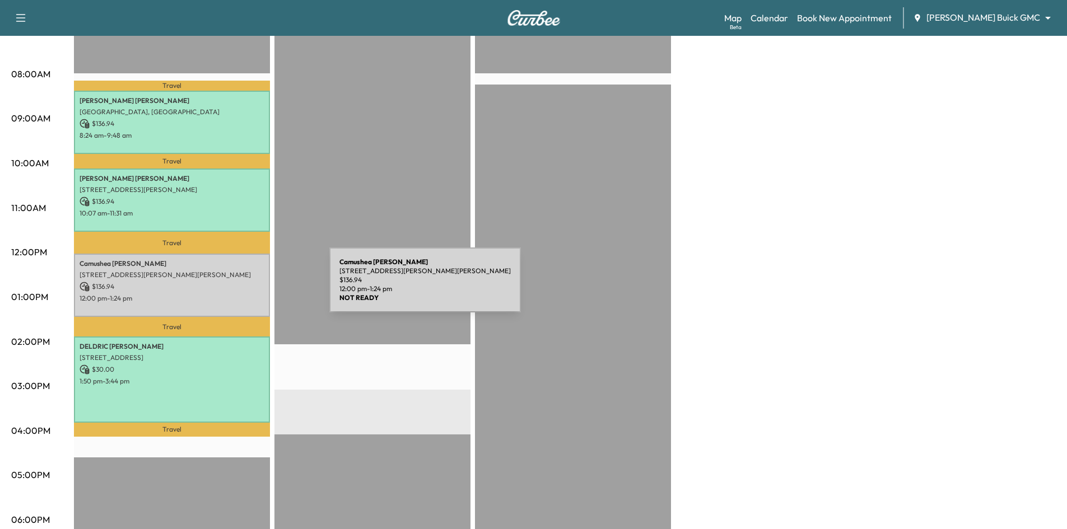
click at [245, 287] on p "$ 136.94" at bounding box center [172, 287] width 185 height 10
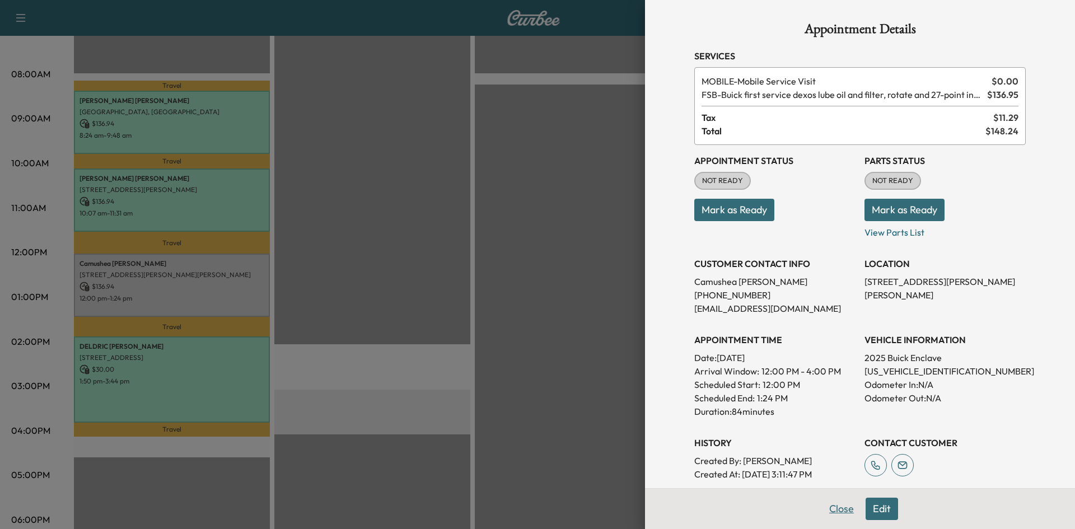
click at [823, 511] on button "Close" at bounding box center [841, 509] width 39 height 22
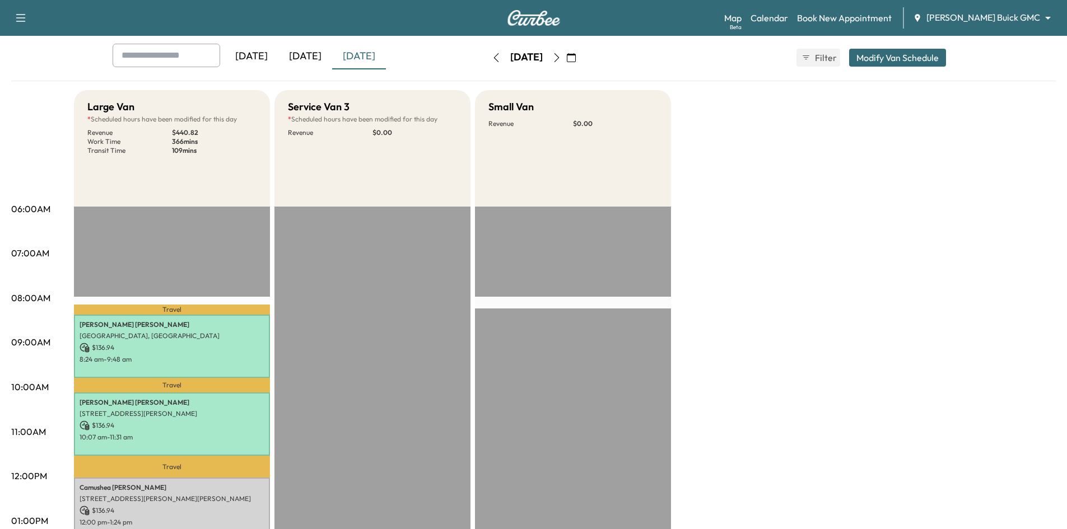
scroll to position [0, 0]
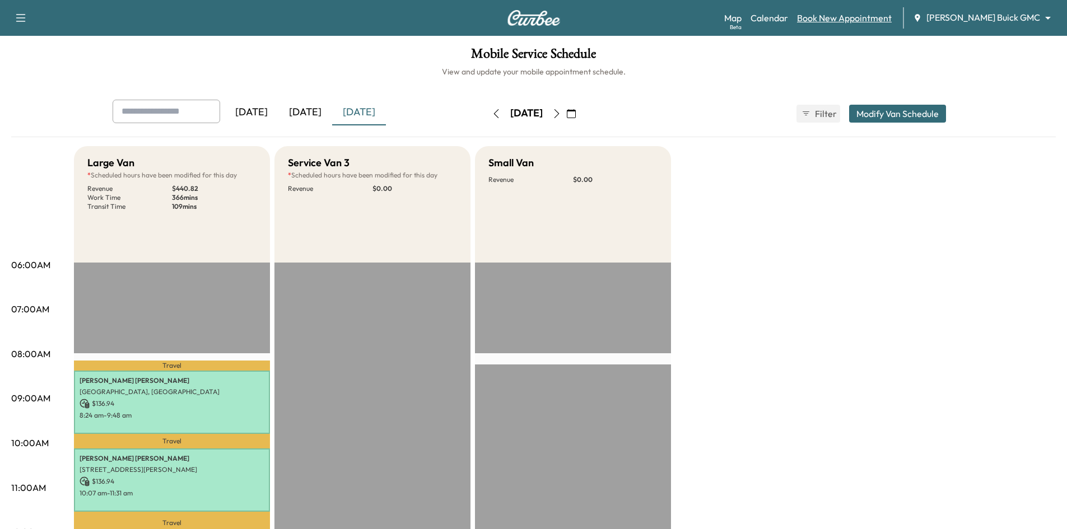
click at [872, 19] on link "Book New Appointment" at bounding box center [844, 17] width 95 height 13
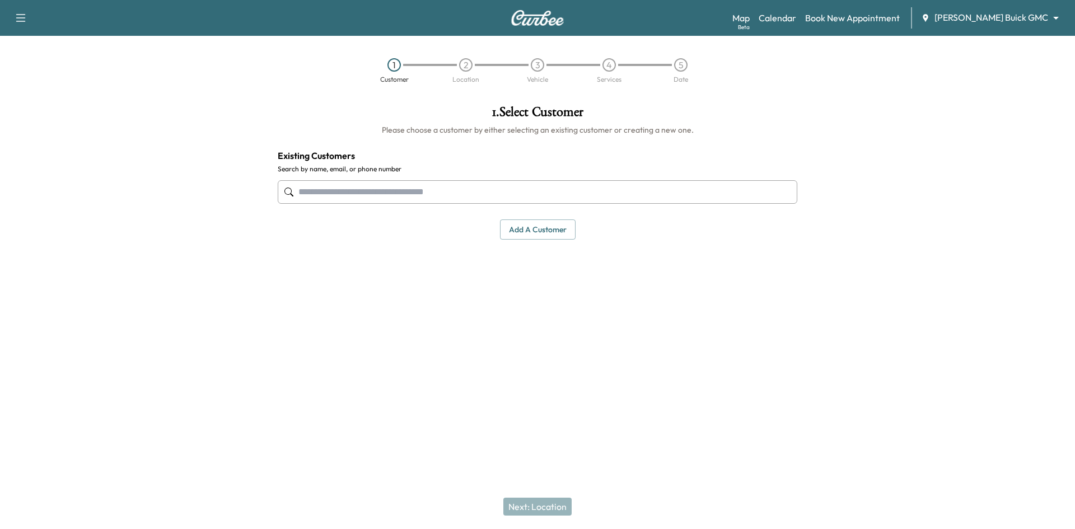
click at [522, 186] on input "text" at bounding box center [538, 192] width 520 height 24
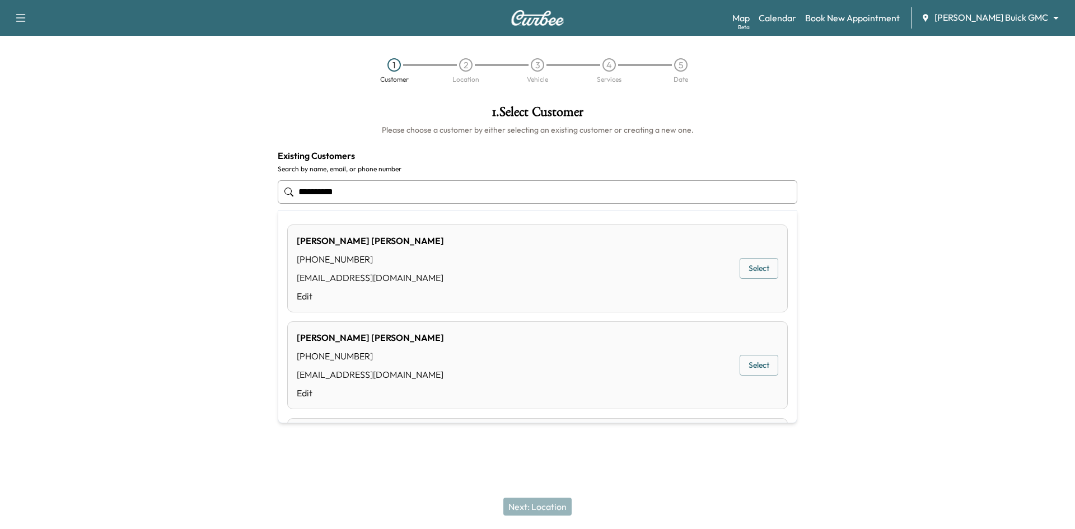
click at [751, 364] on button "Select" at bounding box center [759, 365] width 39 height 21
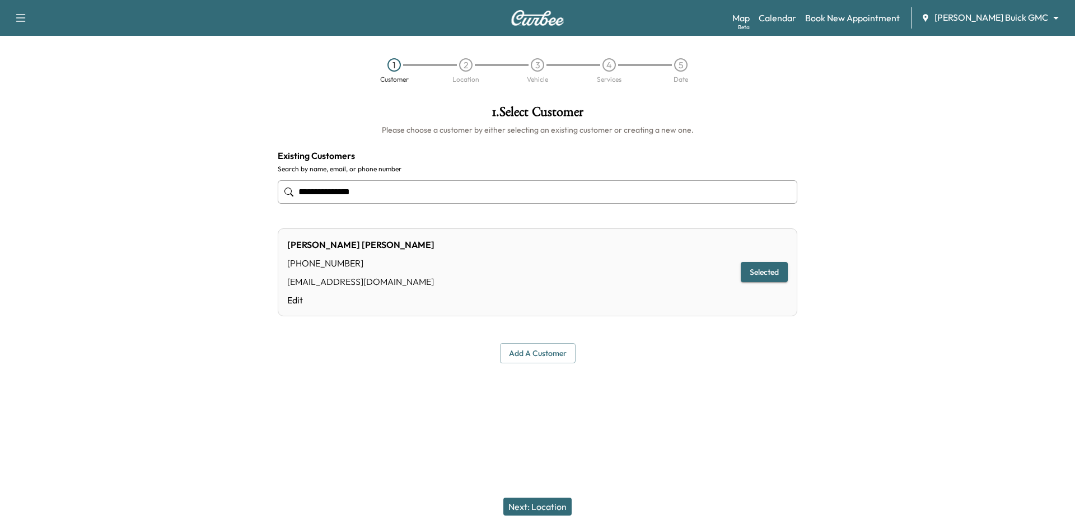
type input "**********"
drag, startPoint x: 552, startPoint y: 511, endPoint x: 562, endPoint y: 489, distance: 23.3
click at [553, 509] on button "Next: Location" at bounding box center [537, 507] width 68 height 18
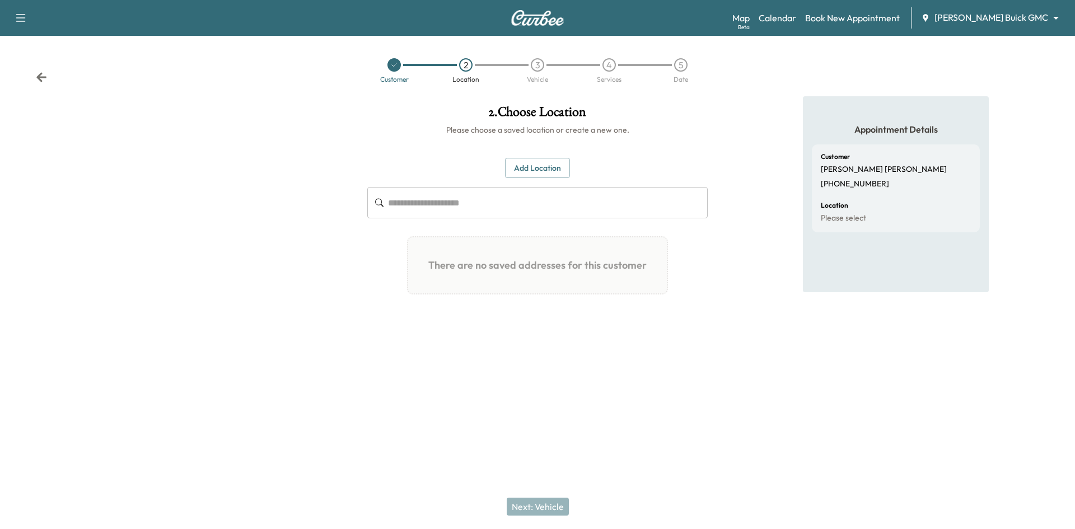
click at [530, 169] on button "Add Location" at bounding box center [537, 168] width 65 height 21
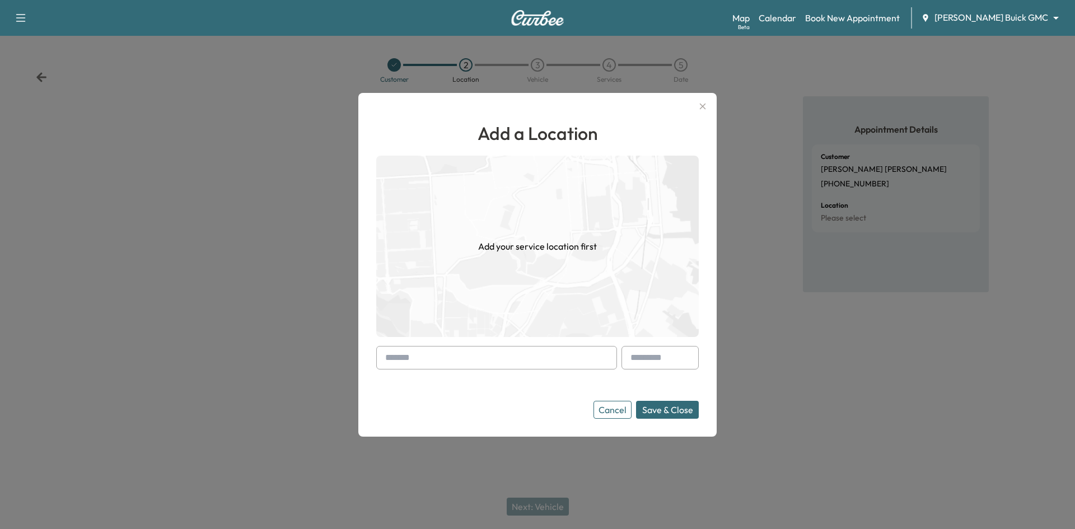
drag, startPoint x: 539, startPoint y: 357, endPoint x: 558, endPoint y: 345, distance: 21.9
click at [544, 357] on input "text" at bounding box center [496, 358] width 241 height 24
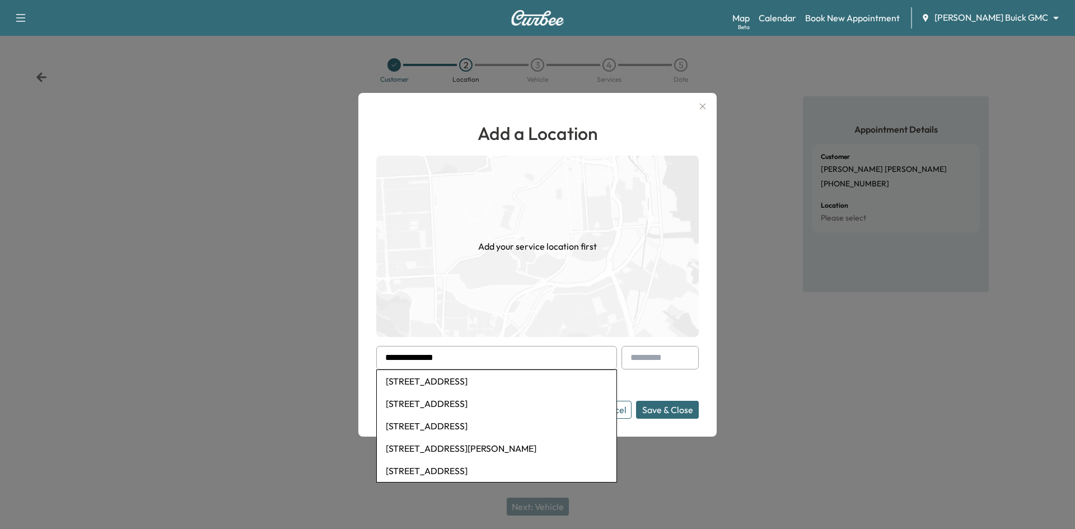
click at [501, 383] on li "75 Mockingbird Hill Lane, Pullman, WV, USA" at bounding box center [497, 381] width 240 height 22
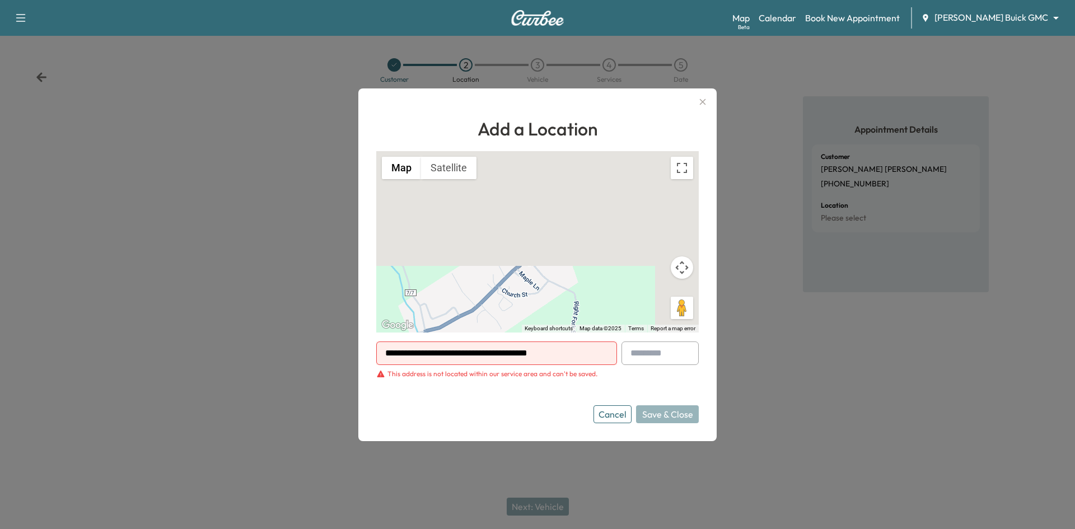
click at [588, 356] on input "**********" at bounding box center [496, 354] width 241 height 24
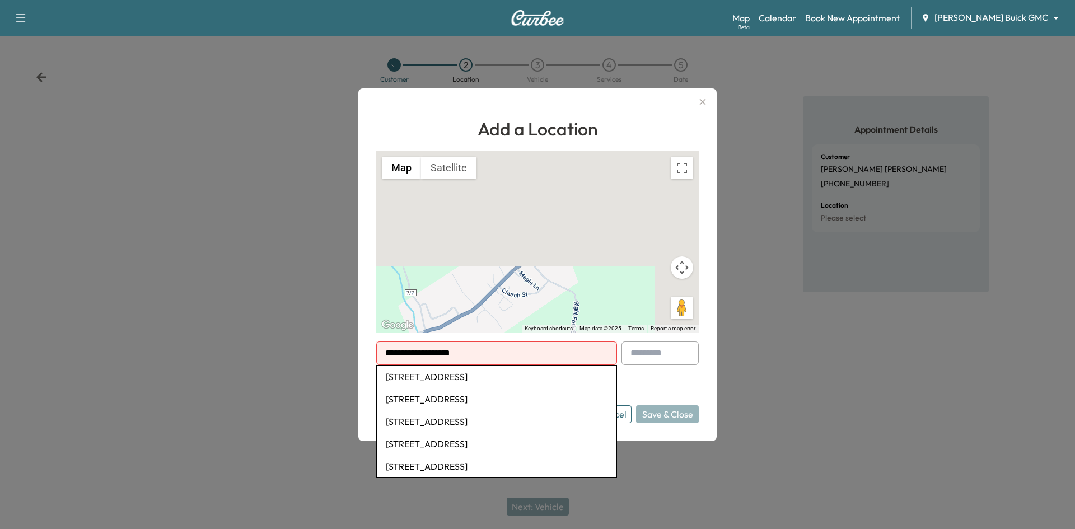
click at [491, 400] on li "75 Mockingbird Lane, Dallas, TX, USA" at bounding box center [497, 399] width 240 height 22
type input "**********"
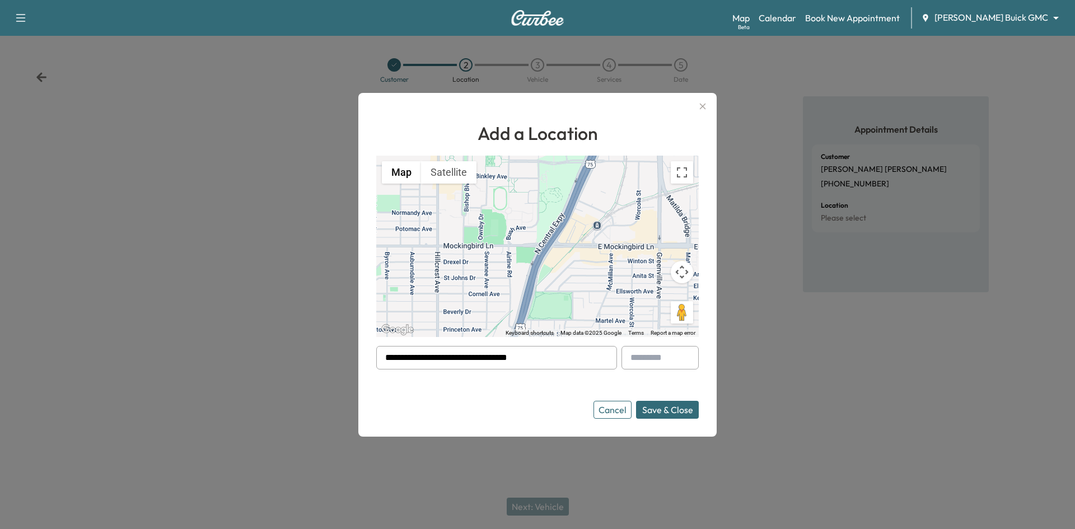
click at [644, 414] on button "Save & Close" at bounding box center [667, 410] width 63 height 18
click at [667, 413] on button "Save & Close" at bounding box center [667, 410] width 63 height 18
drag, startPoint x: 654, startPoint y: 403, endPoint x: 660, endPoint y: 403, distance: 6.2
click at [656, 403] on button "Save & Close" at bounding box center [667, 410] width 63 height 18
drag, startPoint x: 548, startPoint y: 359, endPoint x: 356, endPoint y: 348, distance: 193.0
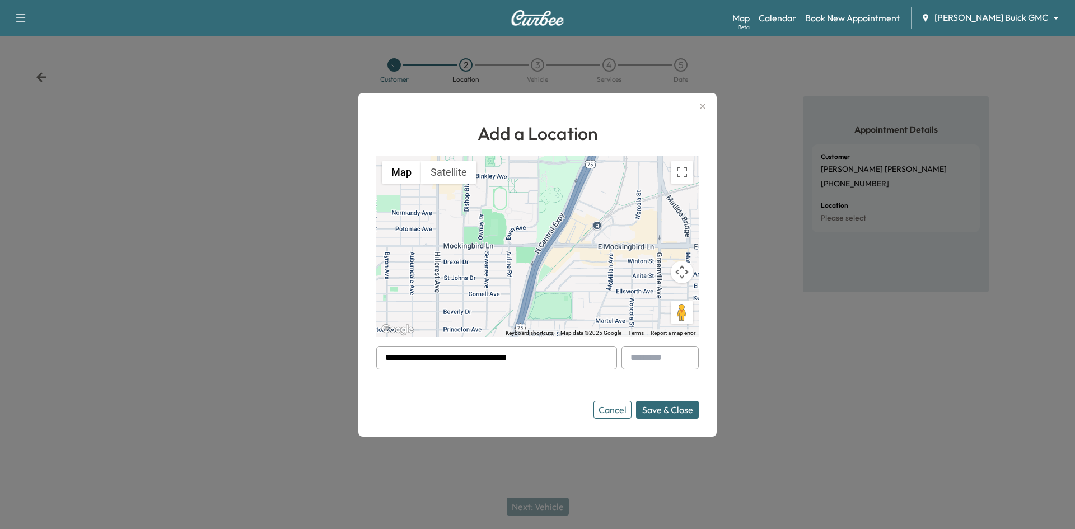
click at [356, 348] on div "**********" at bounding box center [537, 264] width 1075 height 529
drag, startPoint x: 272, startPoint y: 174, endPoint x: 250, endPoint y: 66, distance: 109.6
click at [272, 174] on div at bounding box center [537, 264] width 1075 height 529
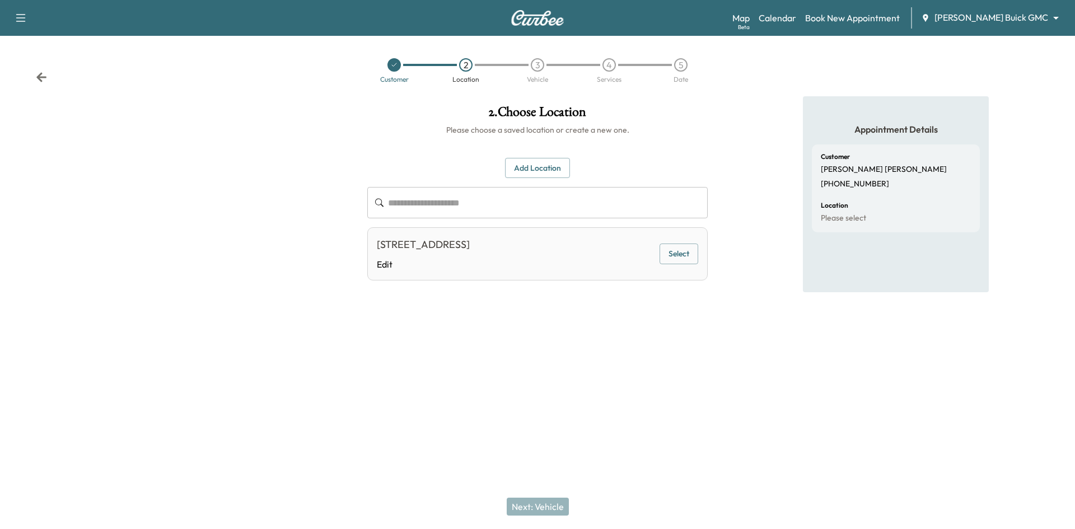
click at [680, 250] on button "Select" at bounding box center [679, 254] width 39 height 21
drag, startPoint x: 543, startPoint y: 503, endPoint x: 536, endPoint y: 501, distance: 7.8
click at [543, 504] on button "Next: Vehicle" at bounding box center [538, 507] width 62 height 18
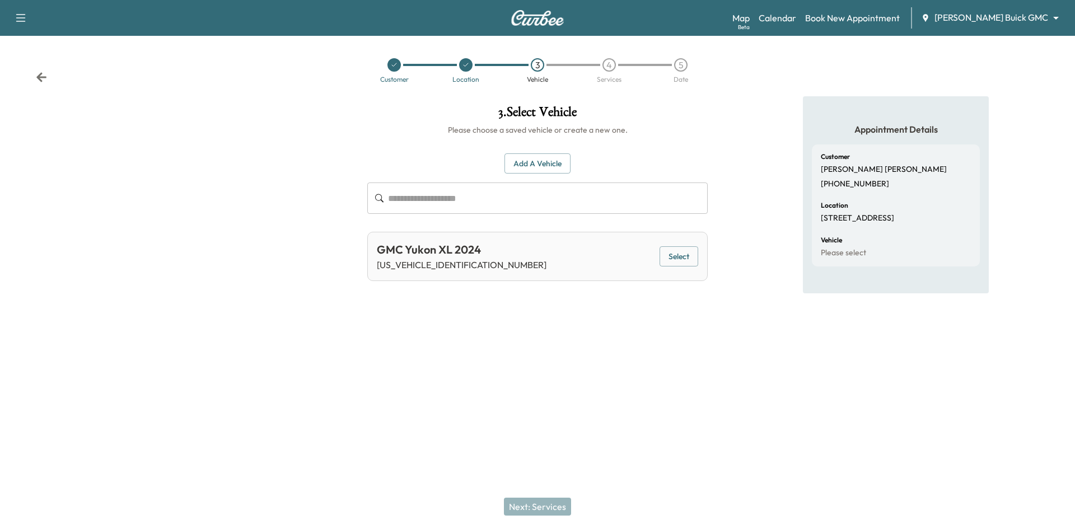
click at [673, 257] on button "Select" at bounding box center [679, 256] width 39 height 21
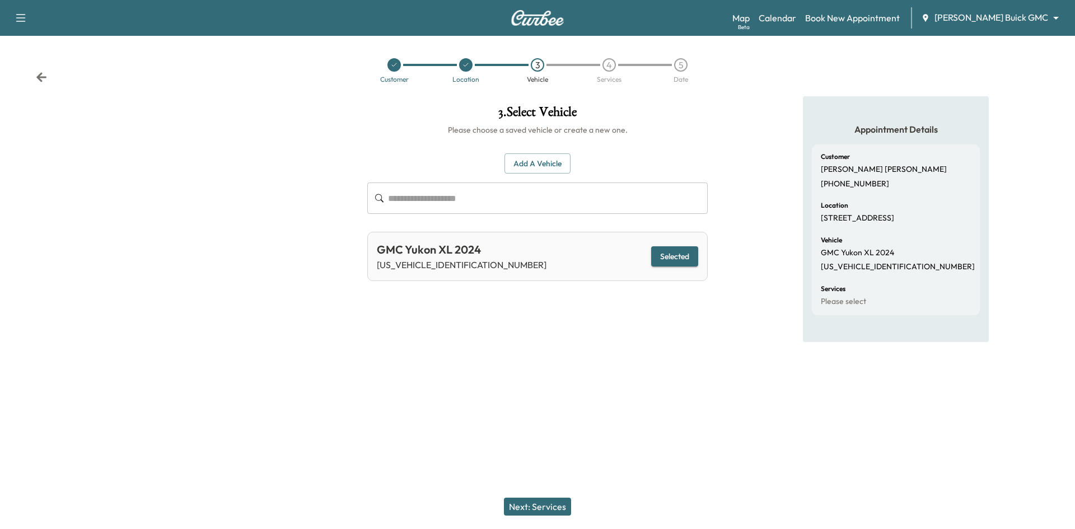
click at [239, 139] on div at bounding box center [179, 228] width 358 height 265
click at [859, 20] on link "Book New Appointment" at bounding box center [852, 17] width 95 height 13
click at [796, 21] on link "Calendar" at bounding box center [778, 17] width 38 height 13
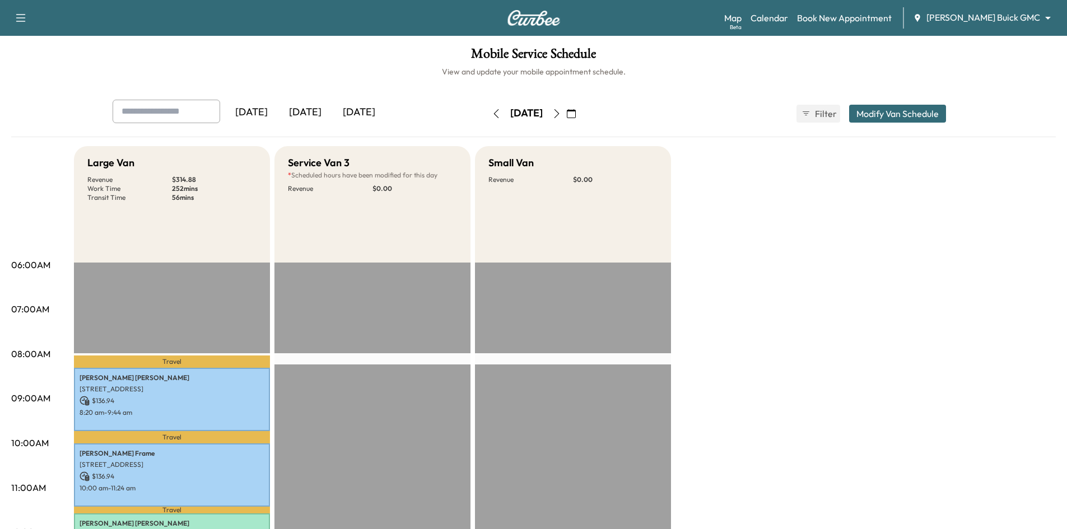
click at [561, 114] on icon "button" at bounding box center [556, 113] width 9 height 9
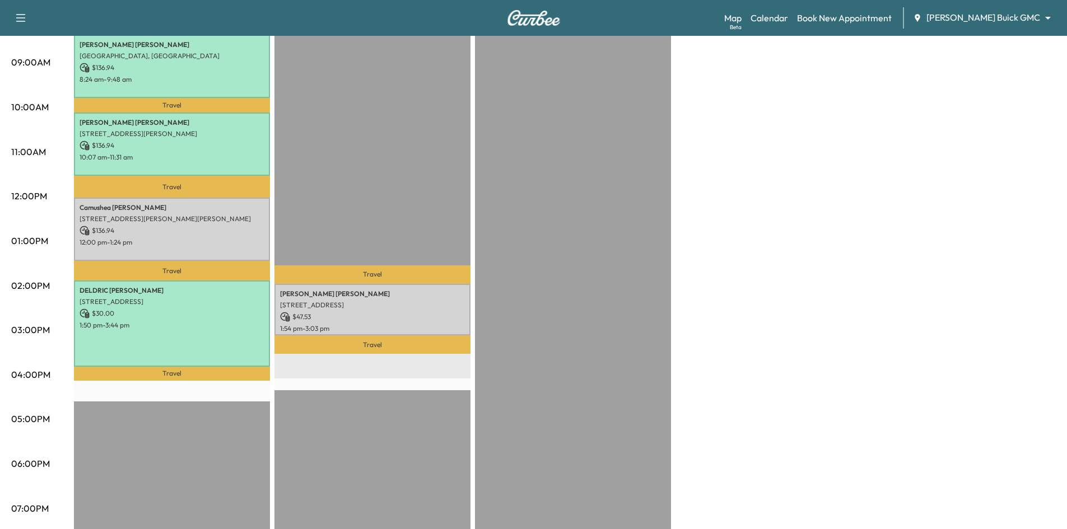
scroll to position [280, 0]
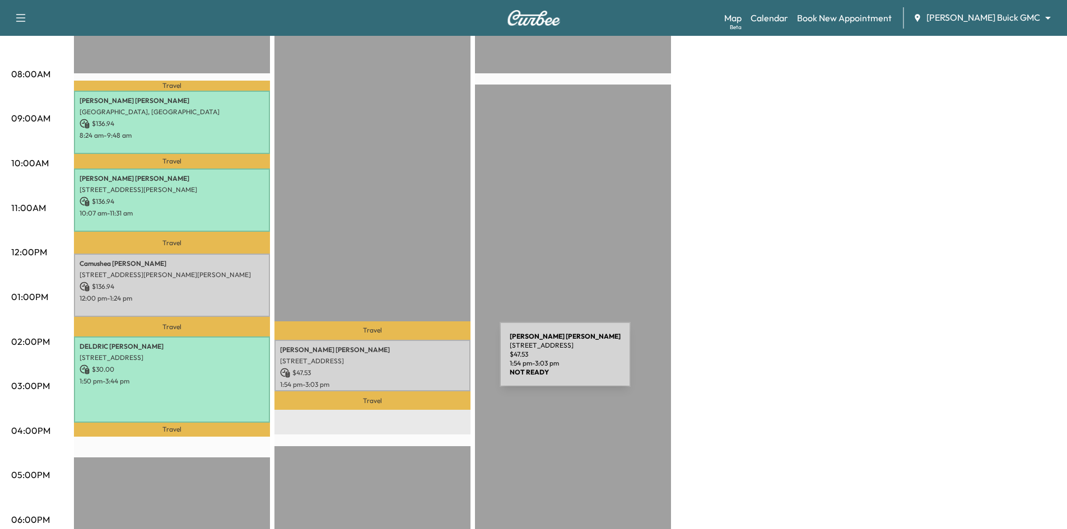
click at [415, 361] on p "[STREET_ADDRESS]" at bounding box center [372, 361] width 185 height 9
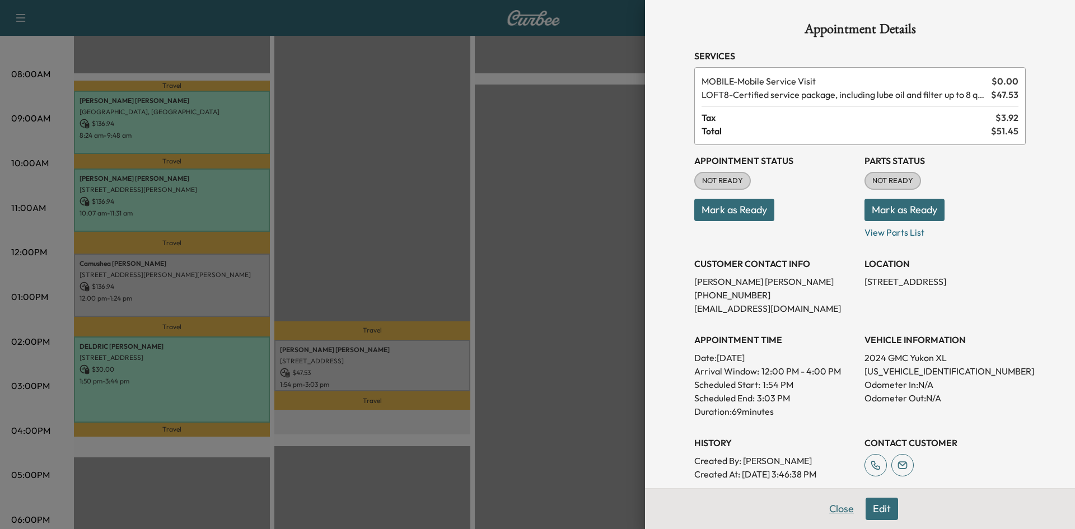
click at [832, 507] on button "Close" at bounding box center [841, 509] width 39 height 22
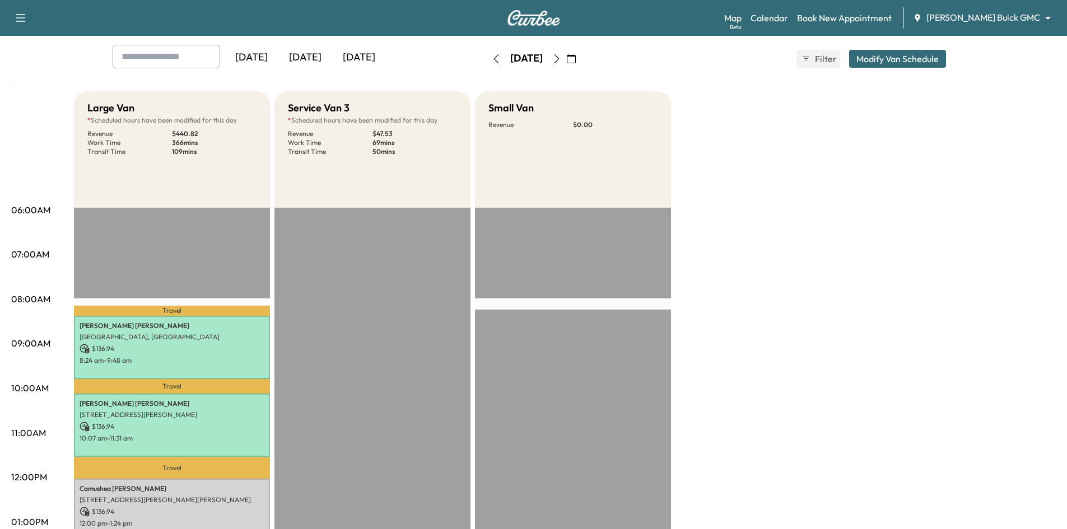
scroll to position [0, 0]
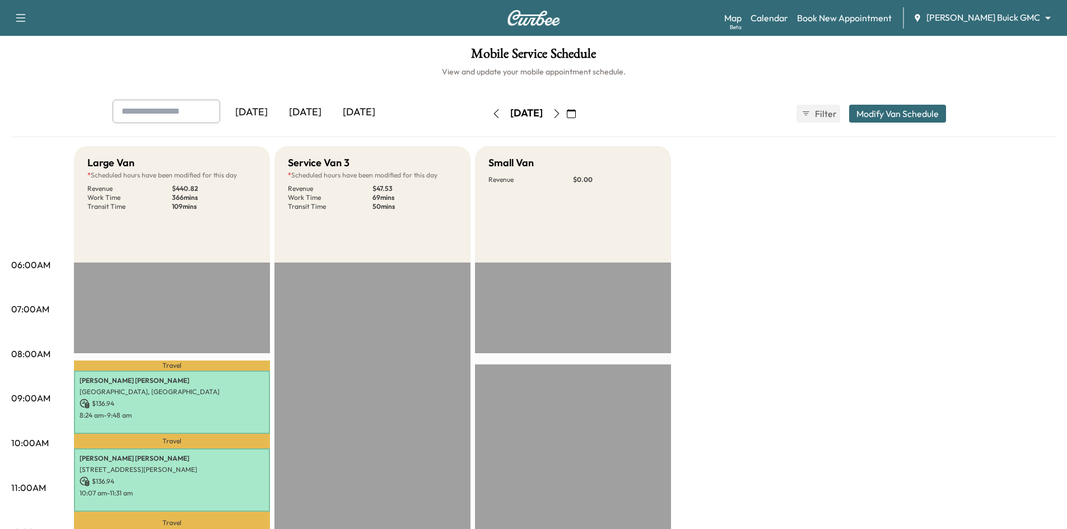
click at [561, 113] on icon "button" at bounding box center [556, 113] width 9 height 9
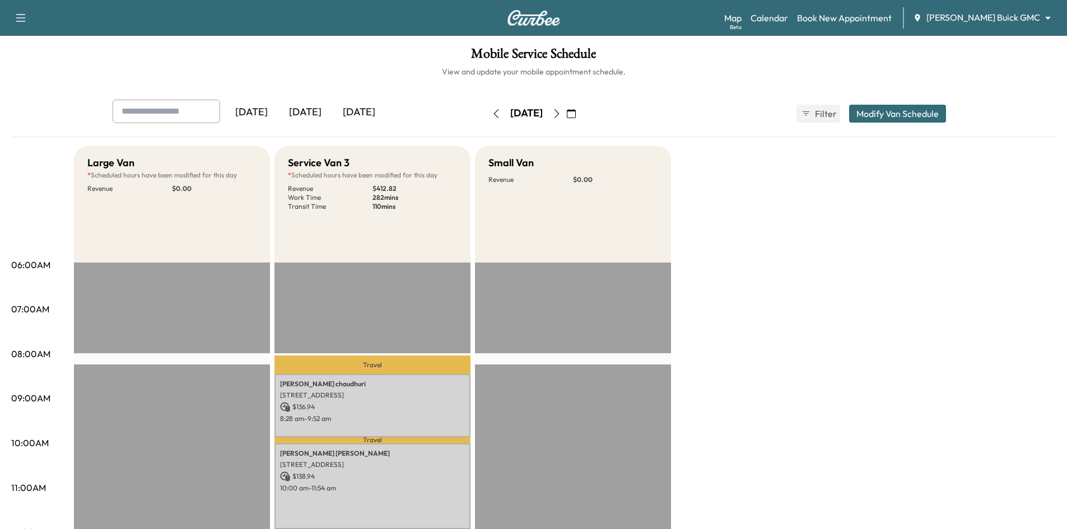
click at [492, 111] on icon "button" at bounding box center [496, 113] width 9 height 9
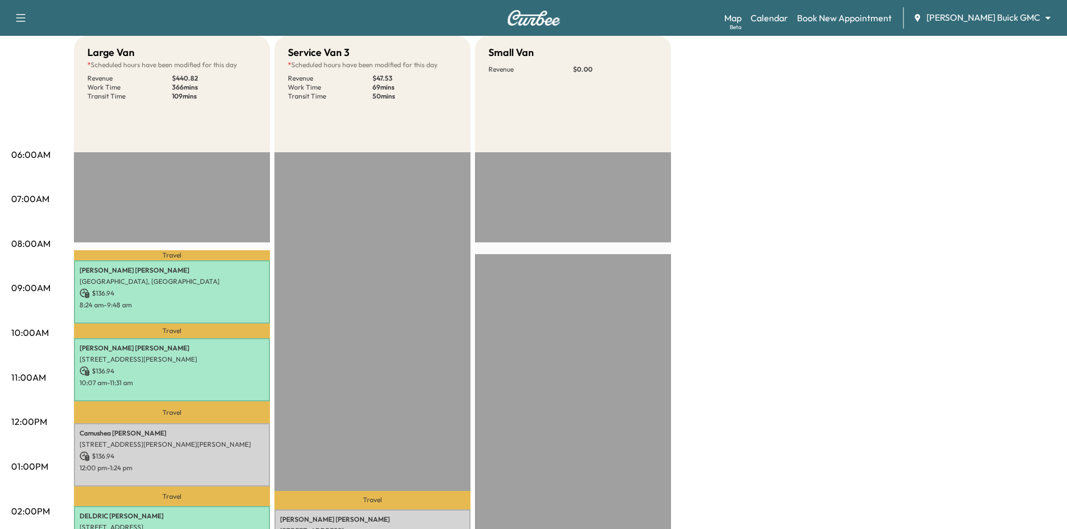
scroll to position [168, 0]
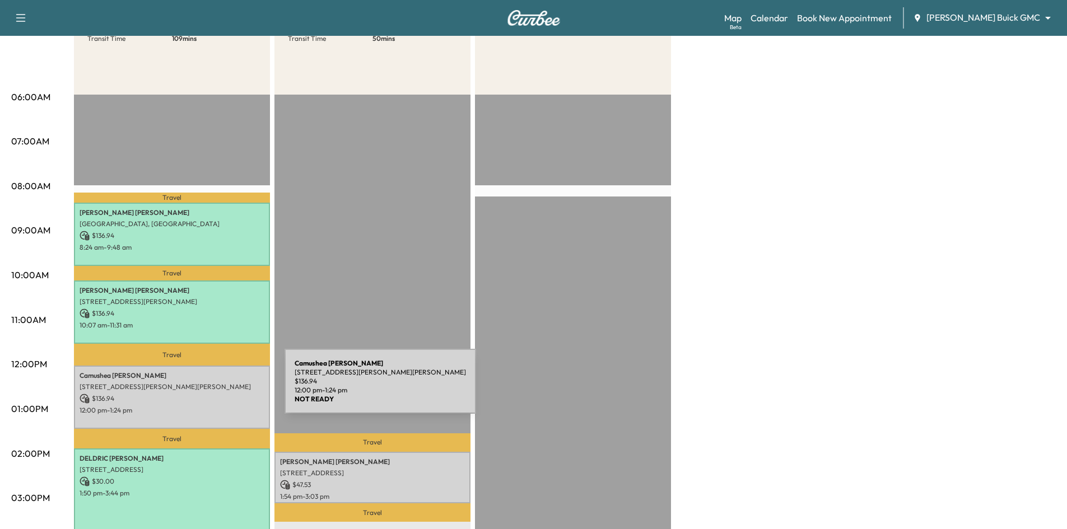
click at [200, 388] on p "[STREET_ADDRESS][PERSON_NAME][PERSON_NAME]" at bounding box center [172, 386] width 185 height 9
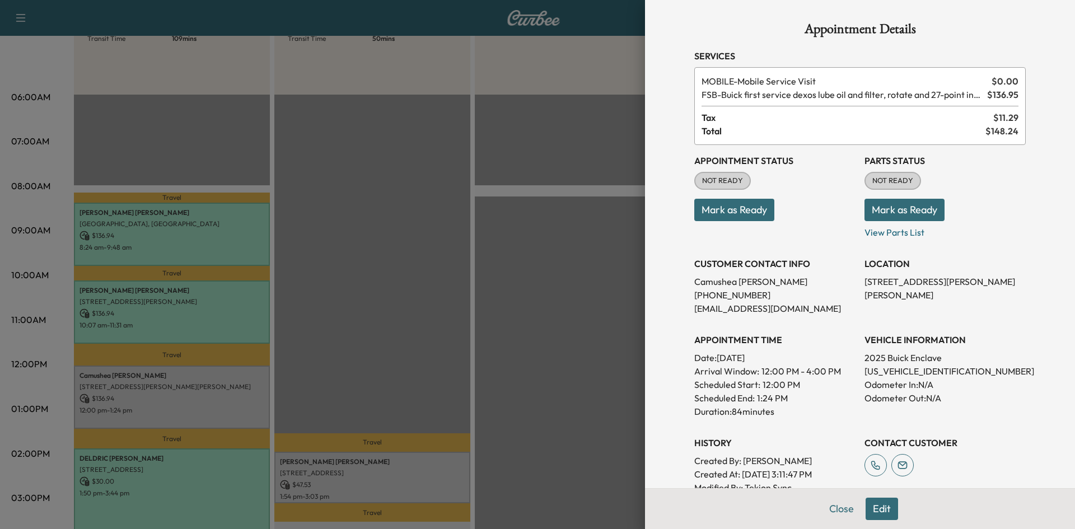
click at [560, 245] on div at bounding box center [537, 264] width 1075 height 529
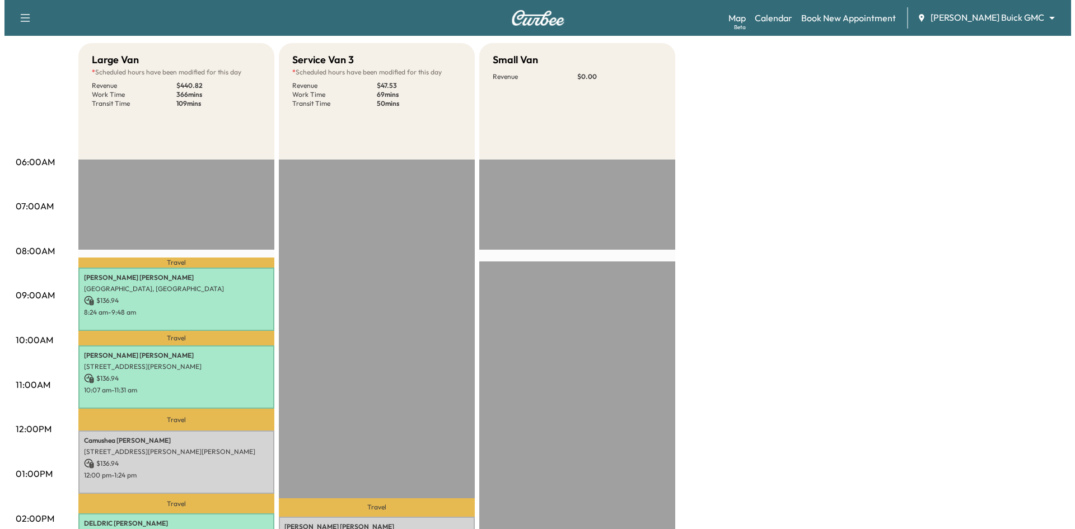
scroll to position [0, 0]
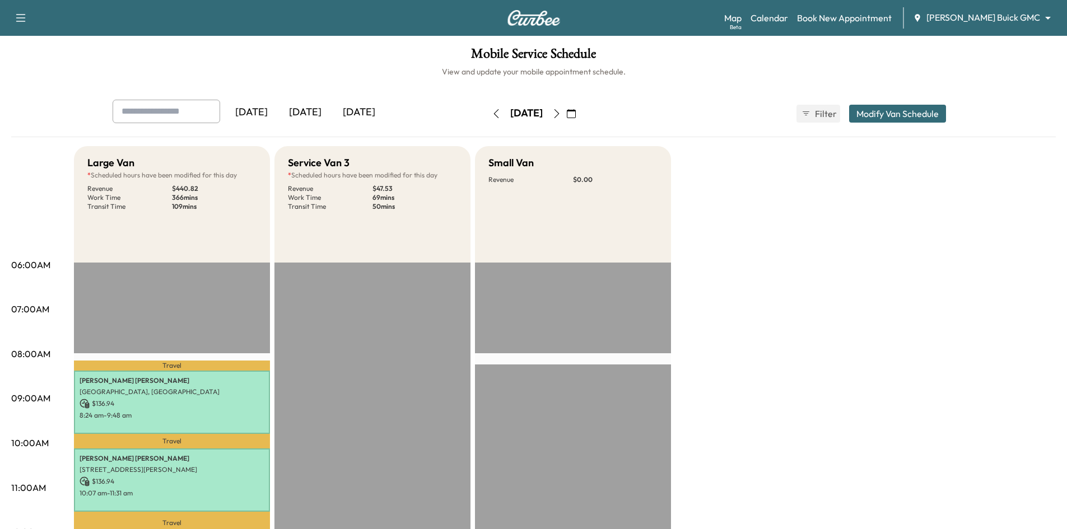
click at [875, 115] on button "Modify Van Schedule" at bounding box center [897, 114] width 97 height 18
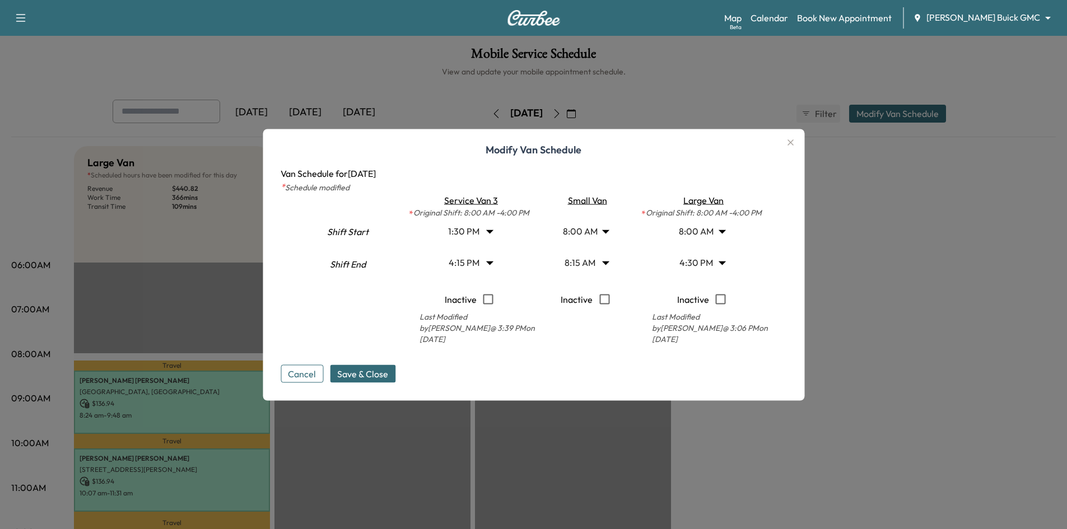
click at [597, 265] on body "Support Log Out Map Beta Calendar Book New Appointment Ewing Buick GMC ********…" at bounding box center [533, 264] width 1067 height 529
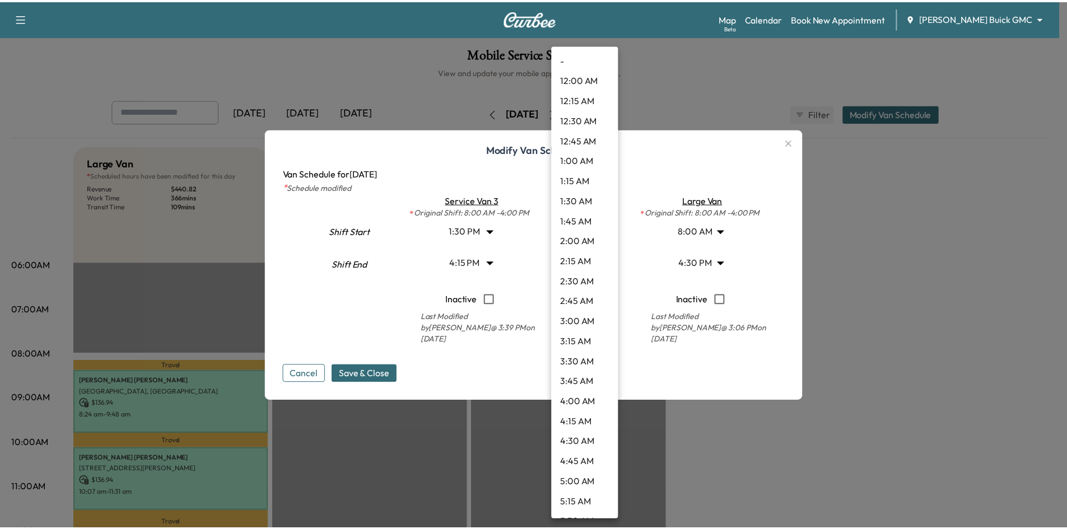
scroll to position [462, 0]
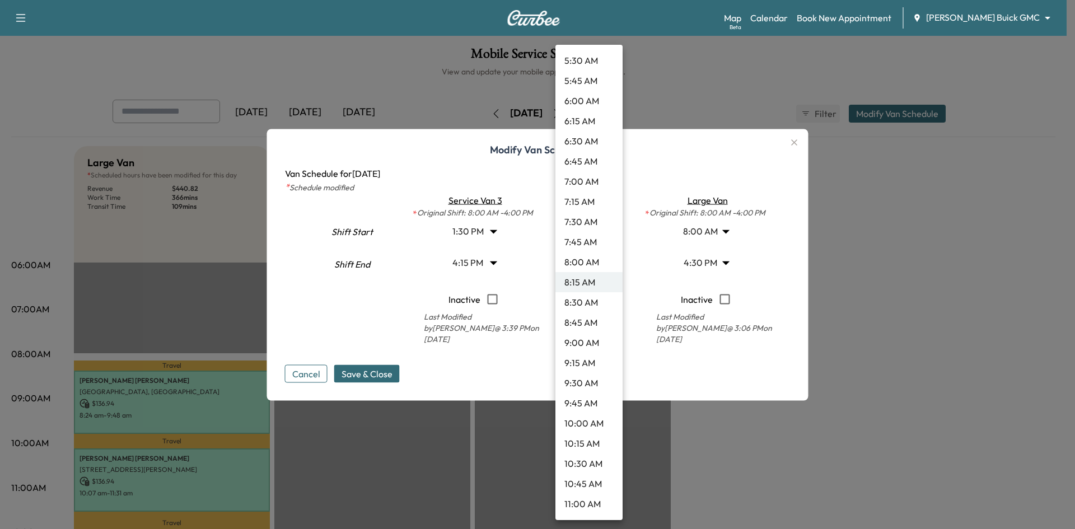
click at [582, 382] on li "9:30 AM" at bounding box center [588, 383] width 67 height 20
type input "***"
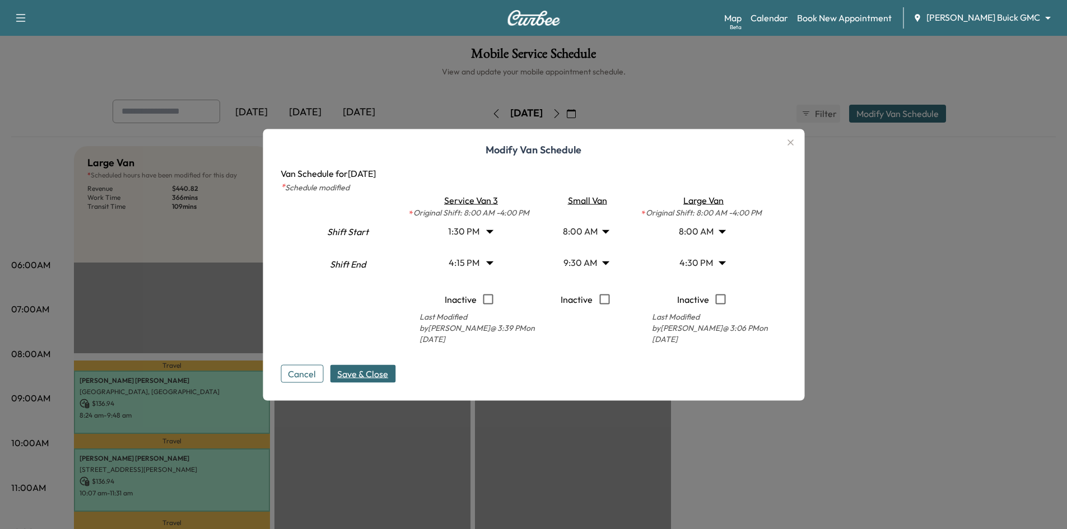
click at [370, 372] on span "Save & Close" at bounding box center [362, 373] width 51 height 13
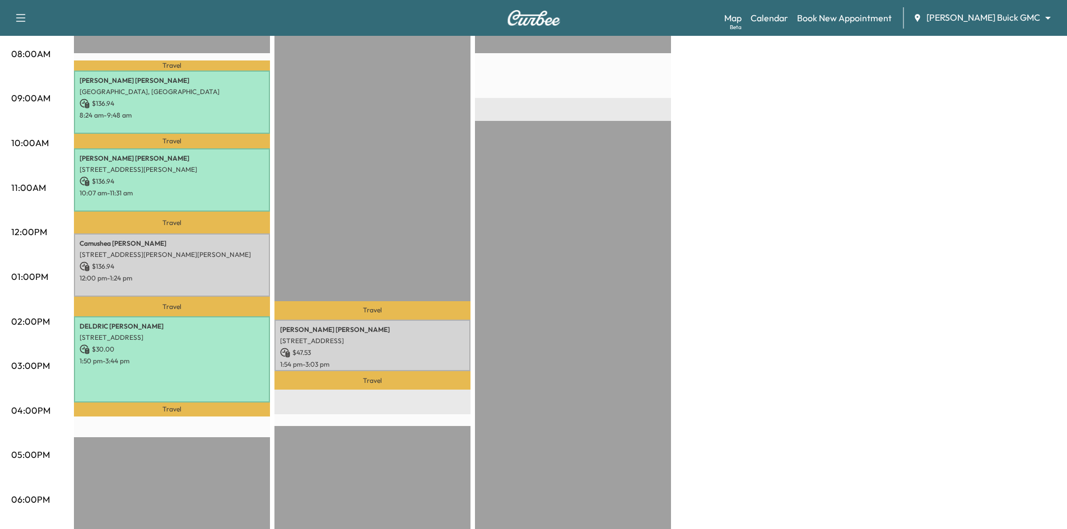
scroll to position [336, 0]
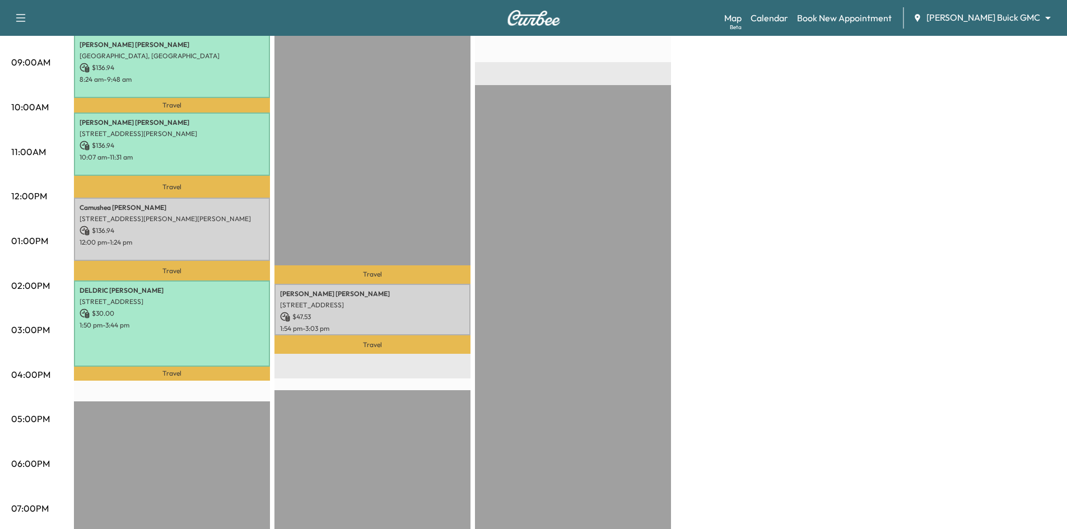
click at [23, 21] on icon "button" at bounding box center [21, 18] width 10 height 8
click at [33, 371] on link "Support" at bounding box center [39, 374] width 42 height 13
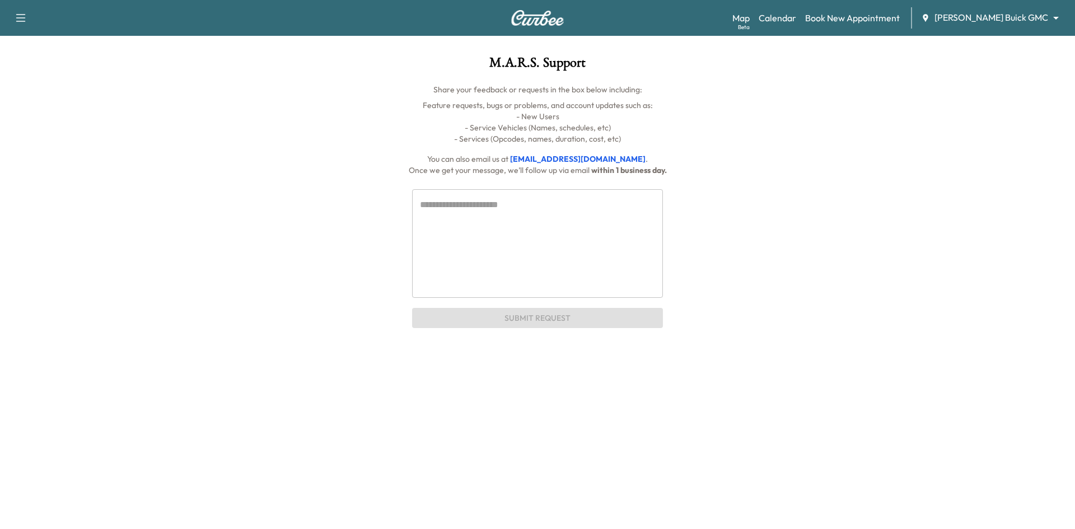
click at [531, 213] on textarea at bounding box center [537, 243] width 235 height 90
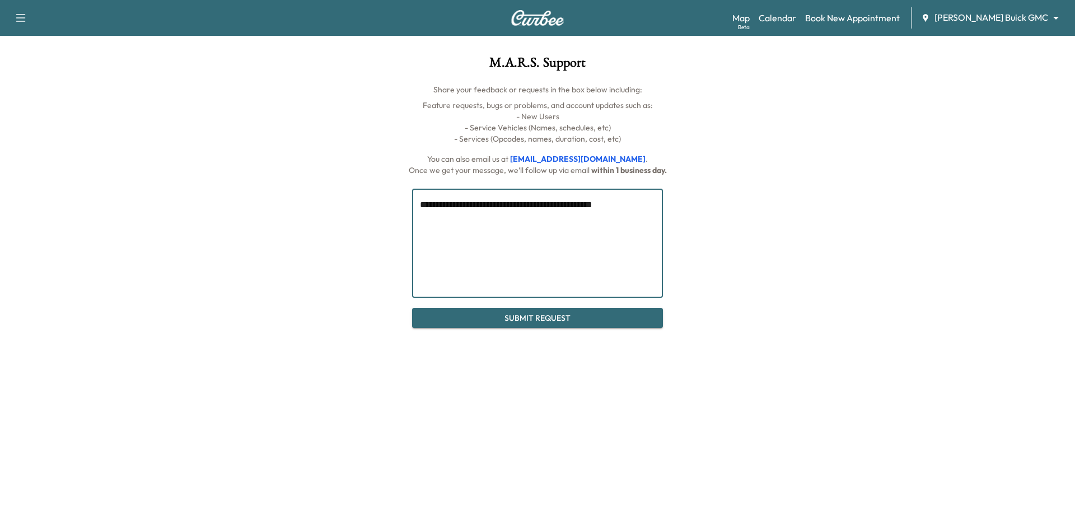
type textarea "**********"
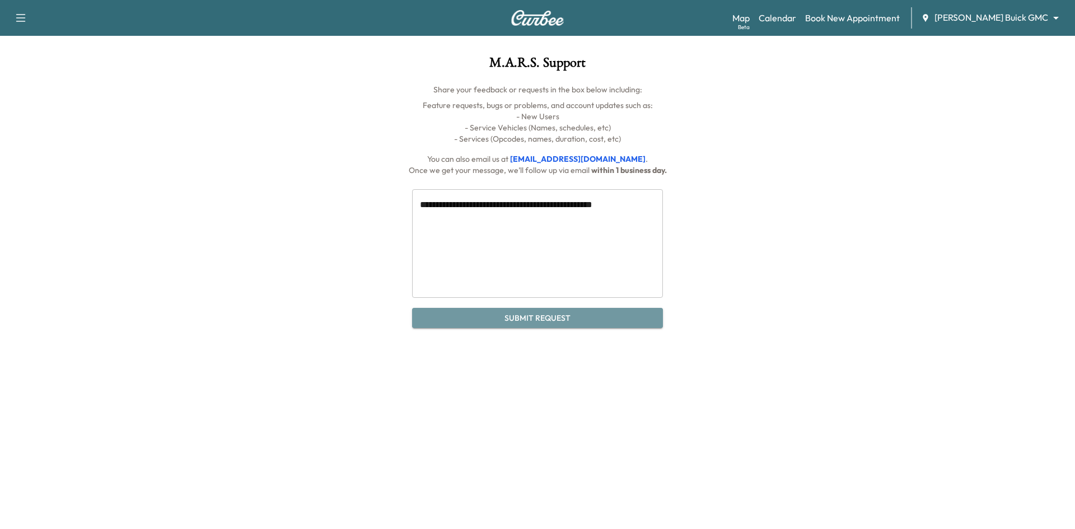
click at [602, 323] on button "Submit Request" at bounding box center [537, 318] width 251 height 21
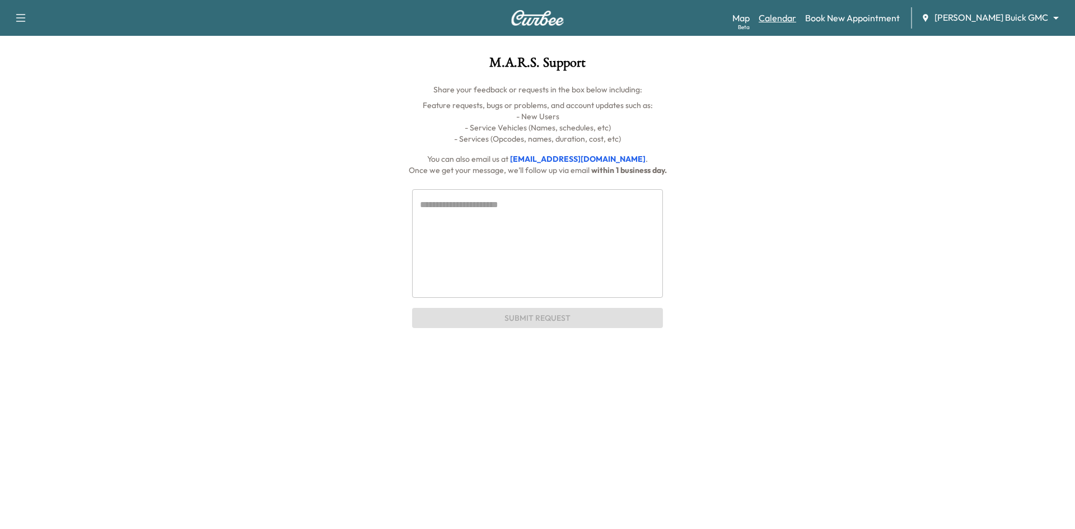
click at [796, 16] on link "Calendar" at bounding box center [778, 17] width 38 height 13
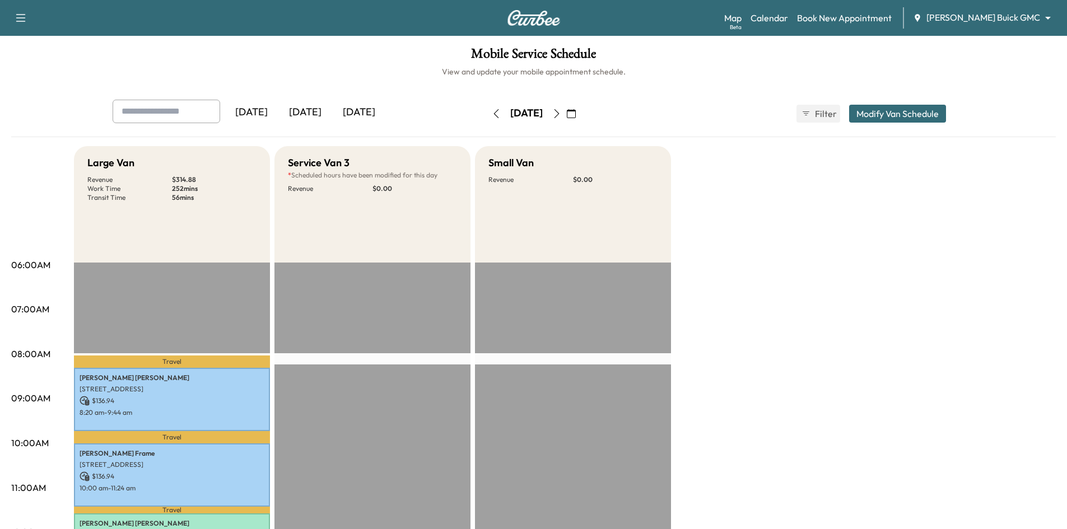
click at [311, 114] on div "[DATE]" at bounding box center [305, 113] width 54 height 26
click at [362, 113] on div "[DATE]" at bounding box center [359, 113] width 54 height 26
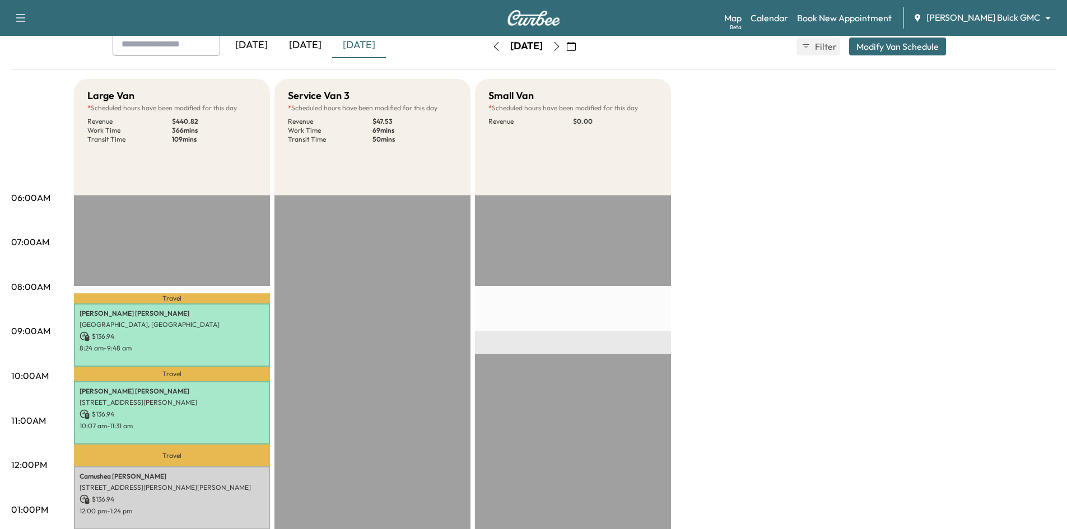
scroll to position [224, 0]
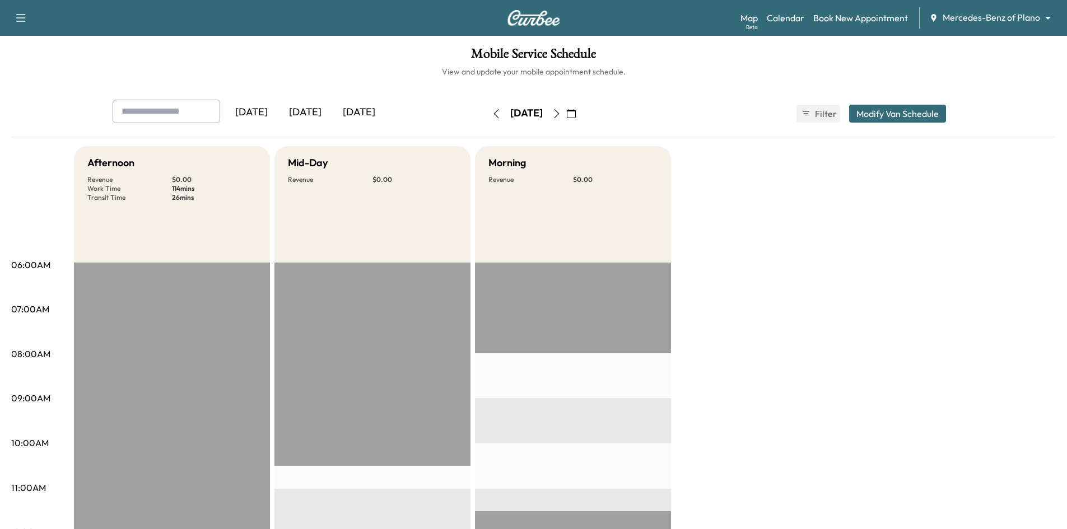
click at [367, 113] on div "[DATE]" at bounding box center [359, 113] width 54 height 26
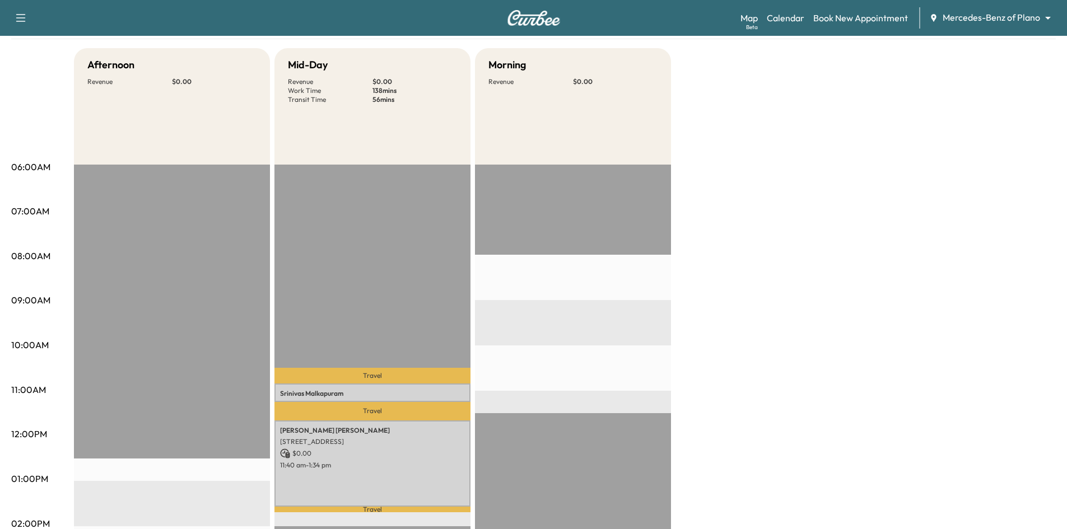
scroll to position [224, 0]
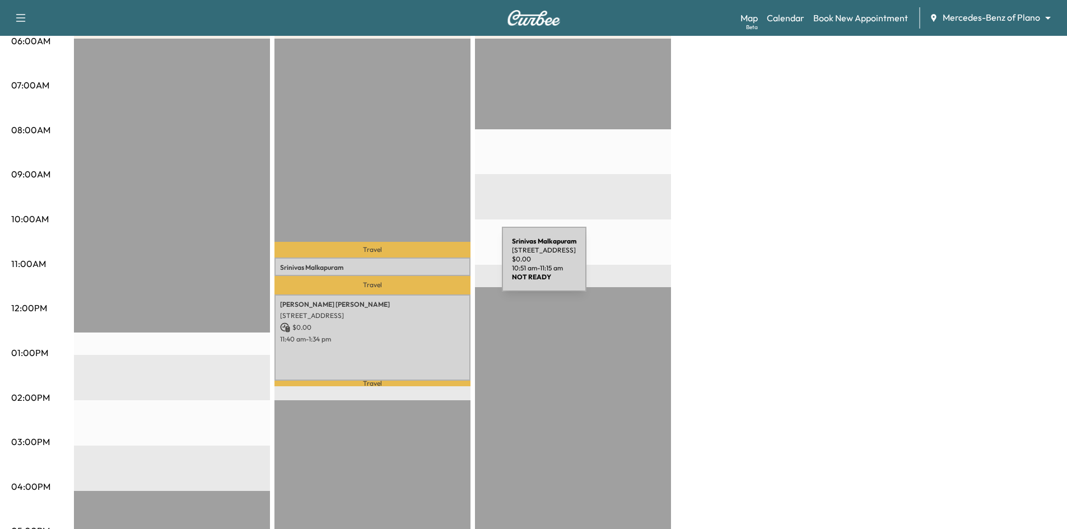
click at [418, 266] on p "Srinivas Malkapuram" at bounding box center [372, 267] width 185 height 9
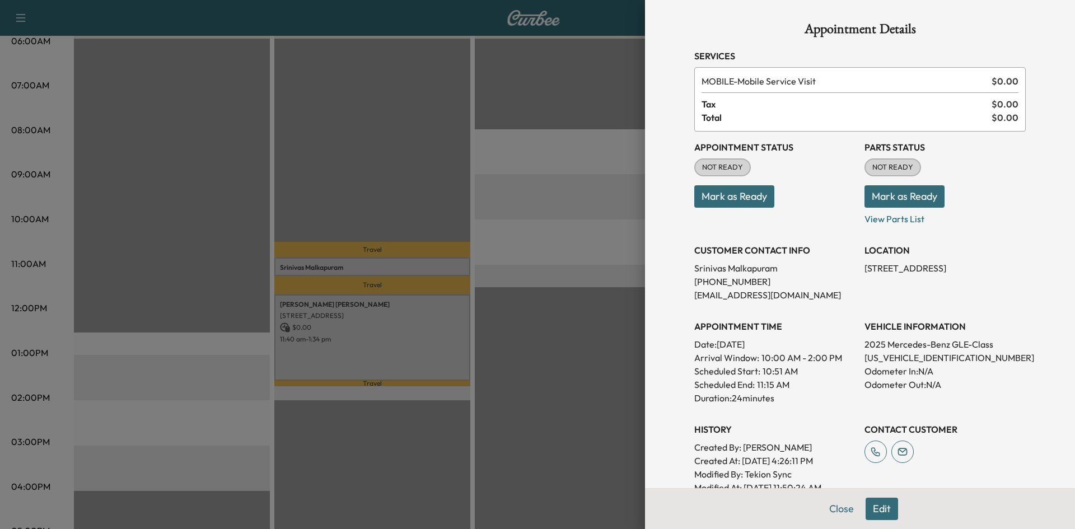
drag, startPoint x: 420, startPoint y: 192, endPoint x: 428, endPoint y: 189, distance: 9.0
click at [420, 191] on div at bounding box center [537, 264] width 1075 height 529
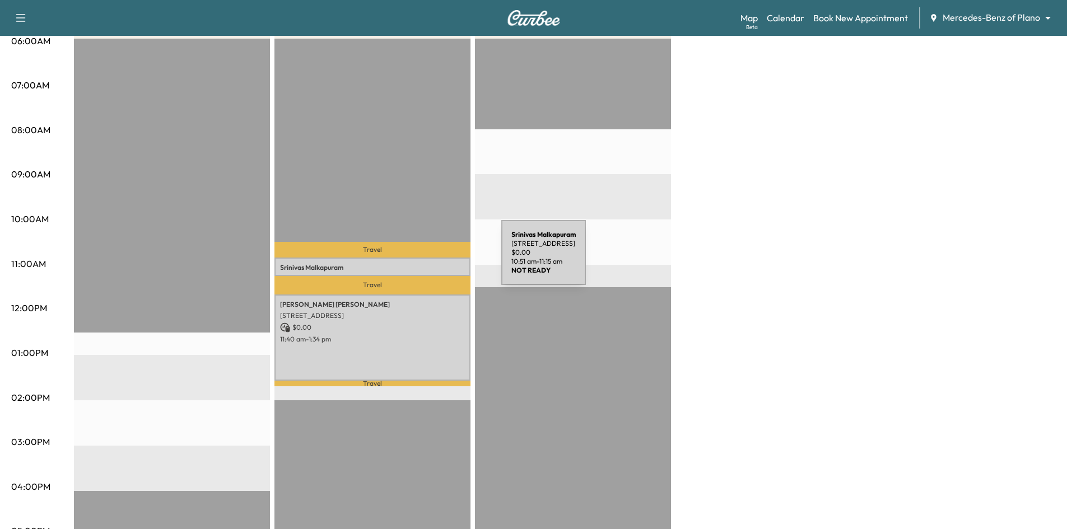
click at [417, 259] on div "Srinivas Malkapuram 1312 Wood Duck Dr, Irving, TX 75063, US $ 0.00 10:51 am - 1…" at bounding box center [372, 267] width 196 height 18
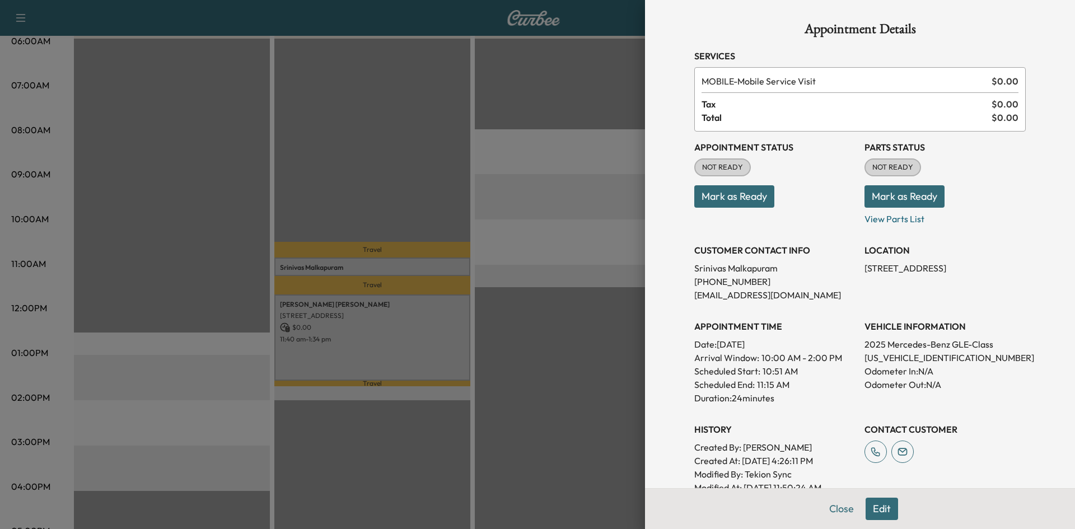
click at [725, 197] on button "Mark as Ready" at bounding box center [734, 196] width 80 height 22
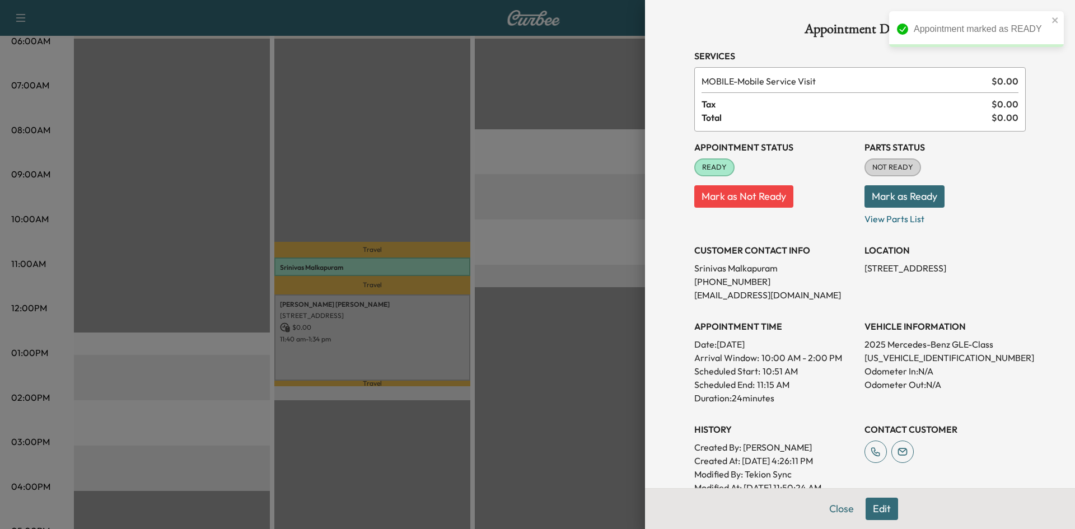
click at [437, 329] on div at bounding box center [537, 264] width 1075 height 529
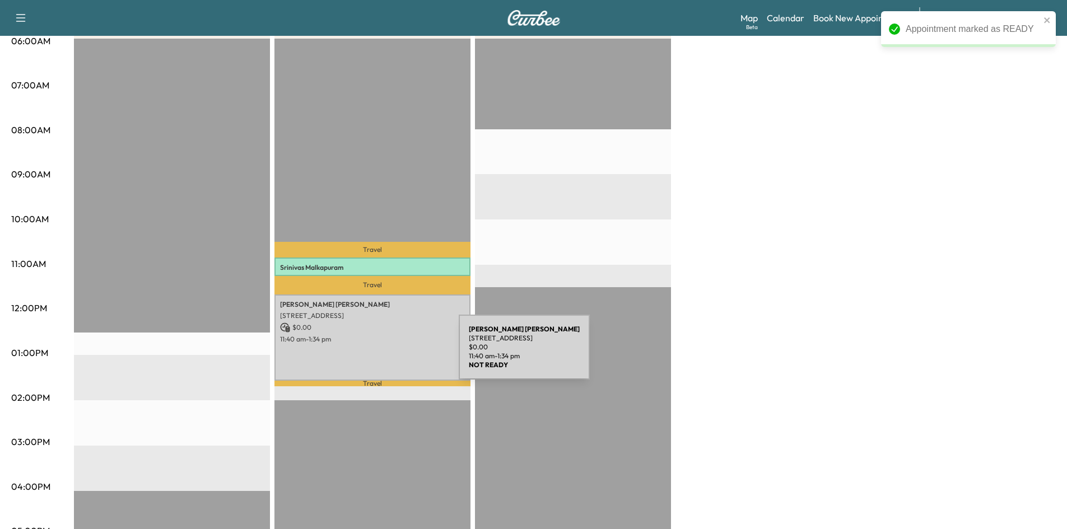
click at [376, 353] on div "Meghan Dillon 3880 Parkwood Blvd, Frisco, TX 75034, USA $ 0.00 11:40 am - 1:34 …" at bounding box center [372, 337] width 196 height 86
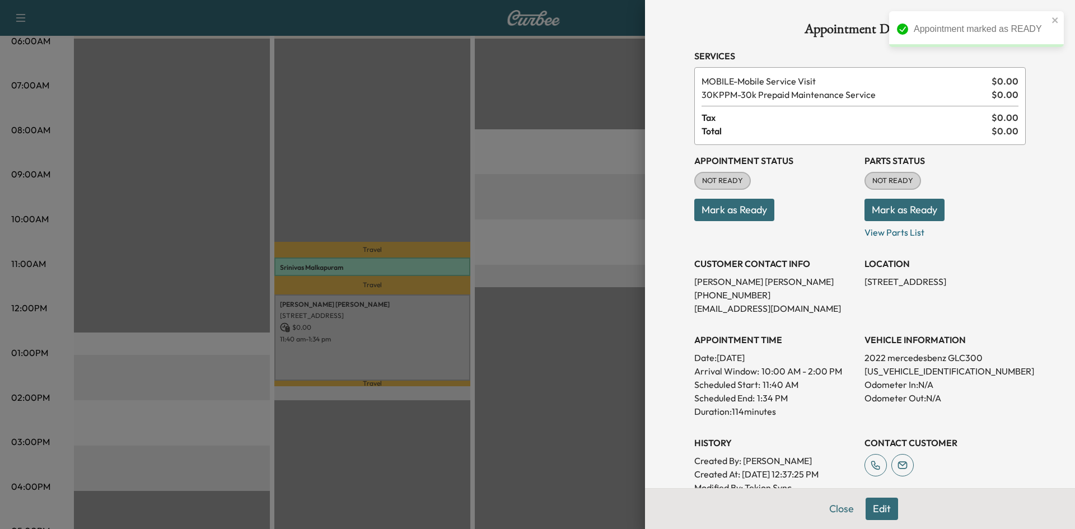
click at [721, 203] on button "Mark as Ready" at bounding box center [734, 210] width 80 height 22
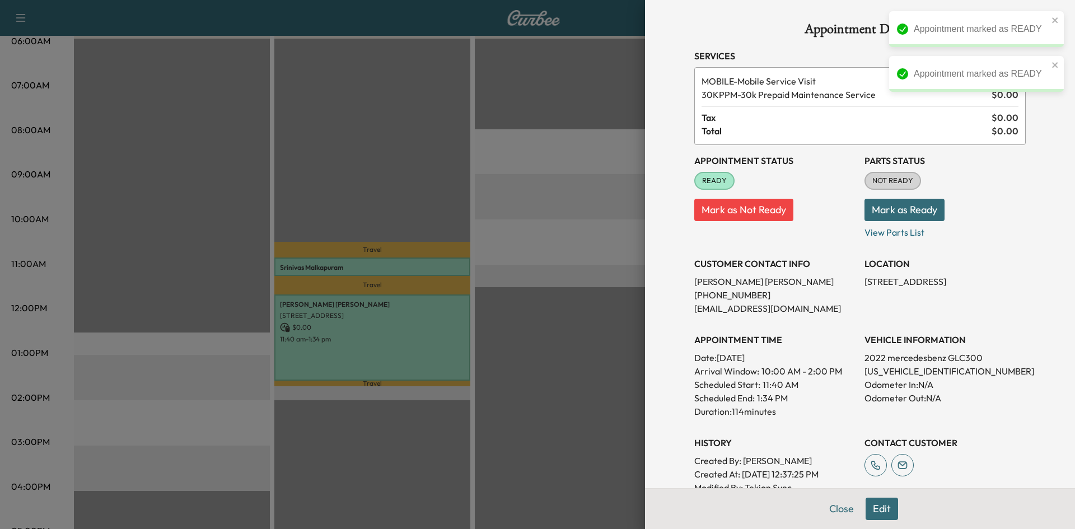
click at [298, 185] on div at bounding box center [537, 264] width 1075 height 529
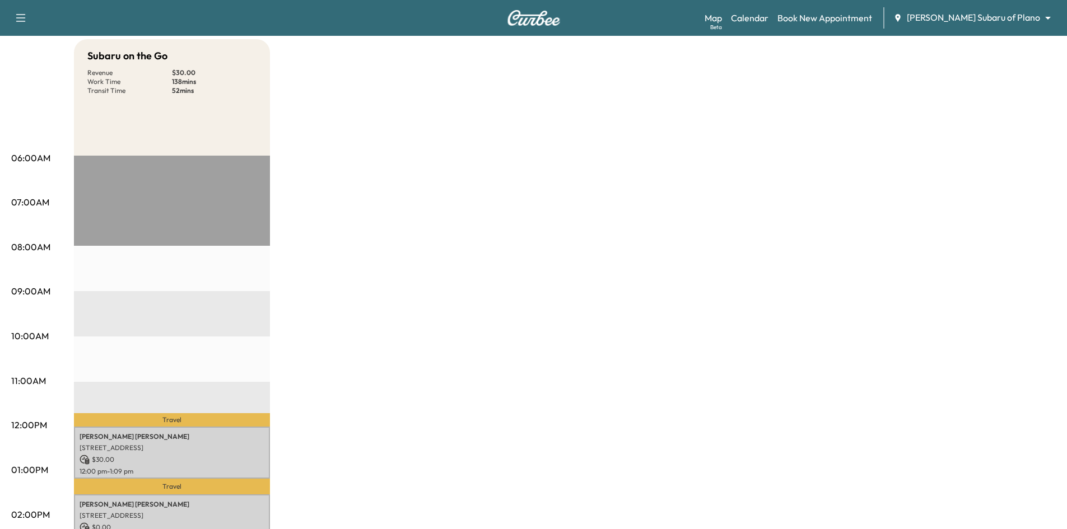
scroll to position [280, 0]
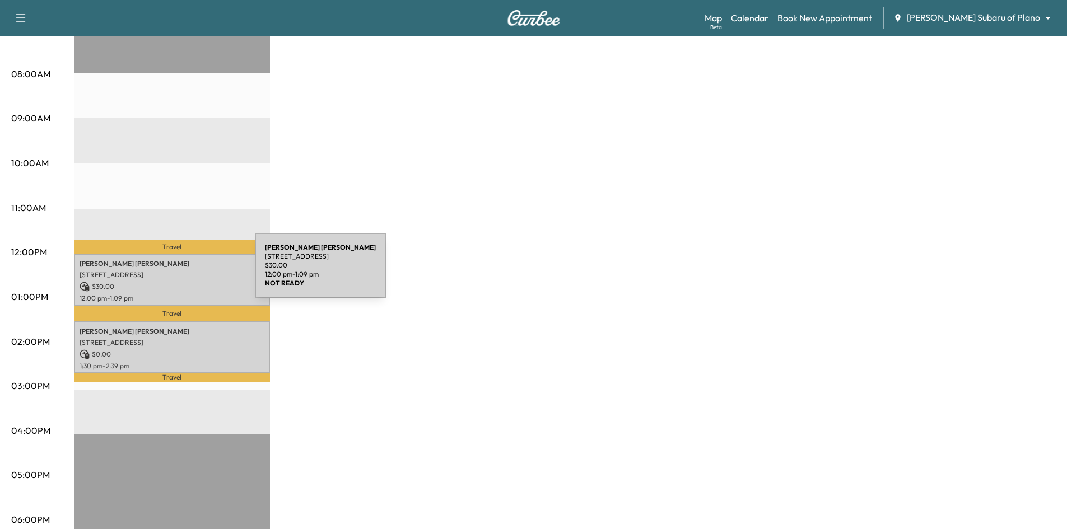
click at [171, 272] on p "[STREET_ADDRESS]" at bounding box center [172, 274] width 185 height 9
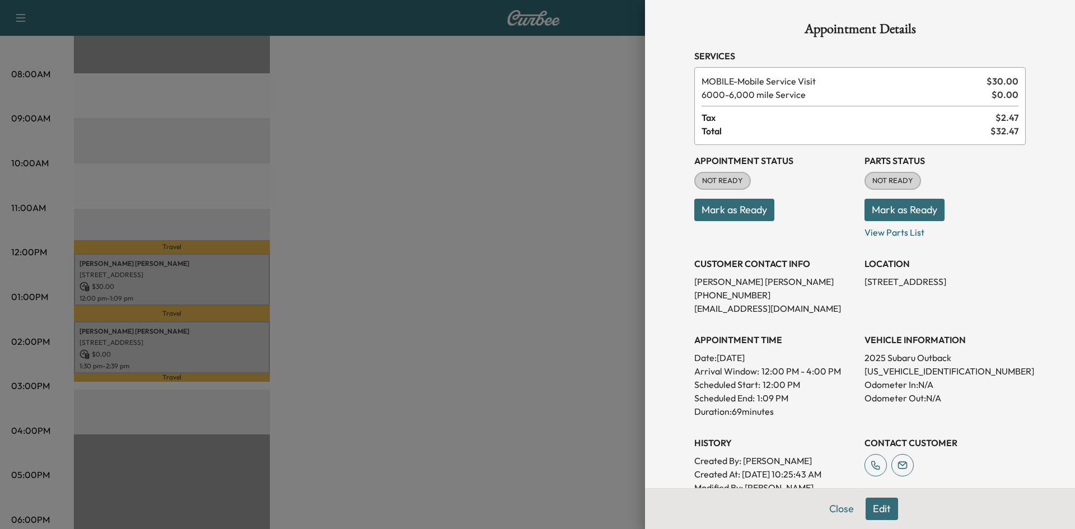
drag, startPoint x: 719, startPoint y: 213, endPoint x: 607, endPoint y: 253, distance: 118.3
click at [718, 213] on button "Mark as Ready" at bounding box center [734, 210] width 80 height 22
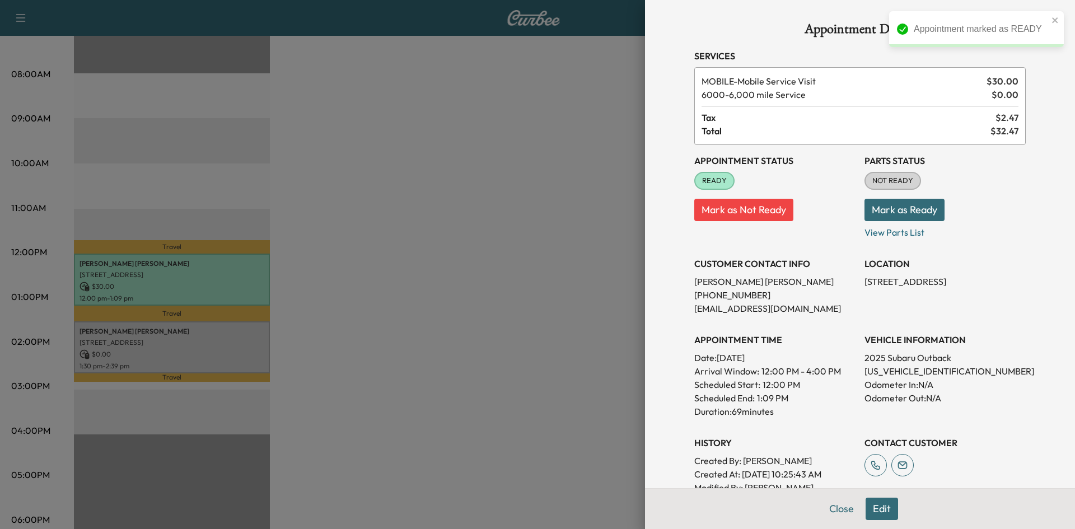
click at [165, 349] on div at bounding box center [537, 264] width 1075 height 529
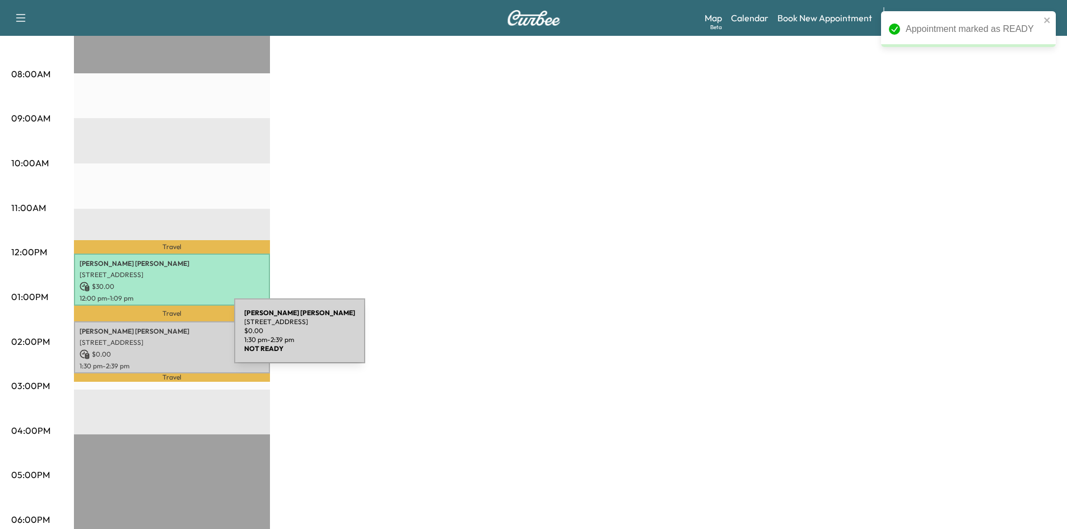
click at [150, 338] on p "4640 Chapel Creek Dr, Plano, TX 75024, US" at bounding box center [172, 342] width 185 height 9
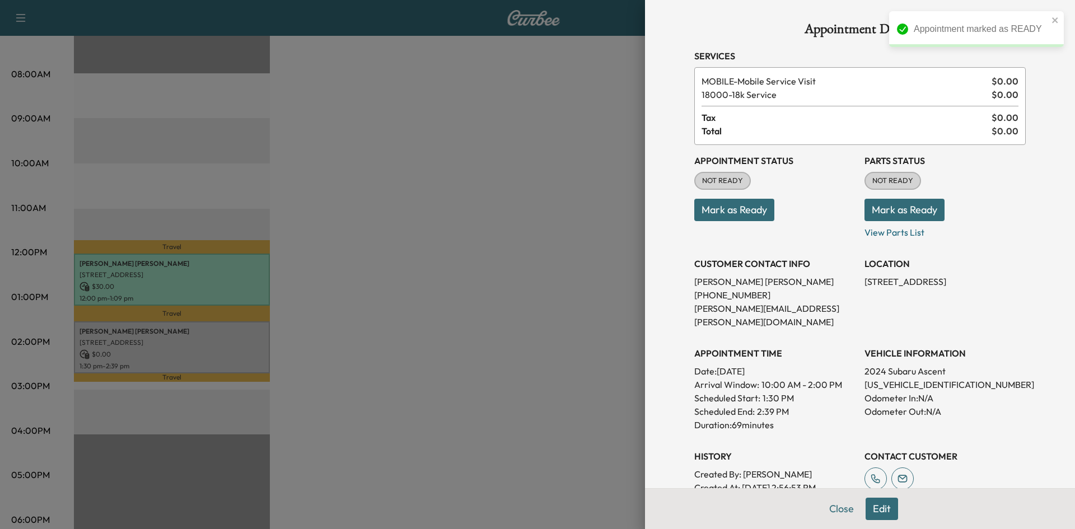
click at [749, 217] on button "Mark as Ready" at bounding box center [734, 210] width 80 height 22
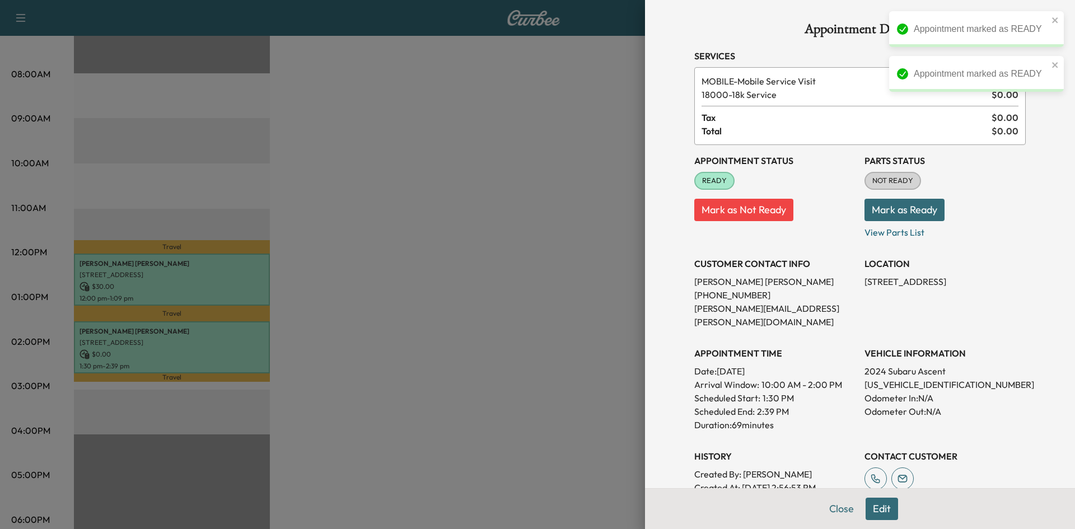
drag, startPoint x: 462, startPoint y: 280, endPoint x: 390, endPoint y: 237, distance: 83.6
click at [461, 279] on div at bounding box center [537, 264] width 1075 height 529
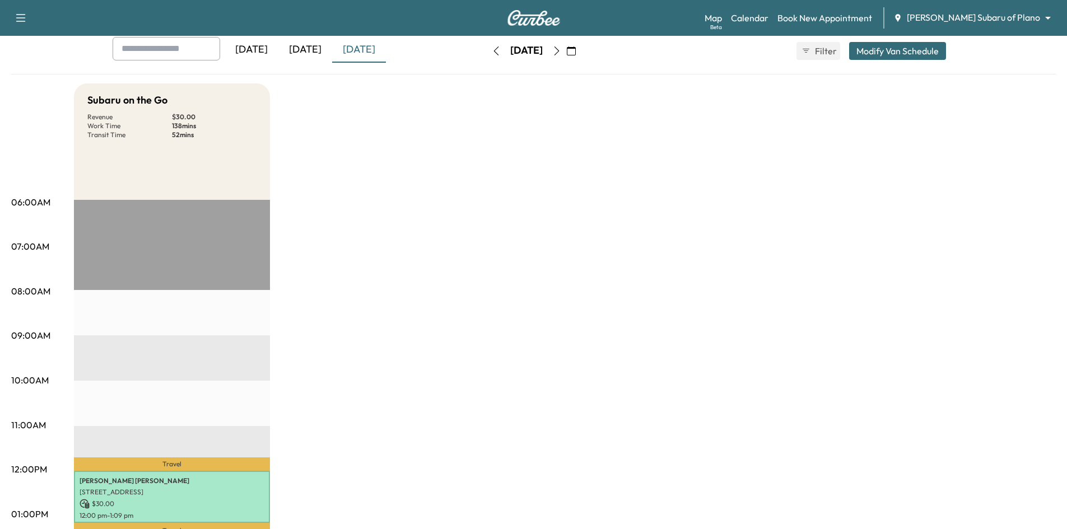
scroll to position [0, 0]
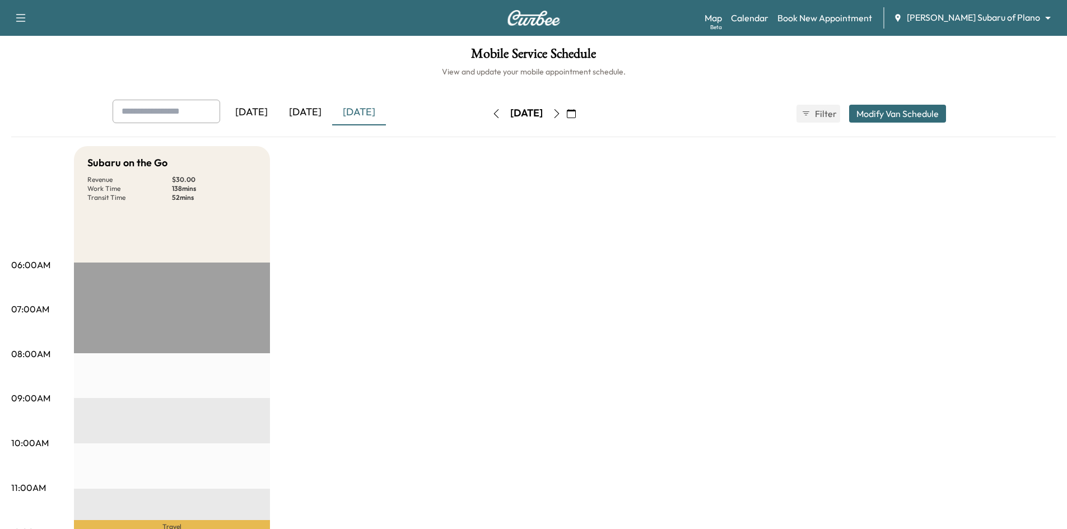
click at [561, 113] on icon "button" at bounding box center [556, 113] width 9 height 9
click at [368, 113] on div "[DATE]" at bounding box center [359, 113] width 54 height 26
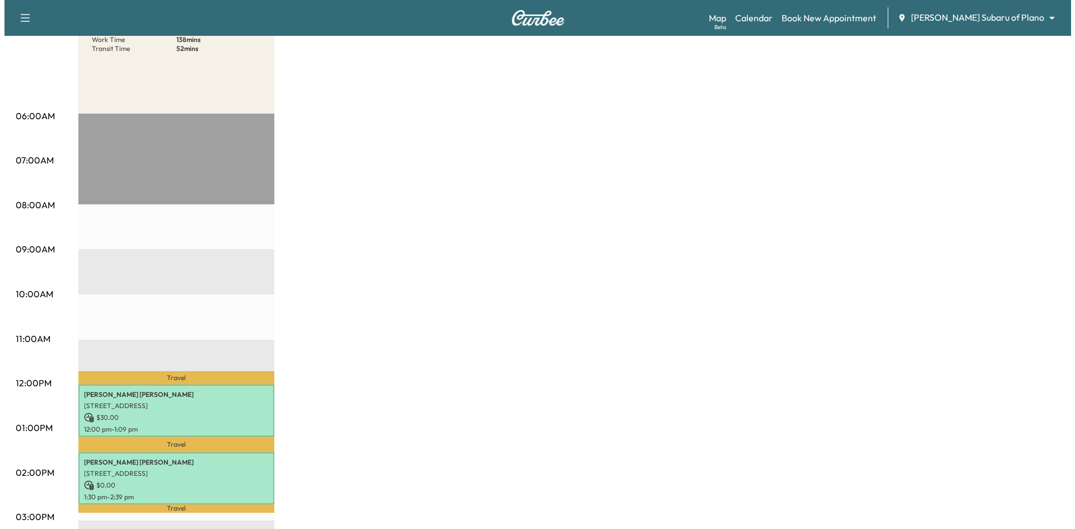
scroll to position [56, 0]
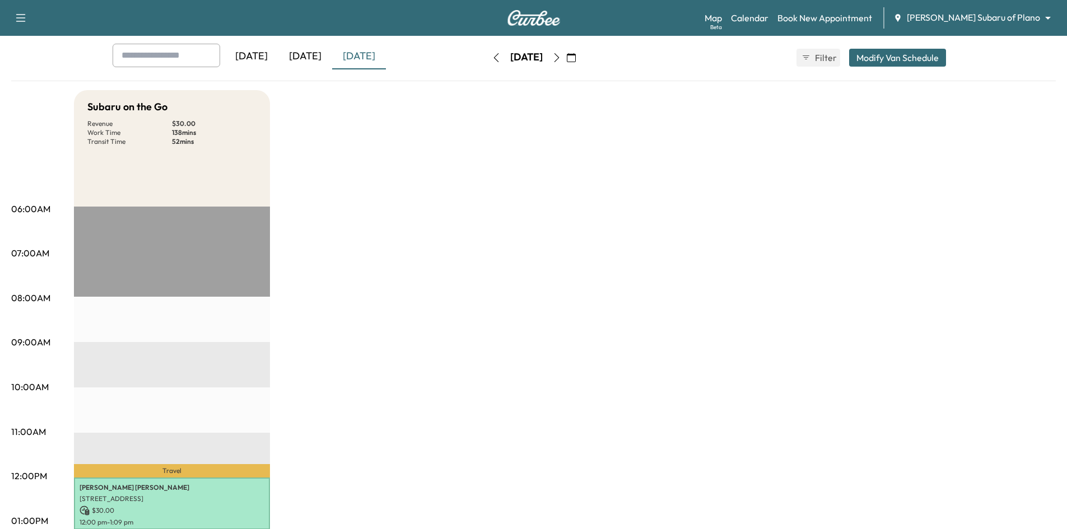
click at [873, 60] on button "Modify Van Schedule" at bounding box center [897, 58] width 97 height 18
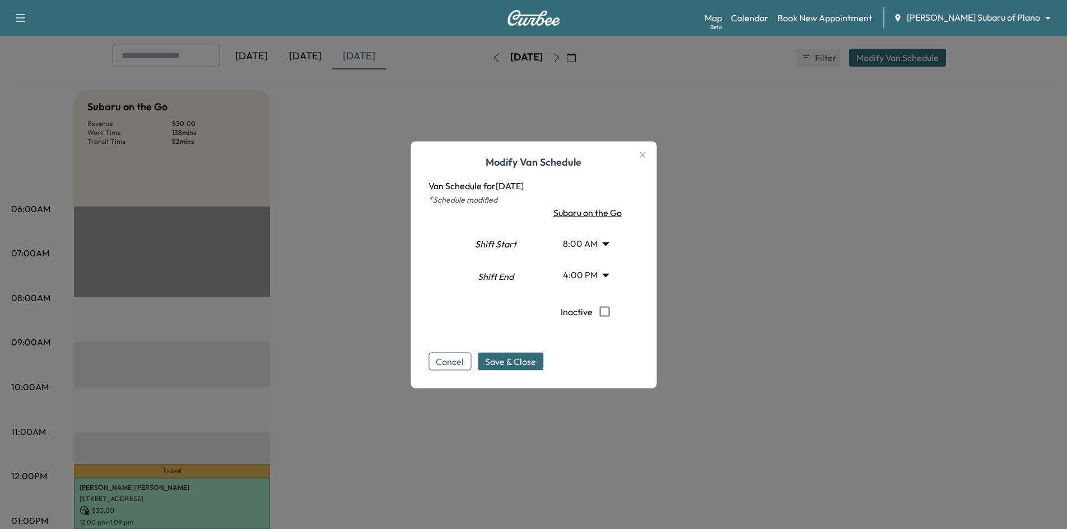
click at [588, 245] on body "Support Log Out Map Beta Calendar Book New Appointment Ewing Subaru of Plano **…" at bounding box center [533, 208] width 1067 height 529
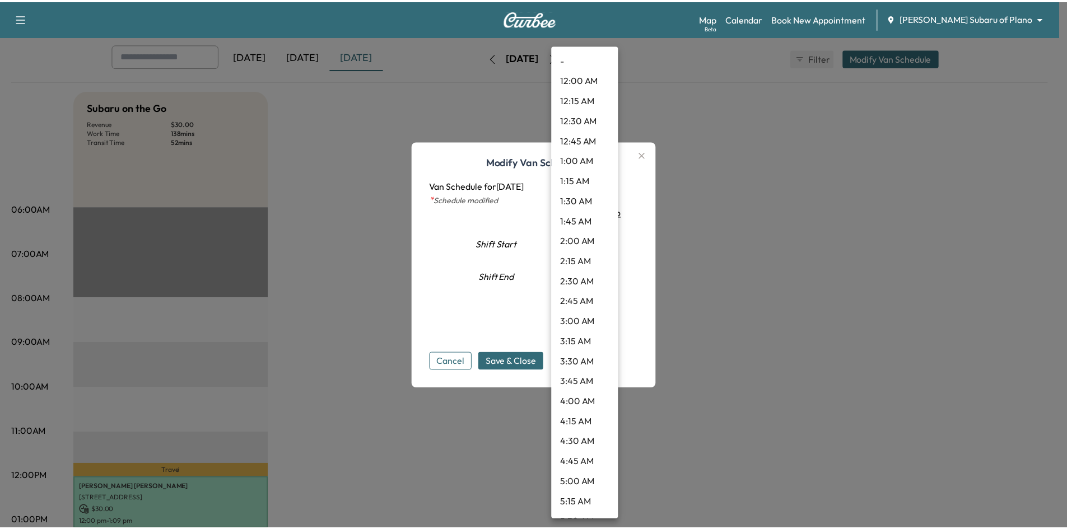
scroll to position [442, 0]
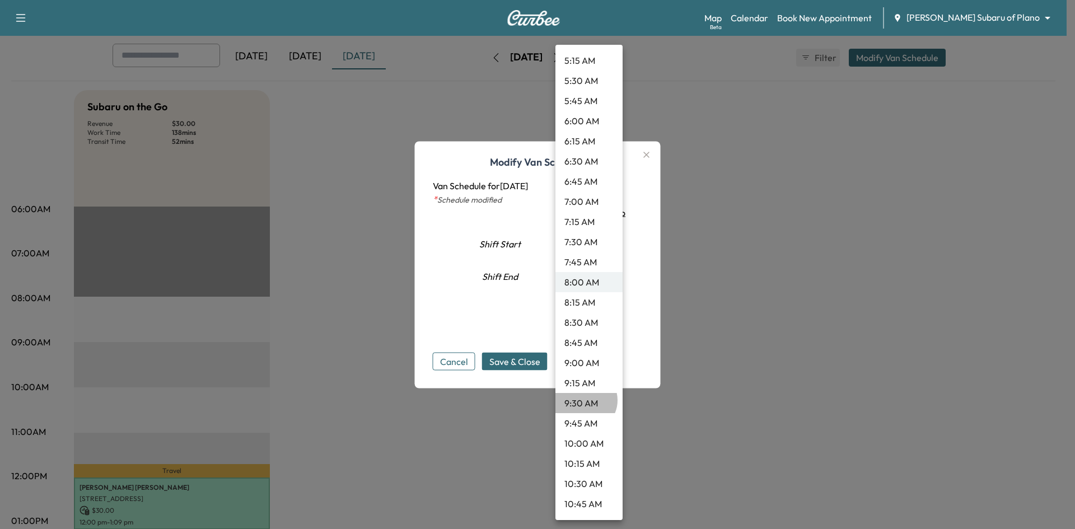
click at [585, 400] on li "9:30 AM" at bounding box center [588, 403] width 67 height 20
type input "***"
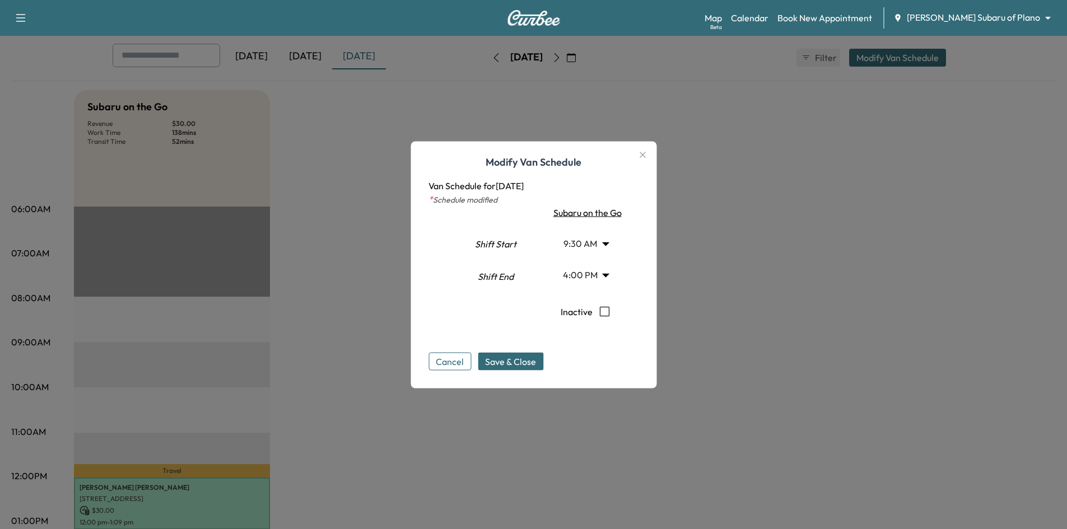
drag, startPoint x: 516, startPoint y: 367, endPoint x: 539, endPoint y: 369, distance: 22.5
drag, startPoint x: 511, startPoint y: 361, endPoint x: 523, endPoint y: 356, distance: 13.5
click at [512, 361] on span "Save & Close" at bounding box center [510, 360] width 51 height 13
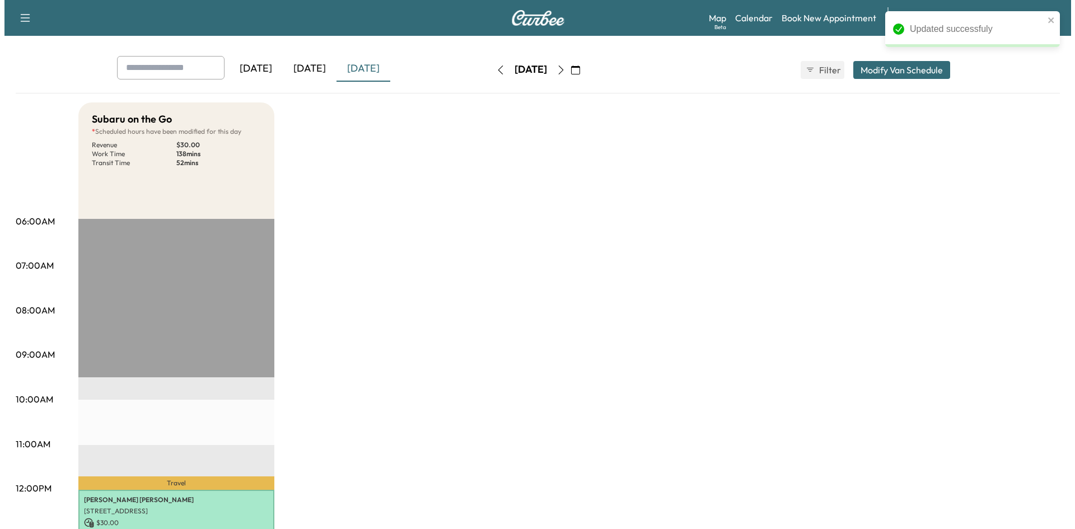
scroll to position [0, 0]
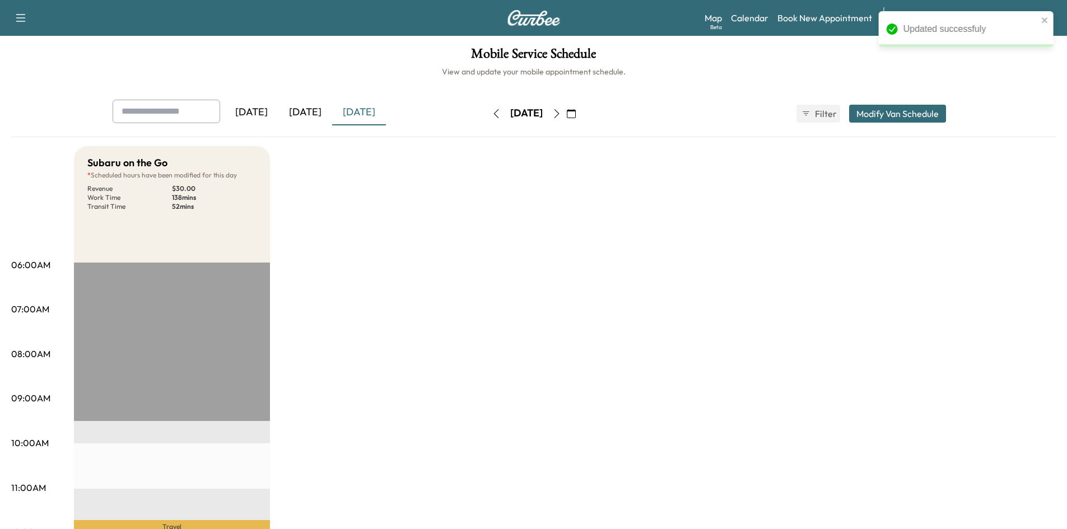
click at [873, 117] on button "Modify Van Schedule" at bounding box center [897, 114] width 97 height 18
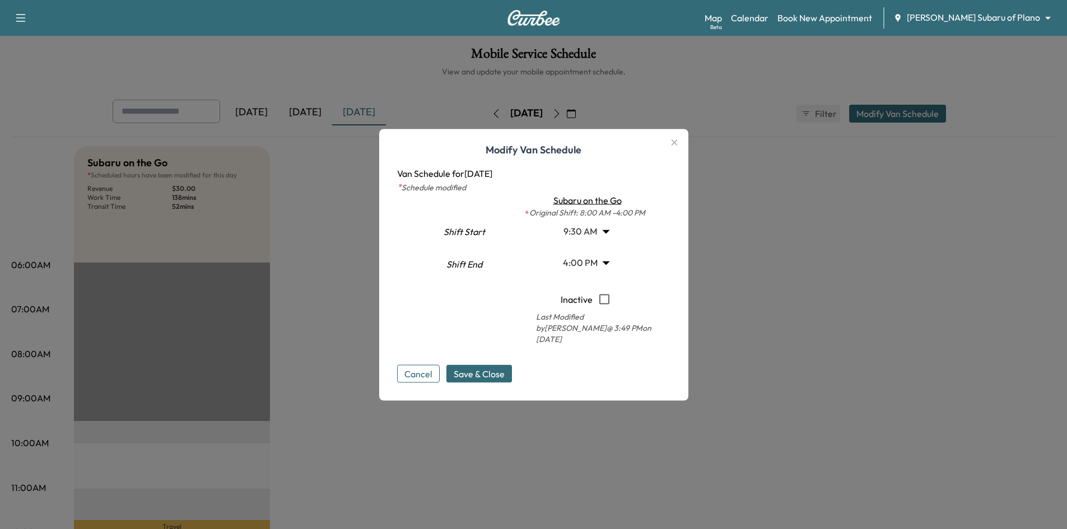
click at [581, 236] on body "Support Log Out Map Beta Calendar Book New Appointment Ewing Subaru of Plano **…" at bounding box center [533, 264] width 1067 height 529
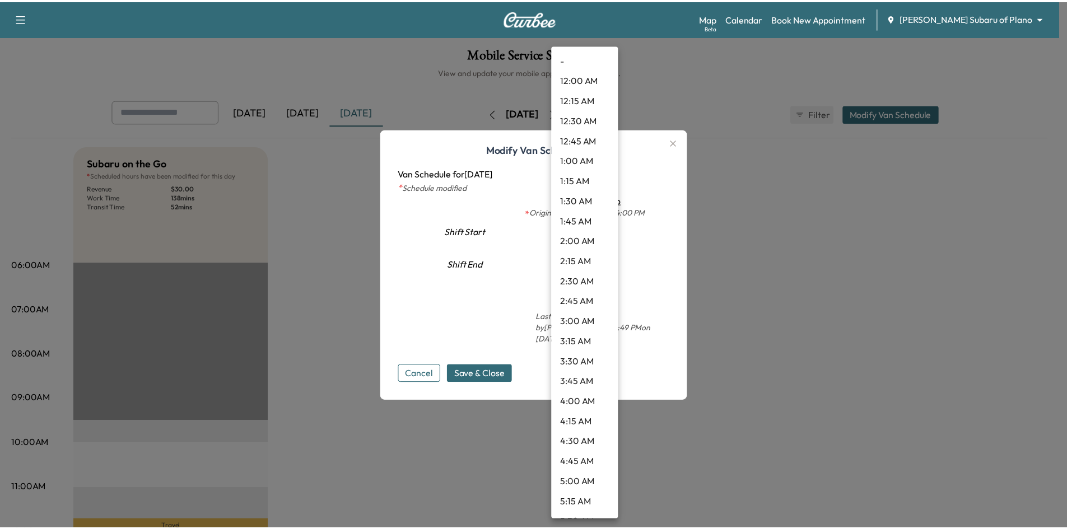
scroll to position [563, 0]
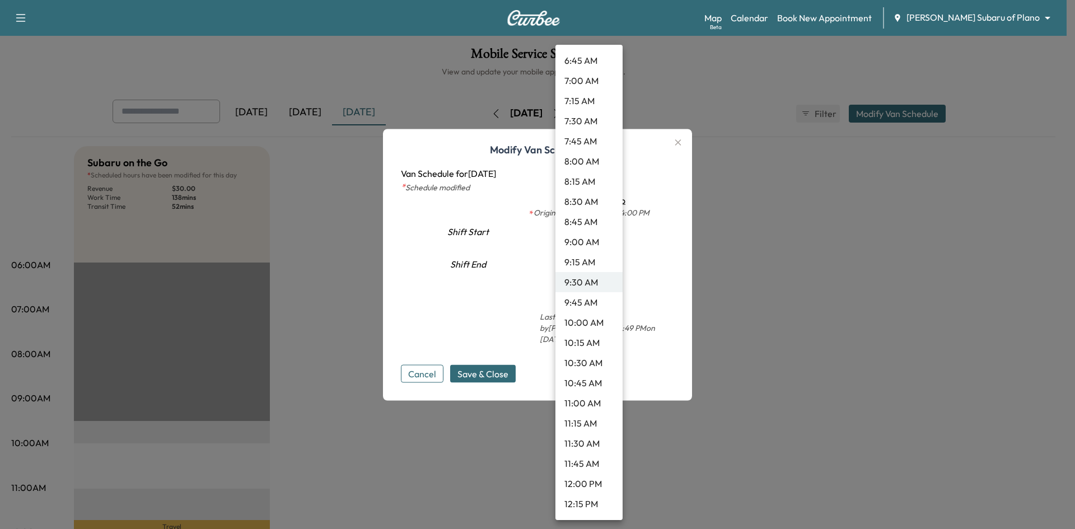
click at [498, 327] on div at bounding box center [537, 264] width 1075 height 529
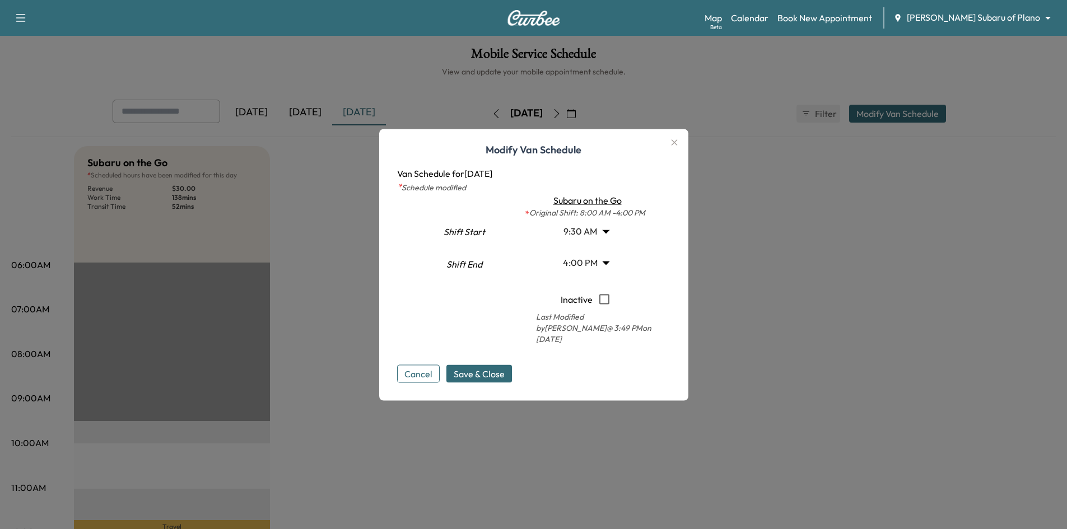
click at [420, 364] on button "Cancel" at bounding box center [418, 373] width 43 height 18
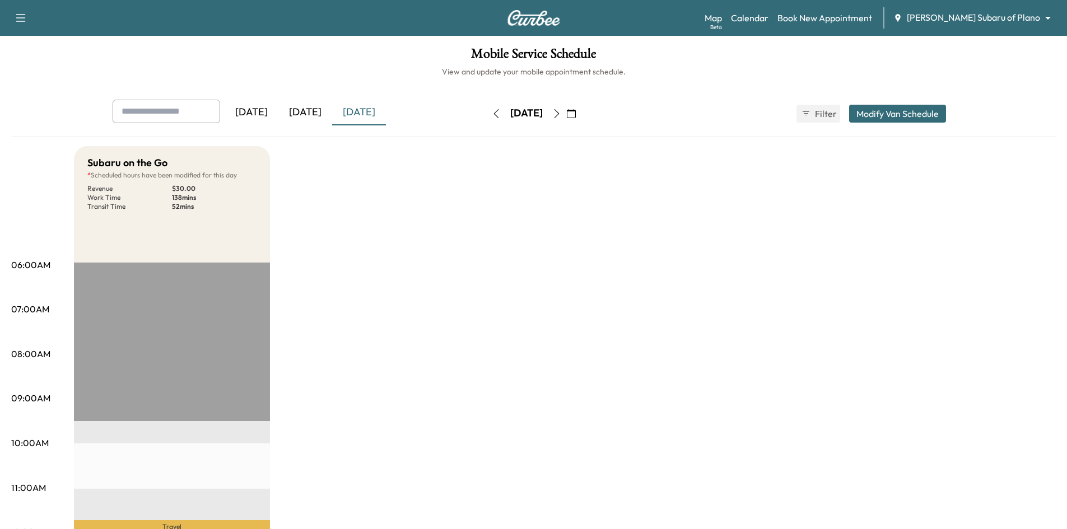
drag, startPoint x: 854, startPoint y: 287, endPoint x: 610, endPoint y: 150, distance: 279.5
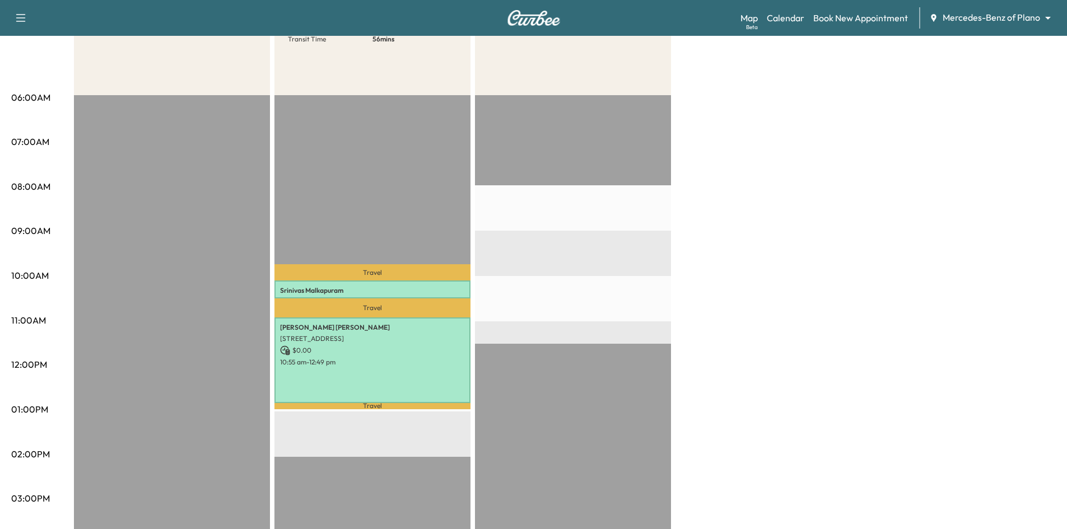
scroll to position [56, 0]
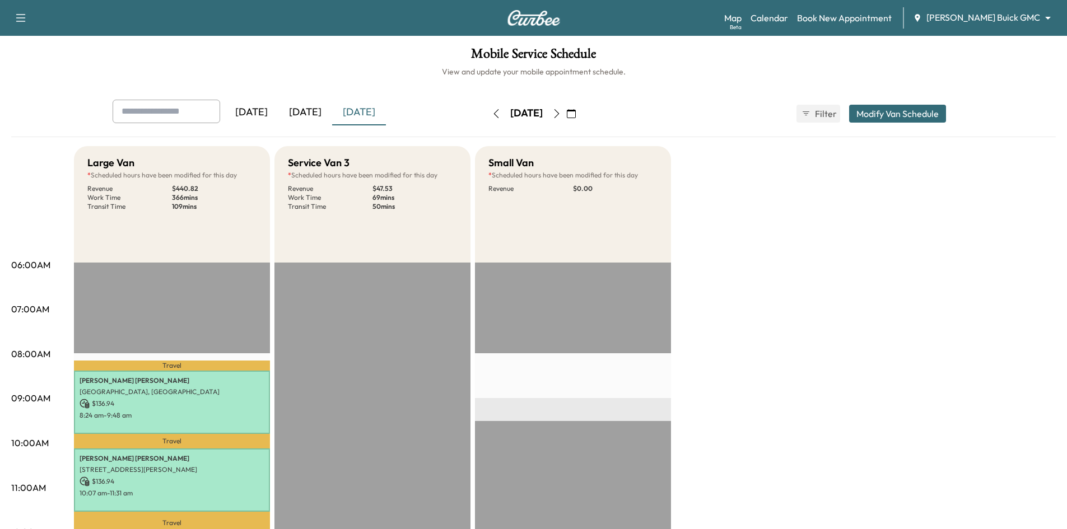
click at [25, 20] on icon "button" at bounding box center [20, 17] width 13 height 13
click at [50, 63] on button "Log Out" at bounding box center [39, 63] width 42 height 18
